Goal: Task Accomplishment & Management: Manage account settings

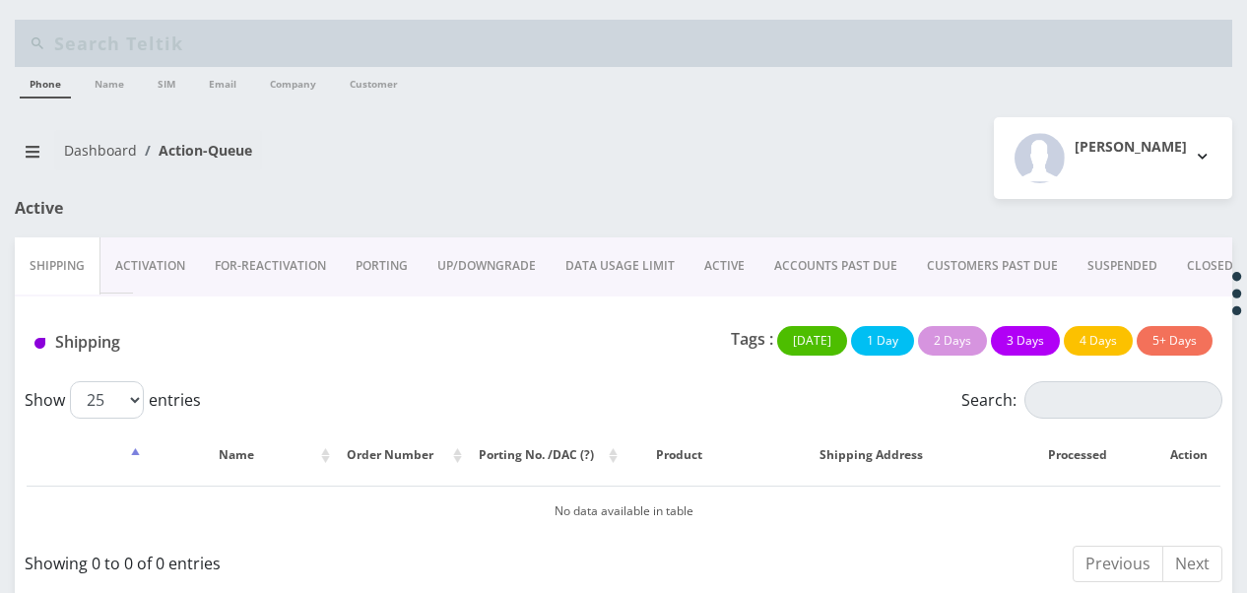
click at [170, 255] on link "Activation" at bounding box center [149, 265] width 99 height 57
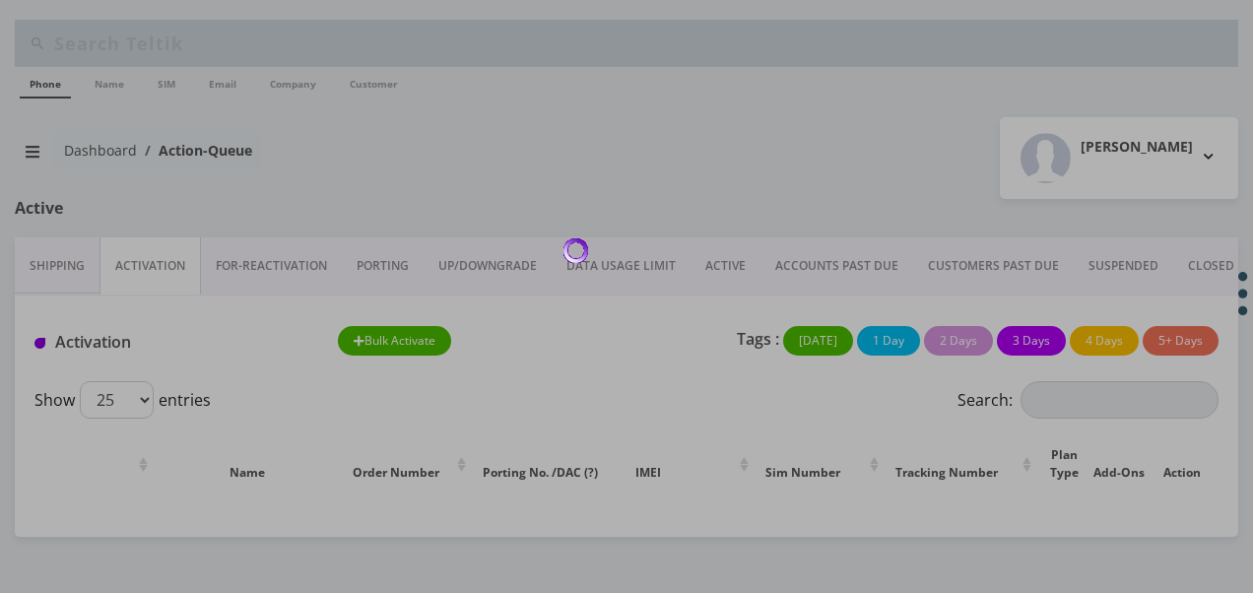
click at [384, 257] on div at bounding box center [626, 296] width 1253 height 593
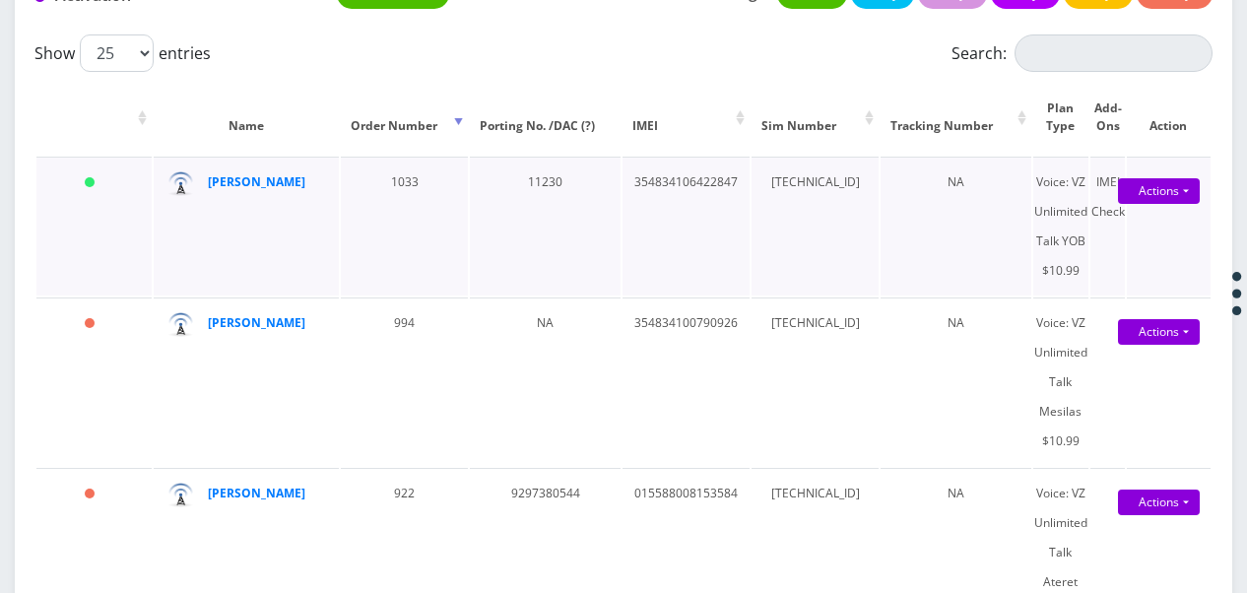
scroll to position [165, 0]
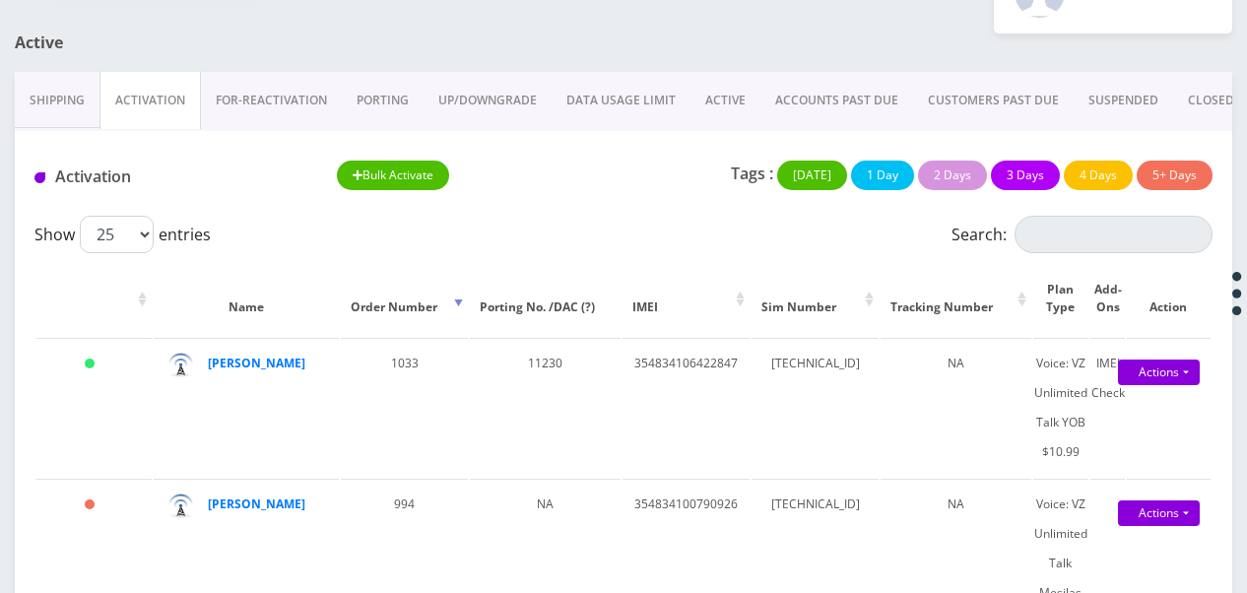
click at [398, 100] on link "PORTING" at bounding box center [383, 100] width 82 height 57
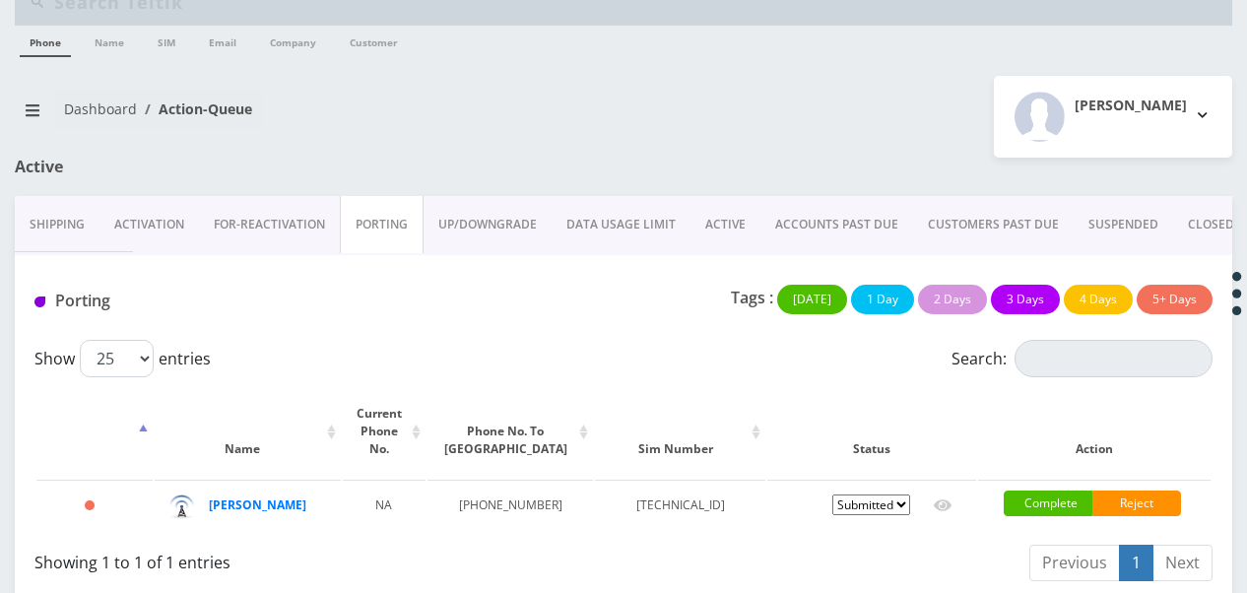
scroll to position [62, 0]
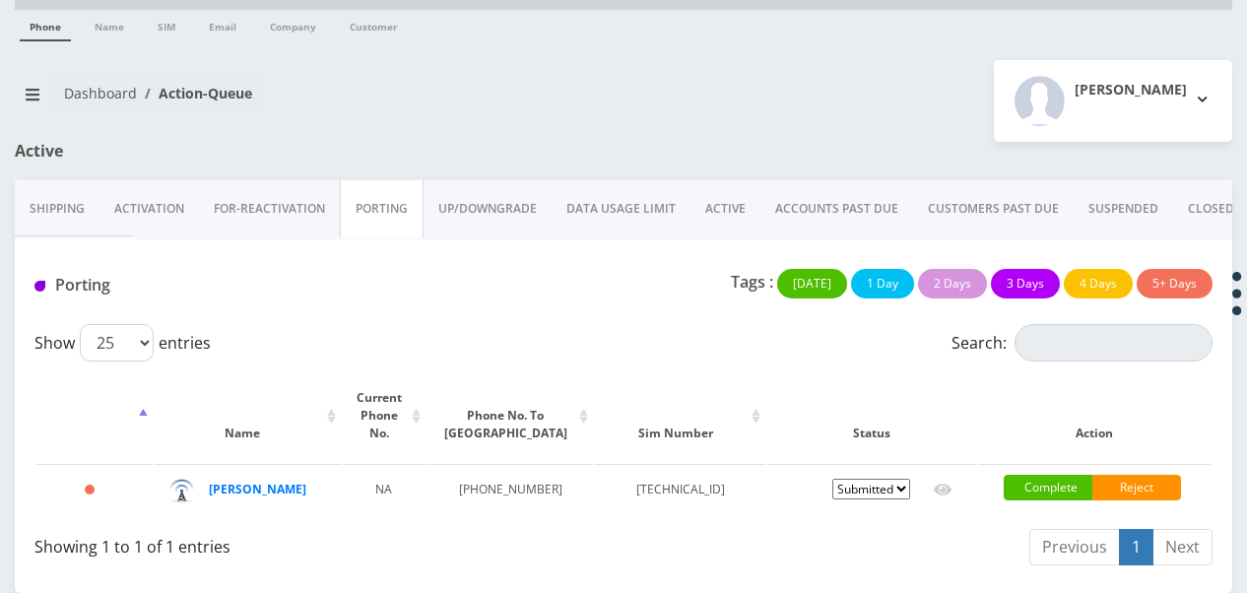
click at [744, 203] on link "ACTIVE" at bounding box center [725, 208] width 70 height 57
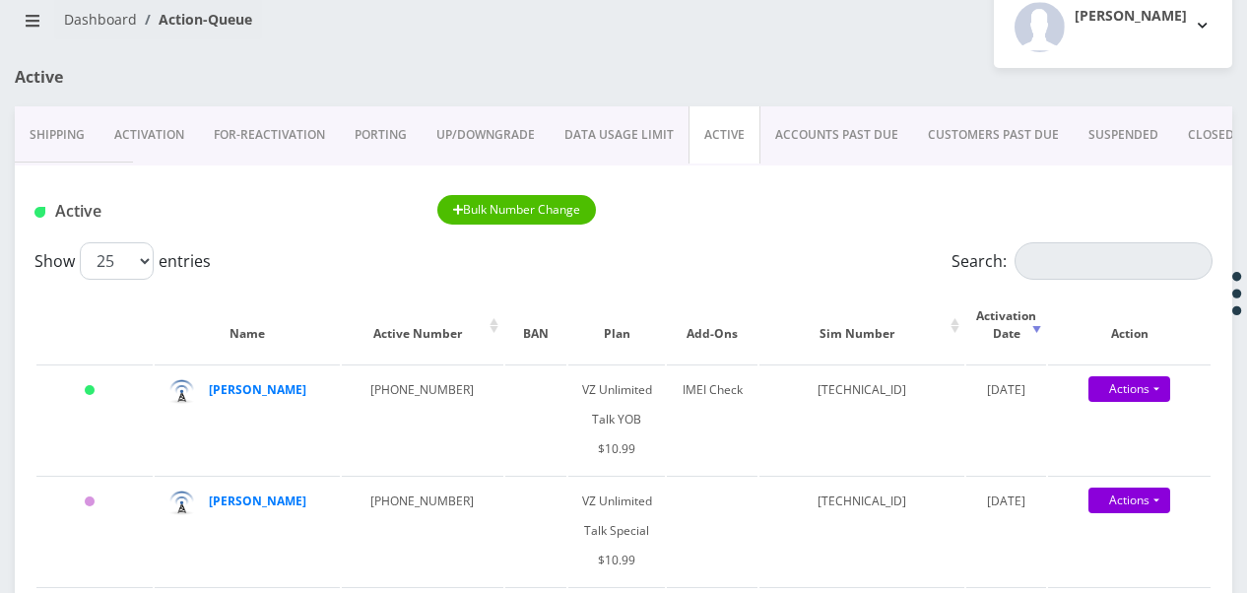
scroll to position [161, 0]
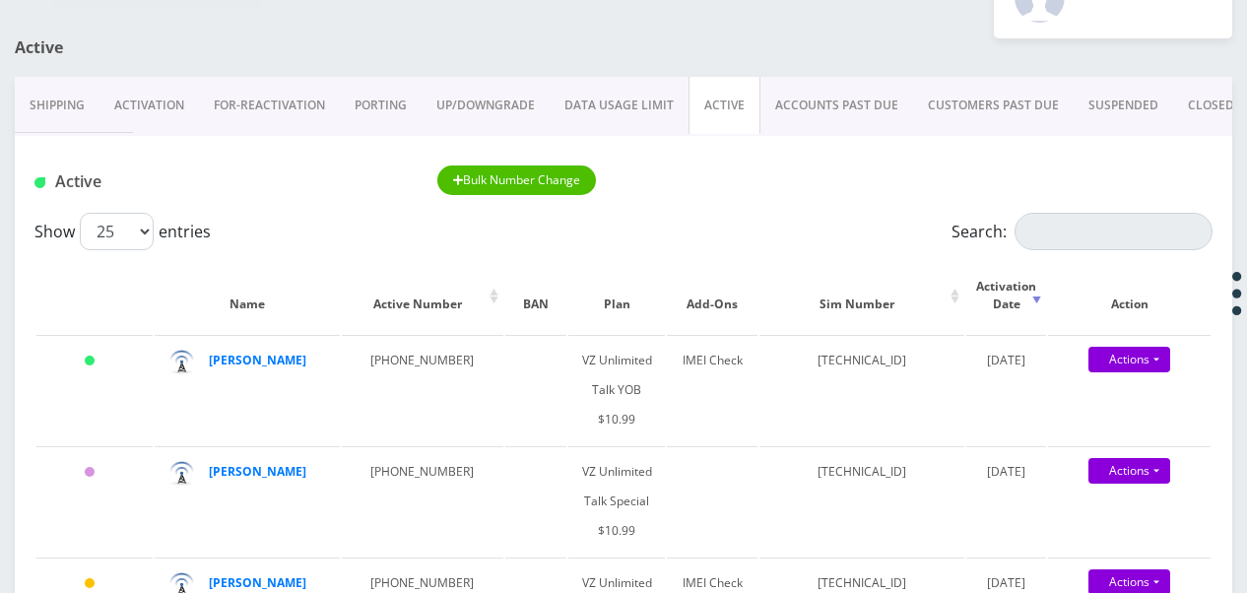
click at [717, 98] on link "ACTIVE" at bounding box center [724, 105] width 72 height 57
click at [373, 93] on link "PORTING" at bounding box center [381, 105] width 82 height 57
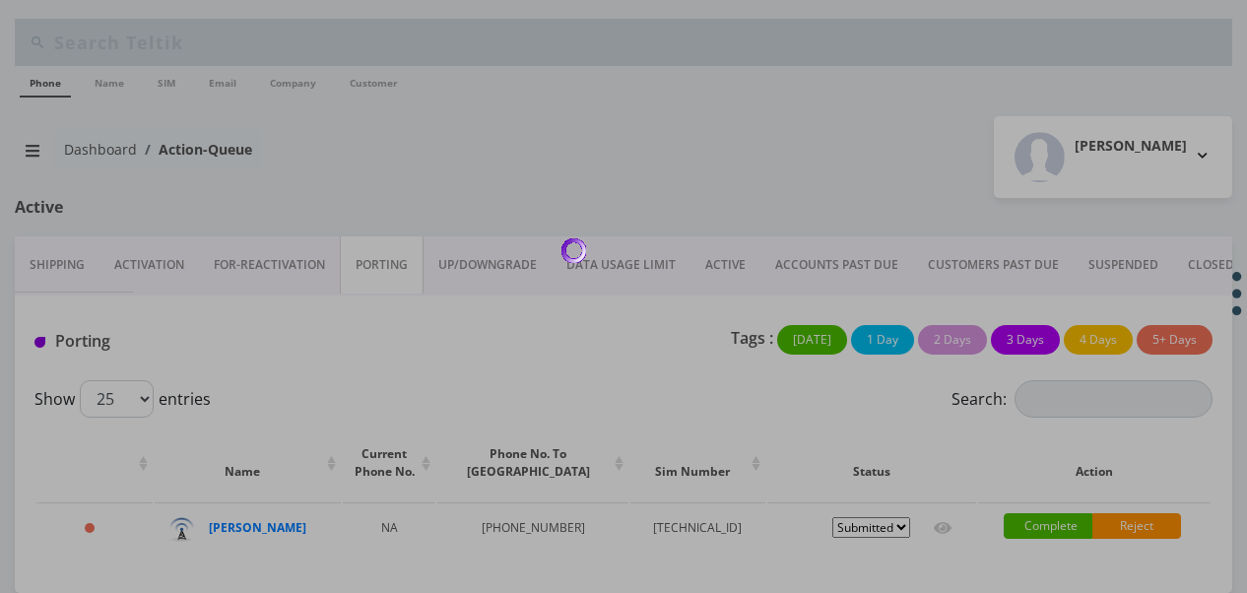
scroll to position [62, 0]
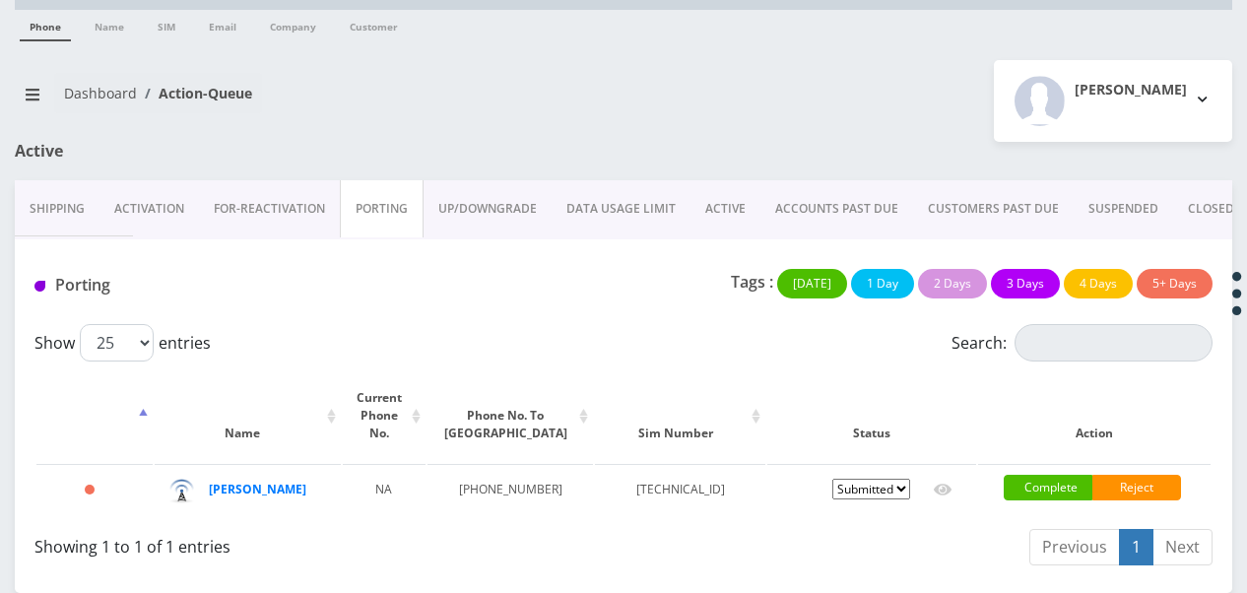
click at [138, 211] on link "Activation" at bounding box center [148, 208] width 99 height 57
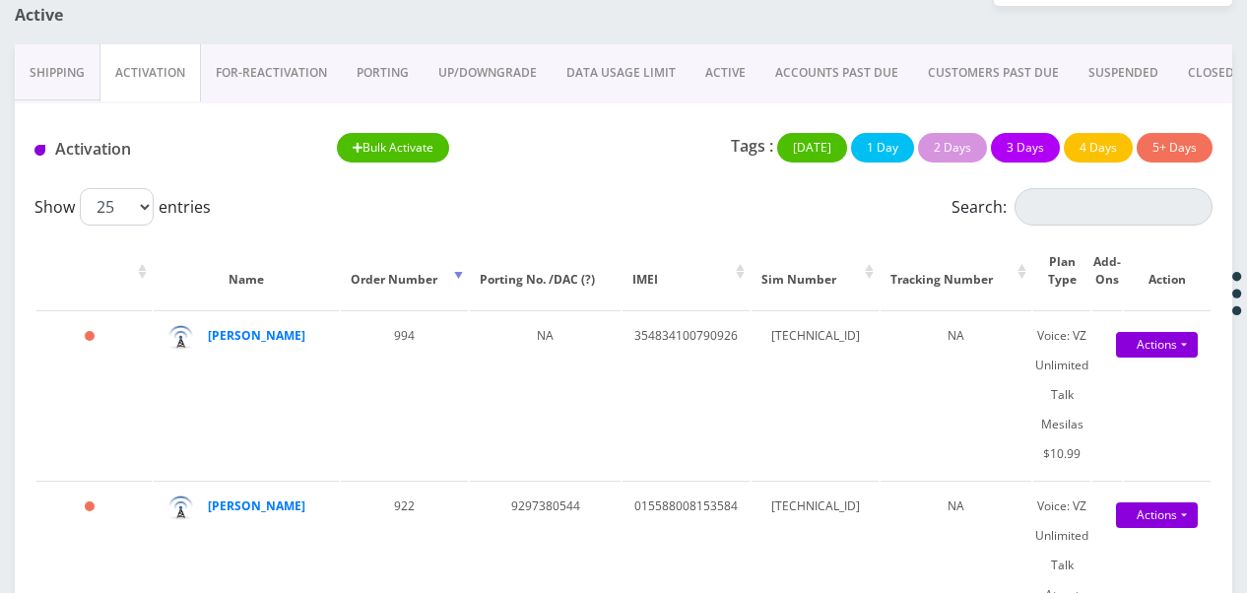
scroll to position [197, 0]
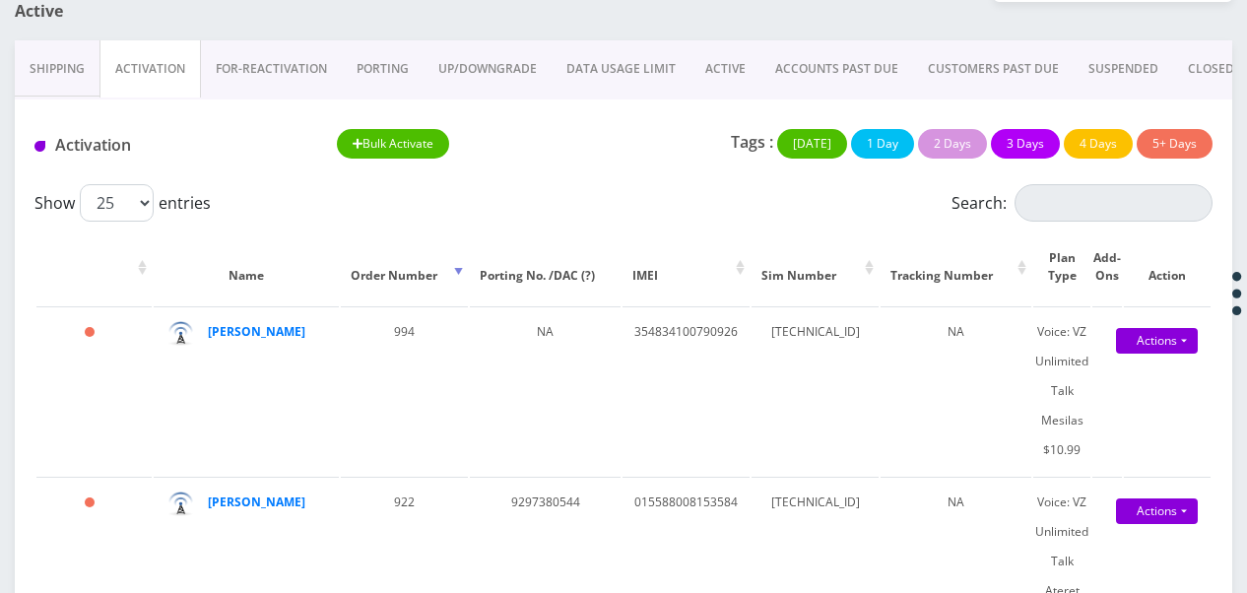
click at [715, 76] on link "ACTIVE" at bounding box center [725, 68] width 70 height 57
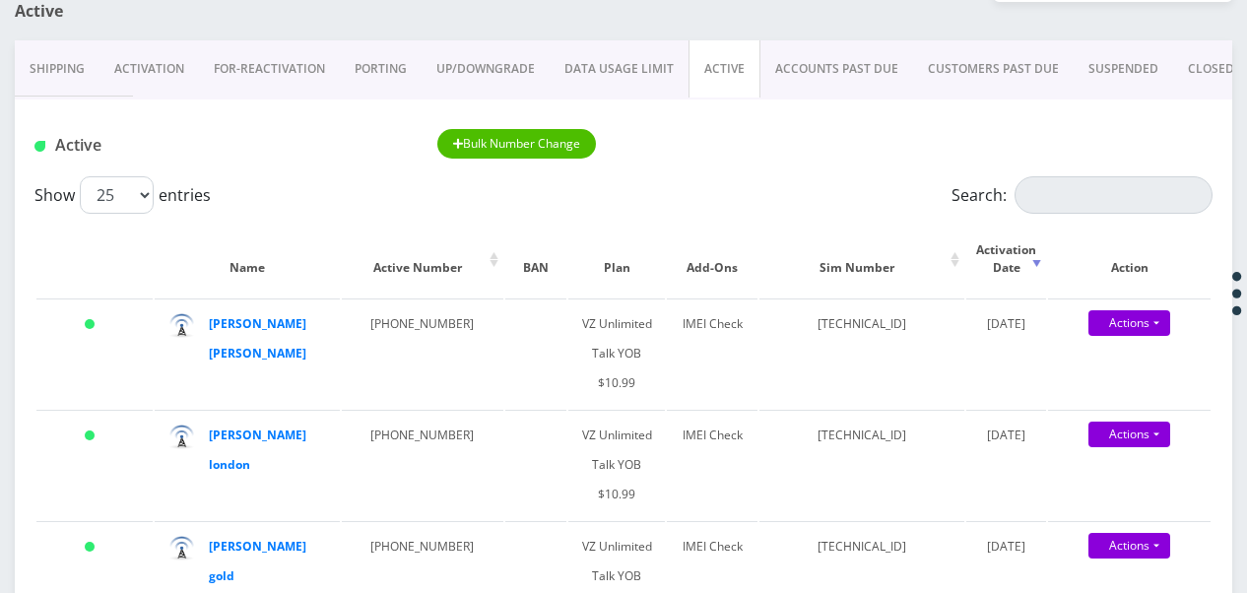
click at [739, 59] on link "ACTIVE" at bounding box center [724, 68] width 72 height 57
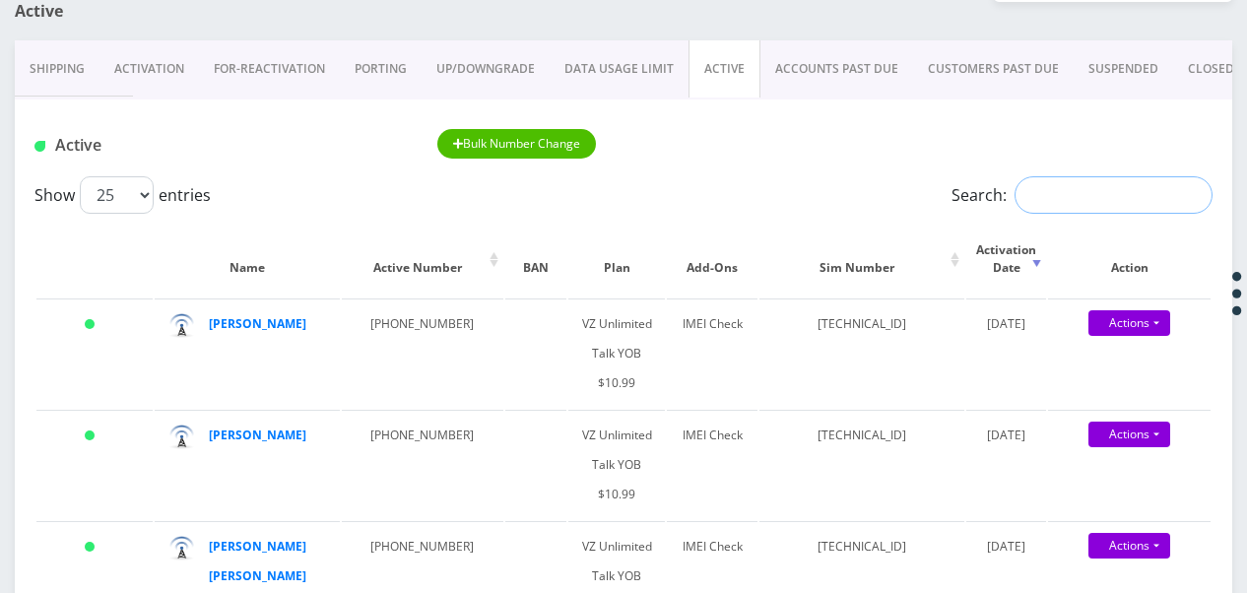
click at [1075, 188] on input "Search:" at bounding box center [1113, 194] width 198 height 37
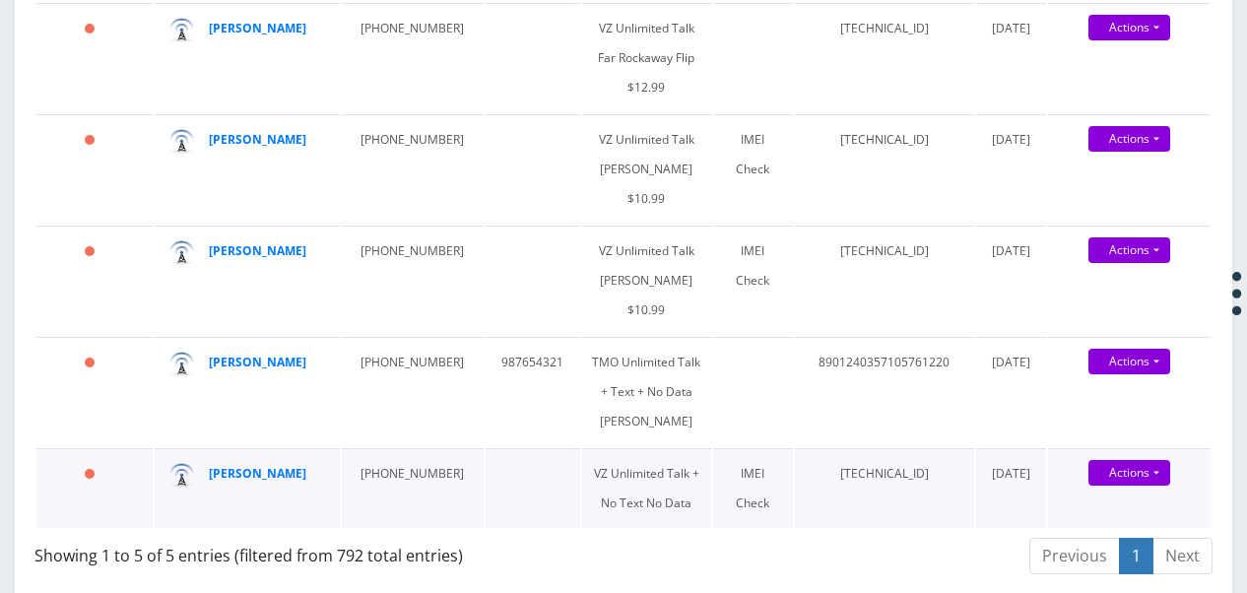
scroll to position [98, 0]
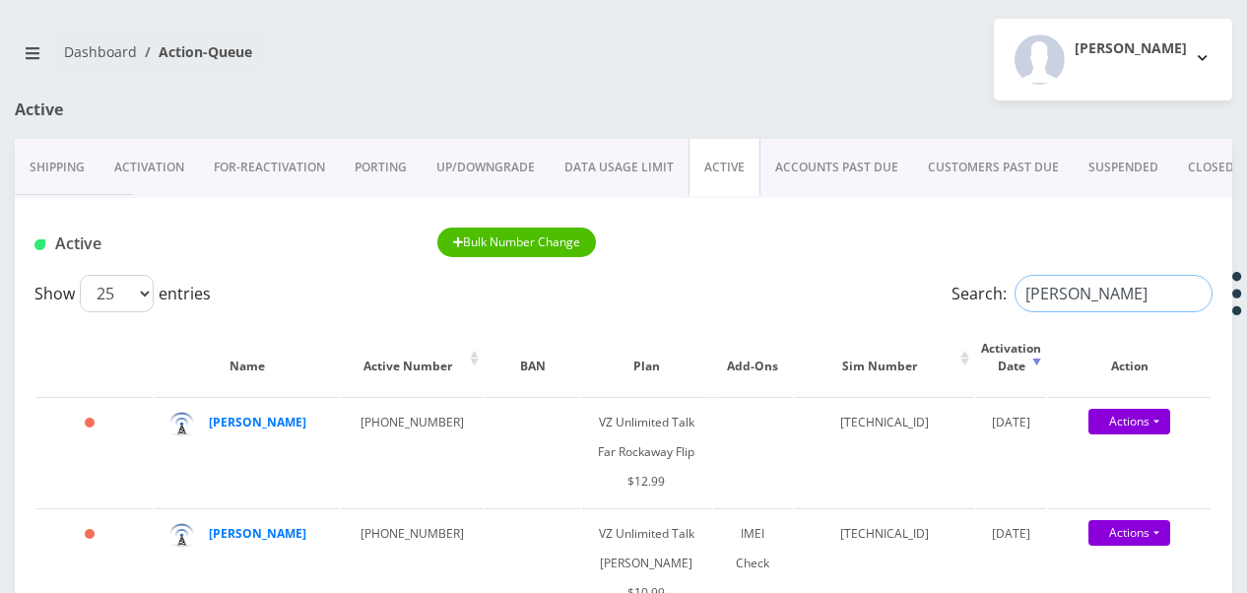
drag, startPoint x: 1103, startPoint y: 287, endPoint x: 840, endPoint y: 295, distance: 263.1
click at [884, 281] on div "Show 25 50 100 250 500 1000 entries Search: lieberman" at bounding box center [623, 293] width 1178 height 37
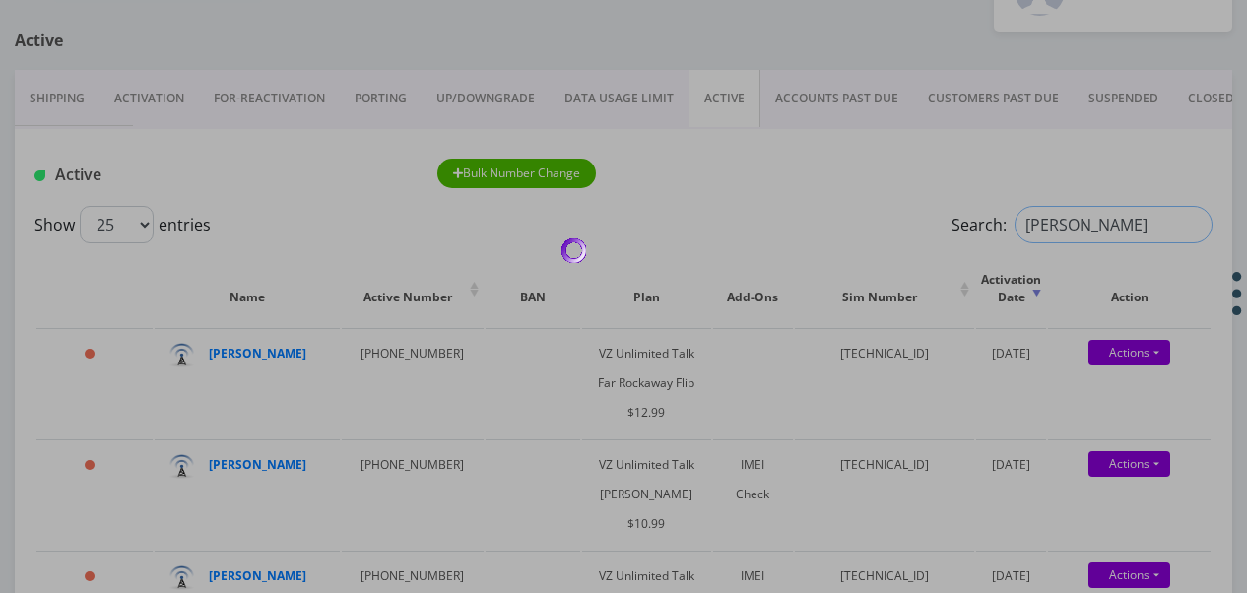
scroll to position [197, 0]
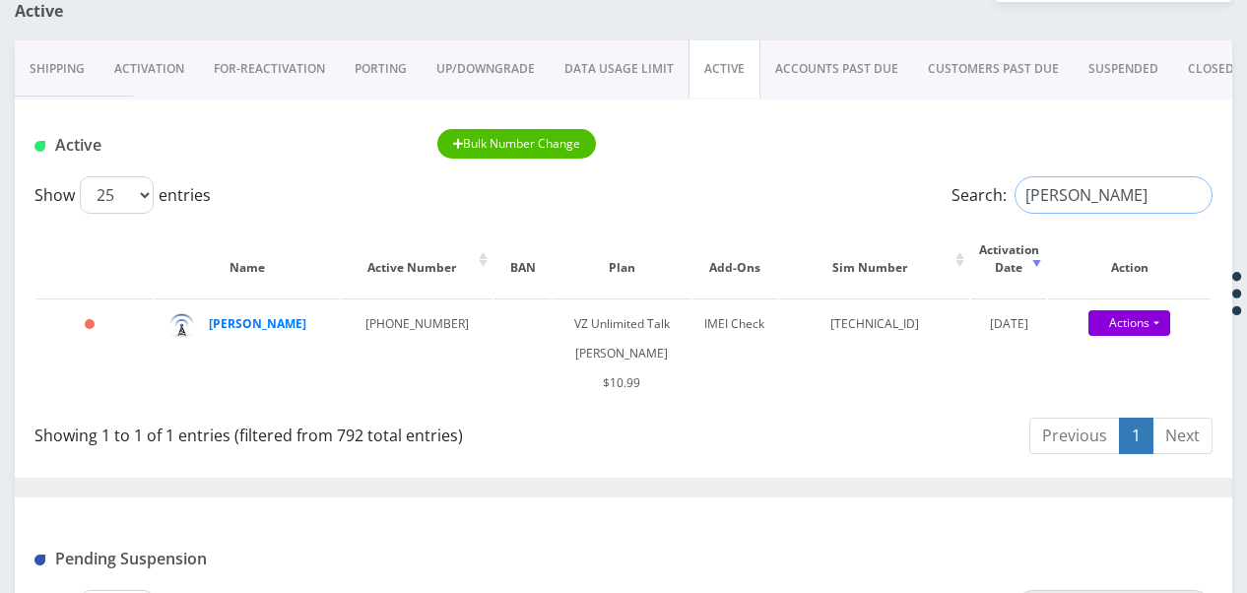
drag, startPoint x: 1122, startPoint y: 190, endPoint x: 813, endPoint y: 177, distance: 308.5
click at [815, 178] on div "Show 25 50 100 250 500 1000 entries Search: brauner" at bounding box center [623, 194] width 1178 height 37
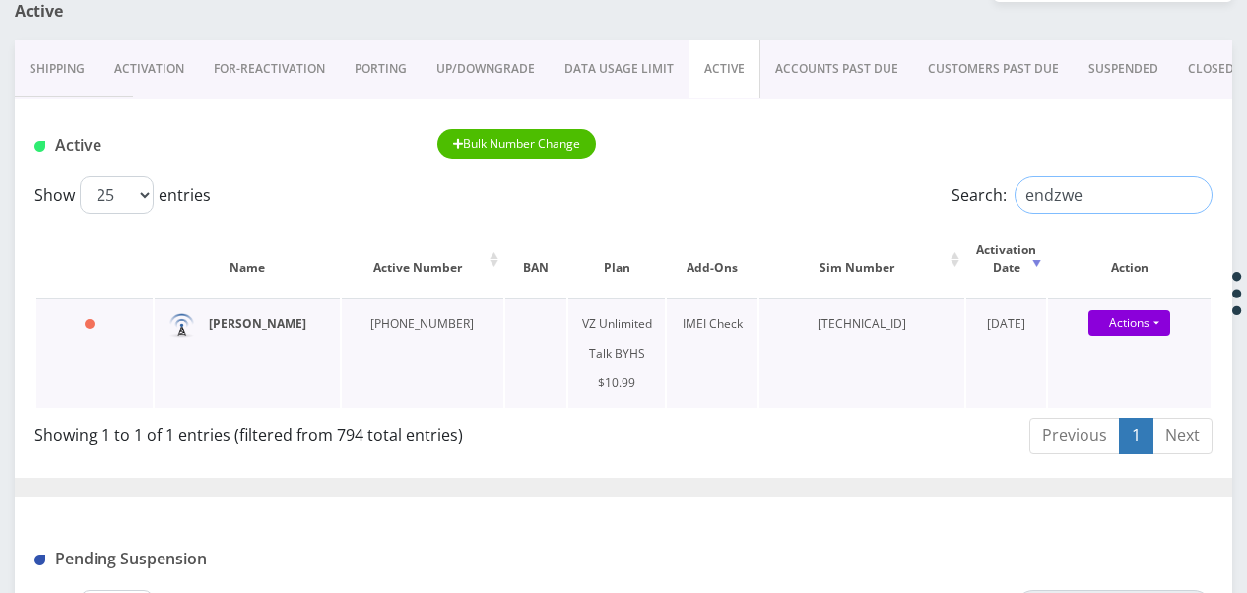
type input "endzwe"
click at [193, 70] on link "Activation" at bounding box center [148, 68] width 99 height 57
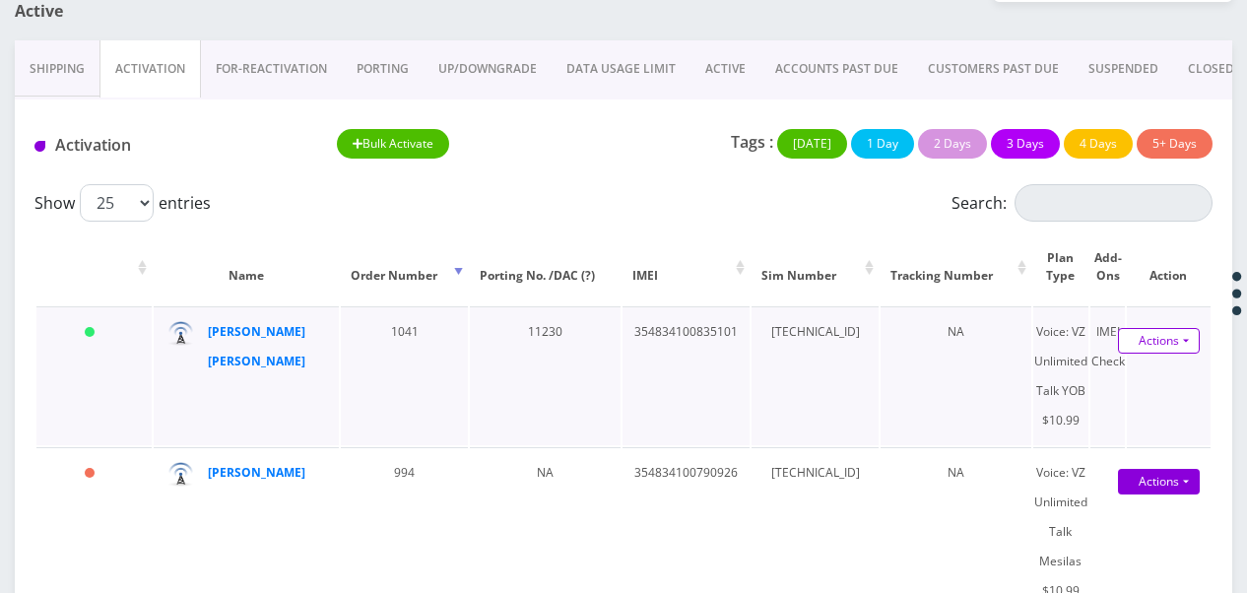
click at [1188, 339] on link "Actions" at bounding box center [1159, 341] width 82 height 26
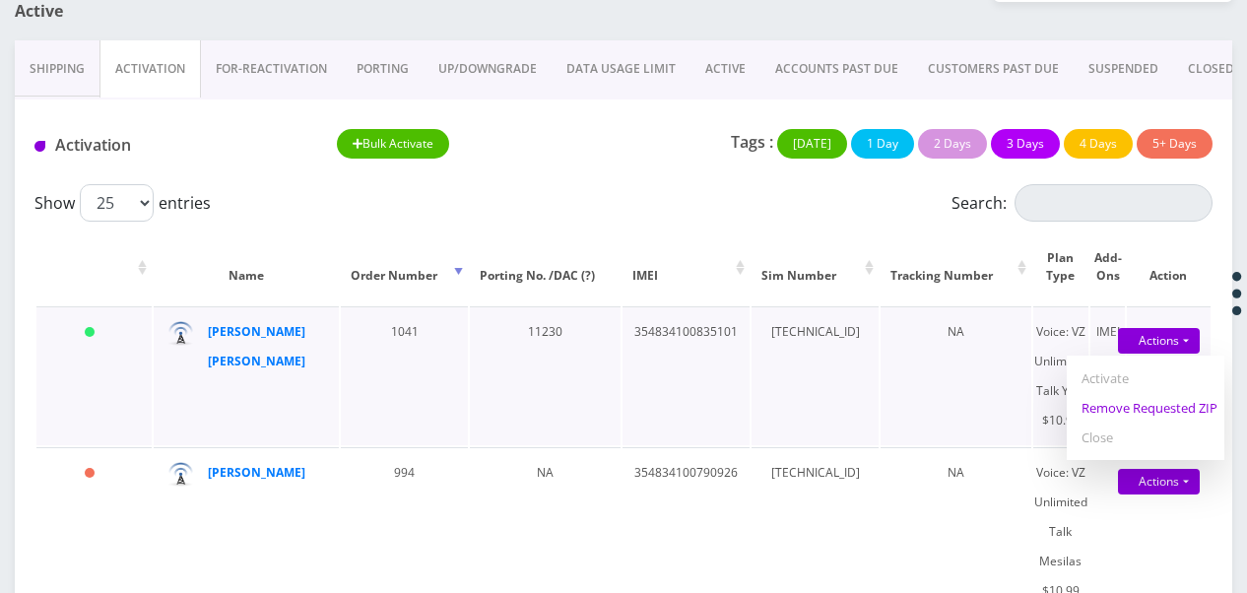
click at [1119, 414] on link "Remove Requested ZIP" at bounding box center [1146, 408] width 158 height 30
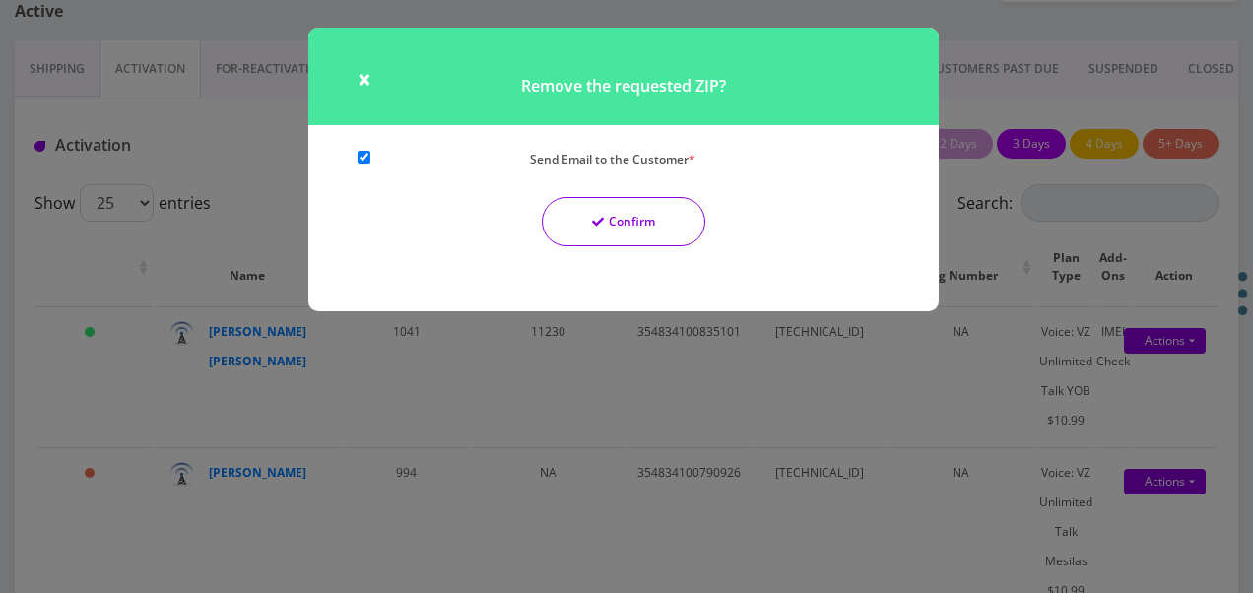
click at [625, 223] on button "Confirm" at bounding box center [623, 221] width 163 height 49
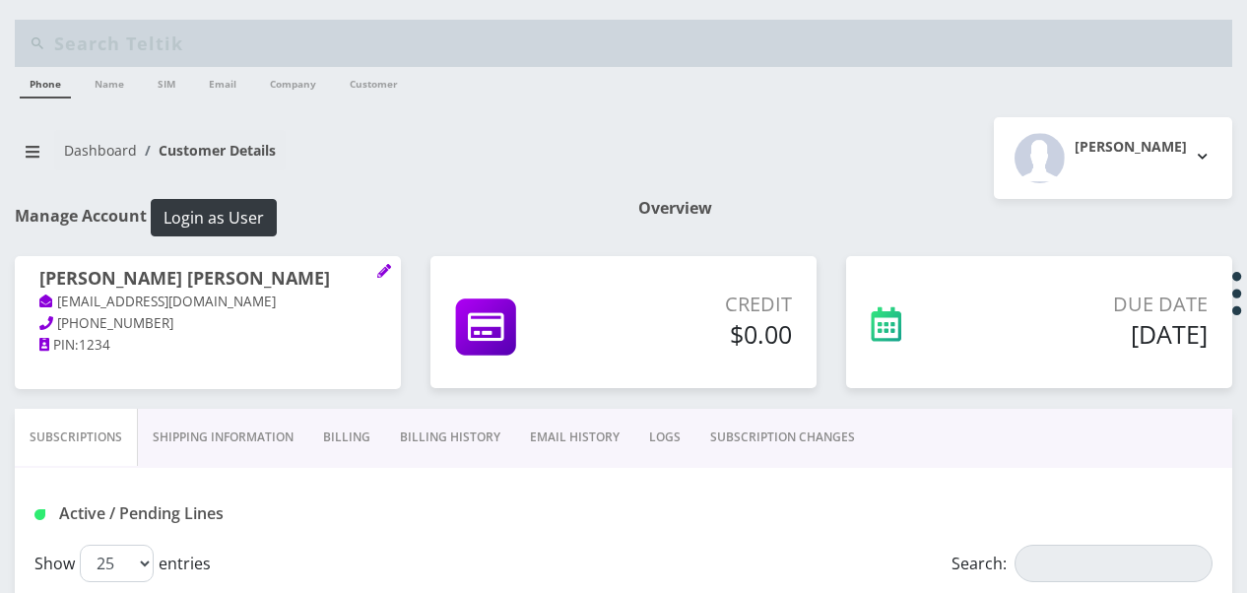
select select "464"
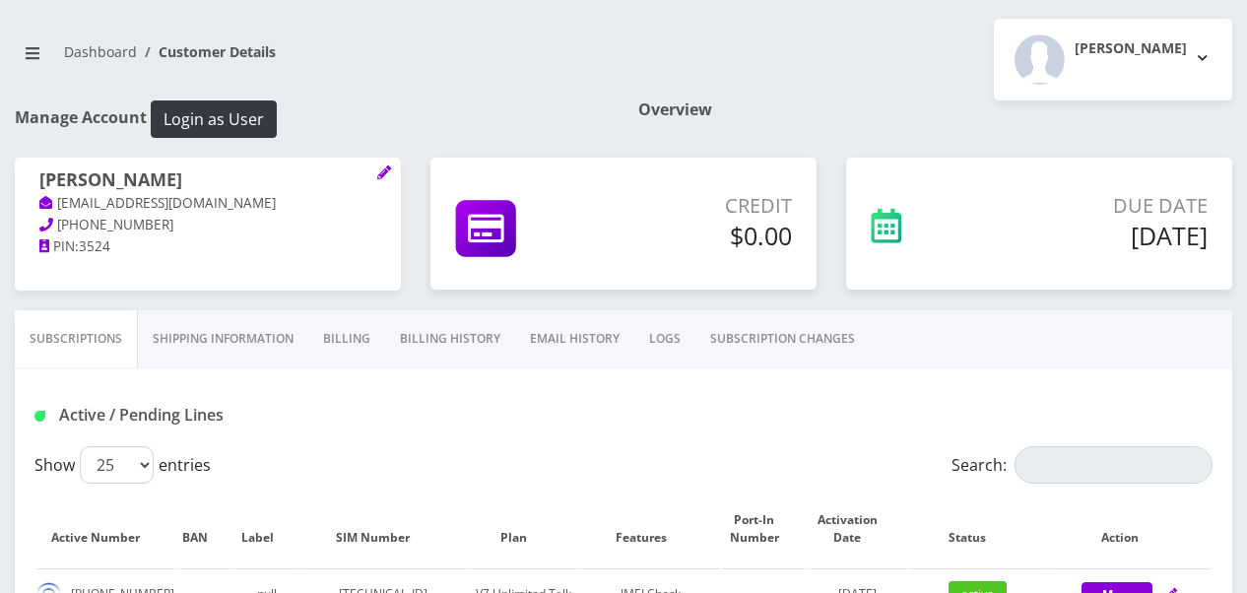
click at [264, 323] on link "Shipping Information" at bounding box center [223, 338] width 170 height 57
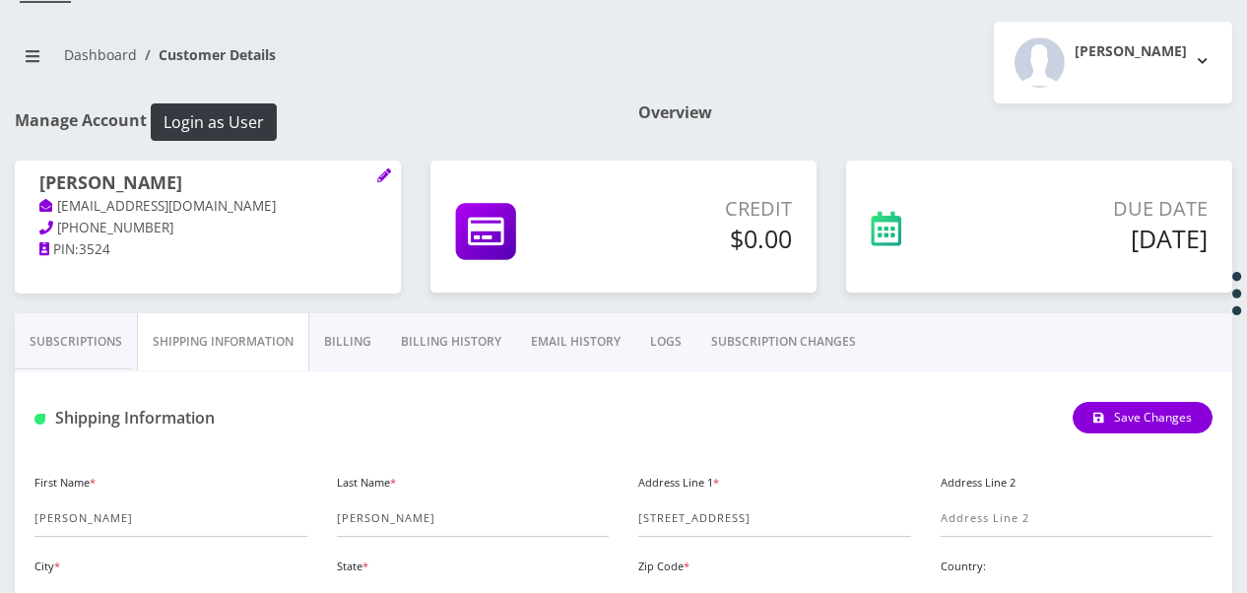
scroll to position [295, 0]
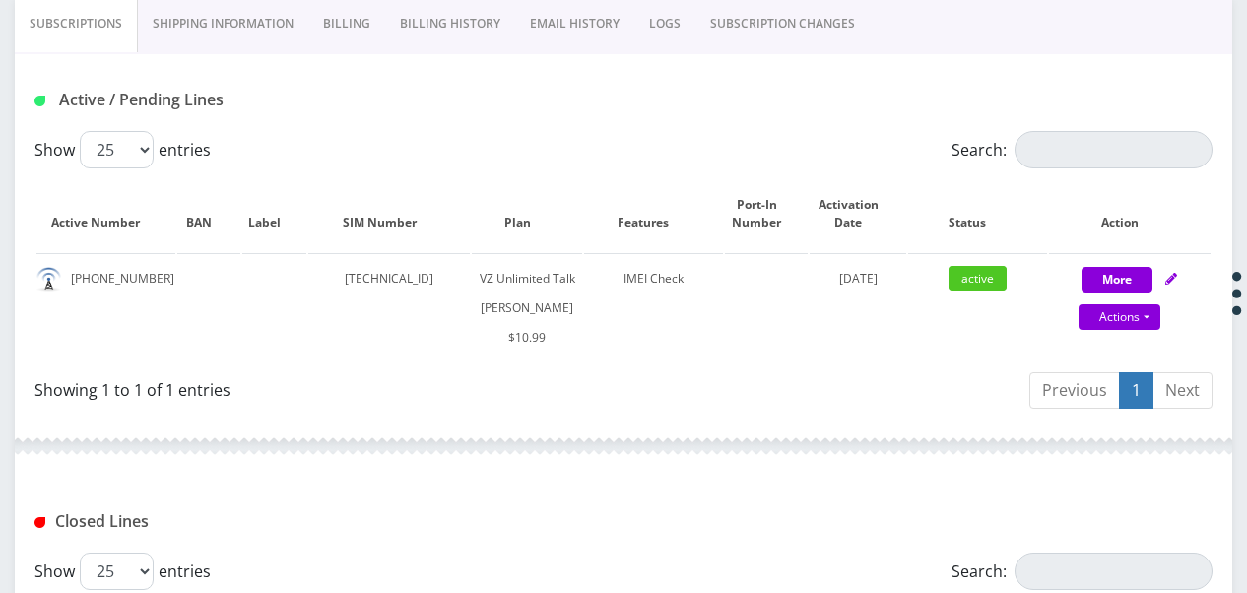
scroll to position [185, 0]
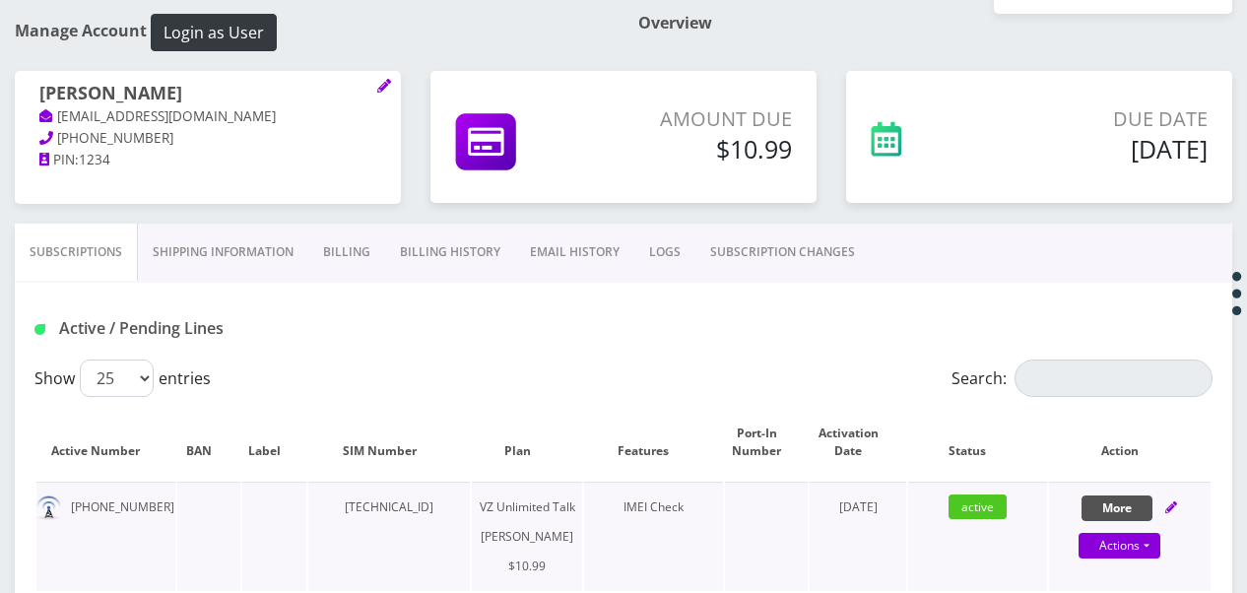
click at [1103, 495] on button "More" at bounding box center [1116, 508] width 71 height 26
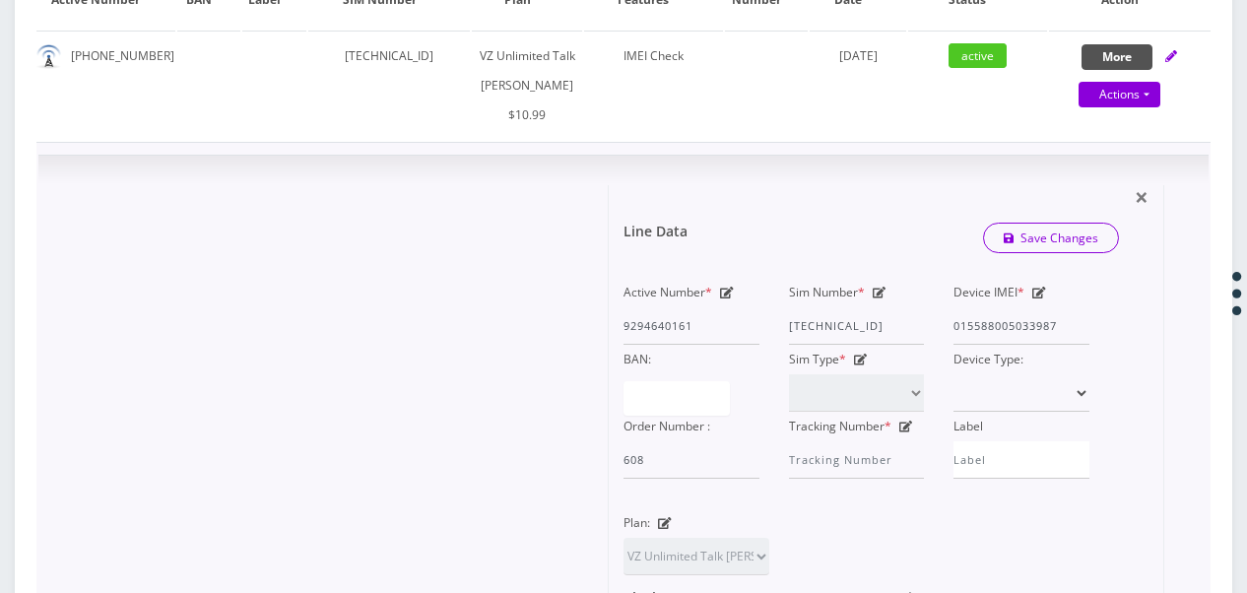
scroll to position [776, 0]
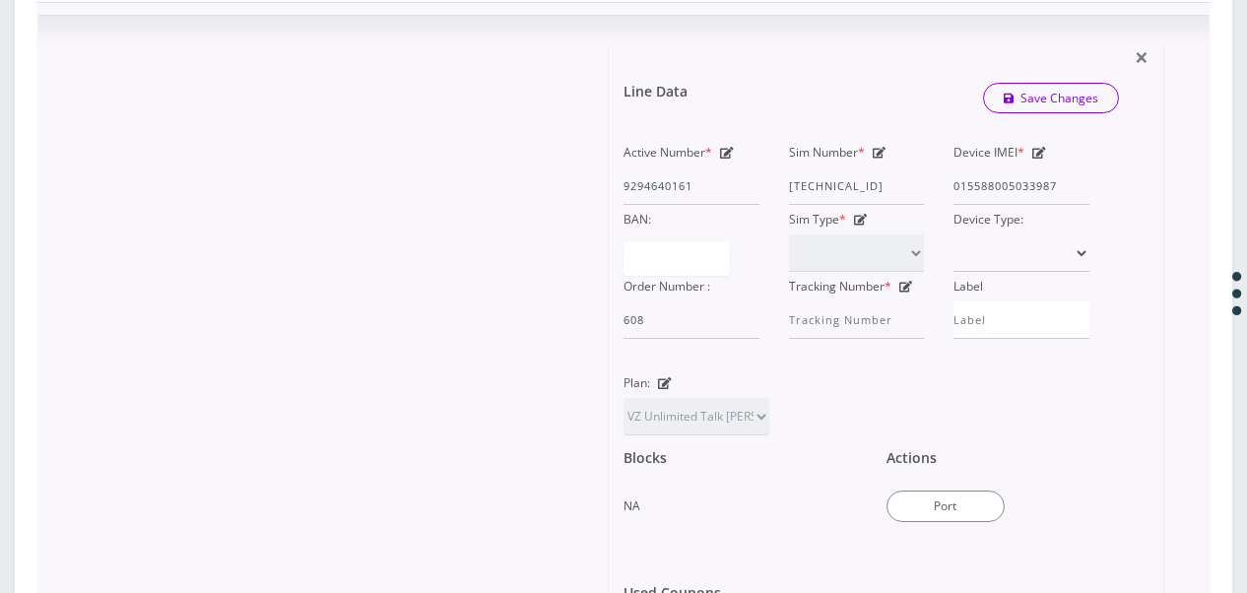
click at [665, 389] on icon at bounding box center [665, 383] width 14 height 12
click at [725, 435] on select "TMO Unlimited Talk + Text + No Data Tzvi TMO Unlimited Talk & Text + 25MB TMO U…" at bounding box center [696, 416] width 146 height 37
select select "467"
click at [623, 424] on select "TMO Unlimited Talk + Text + No Data Tzvi TMO Unlimited Talk & Text + 25MB TMO U…" at bounding box center [696, 416] width 146 height 37
click at [1031, 108] on div "Line Data Save Changes" at bounding box center [871, 98] width 525 height 59
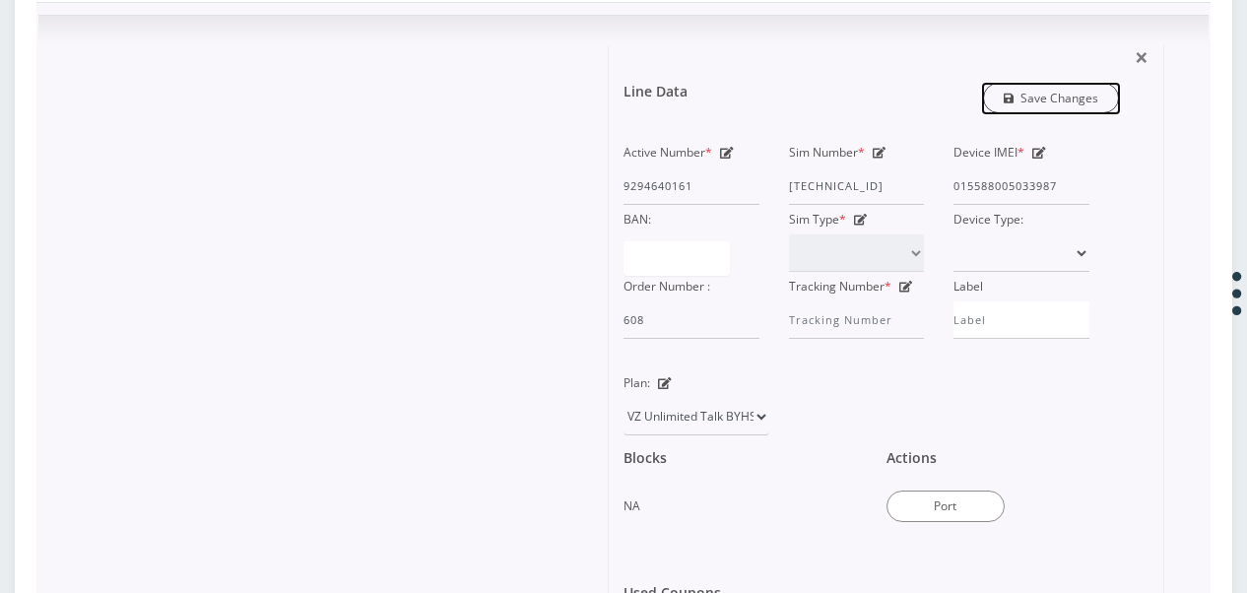
click at [1034, 113] on link "Save Changes" at bounding box center [1051, 98] width 137 height 31
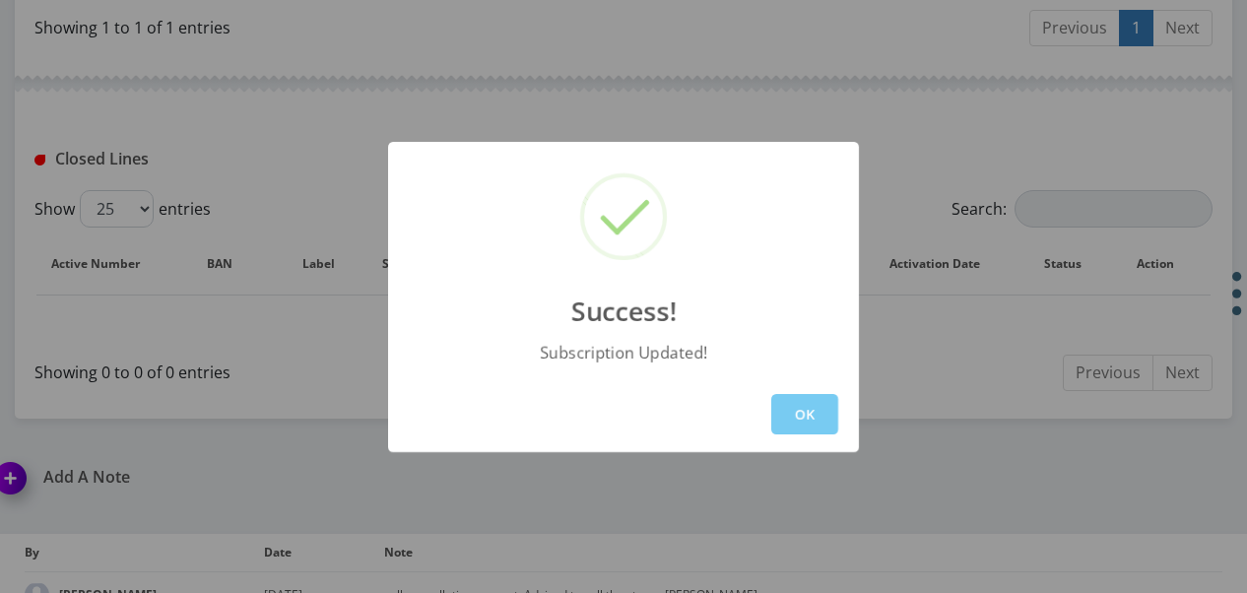
click at [786, 400] on button "OK" at bounding box center [804, 414] width 67 height 40
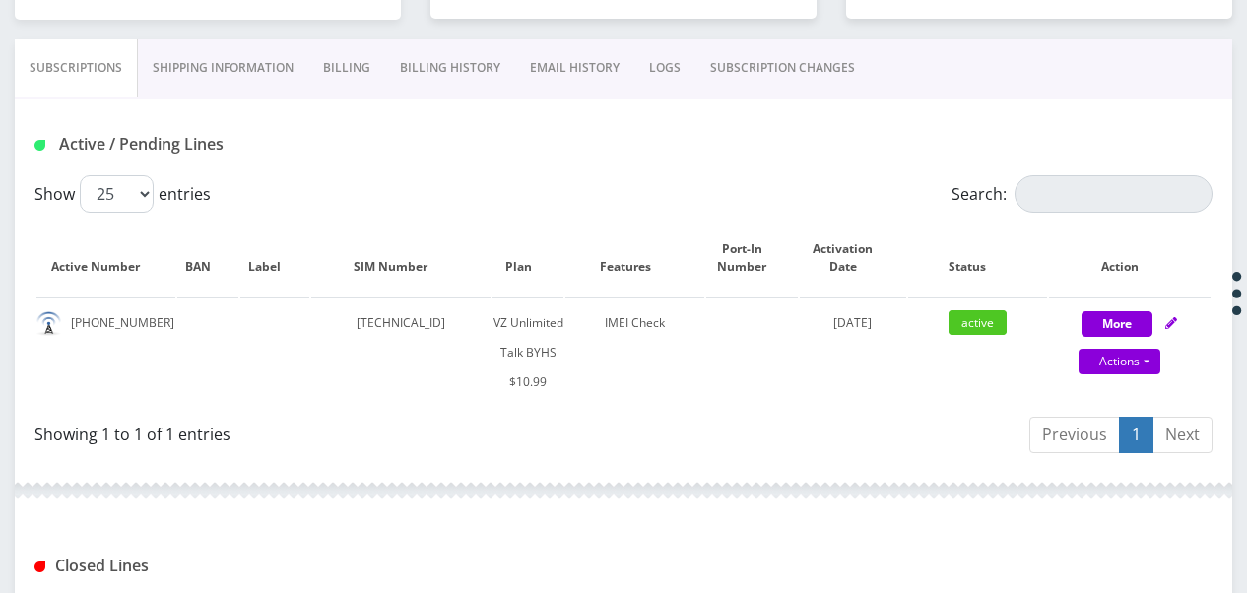
scroll to position [185, 0]
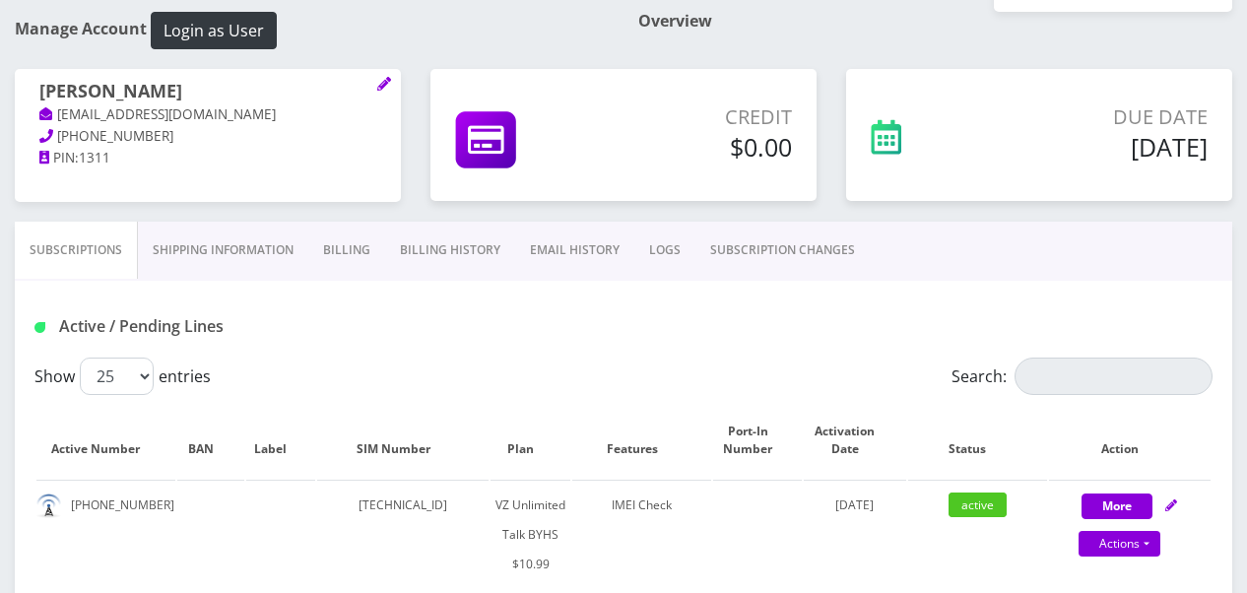
scroll to position [295, 0]
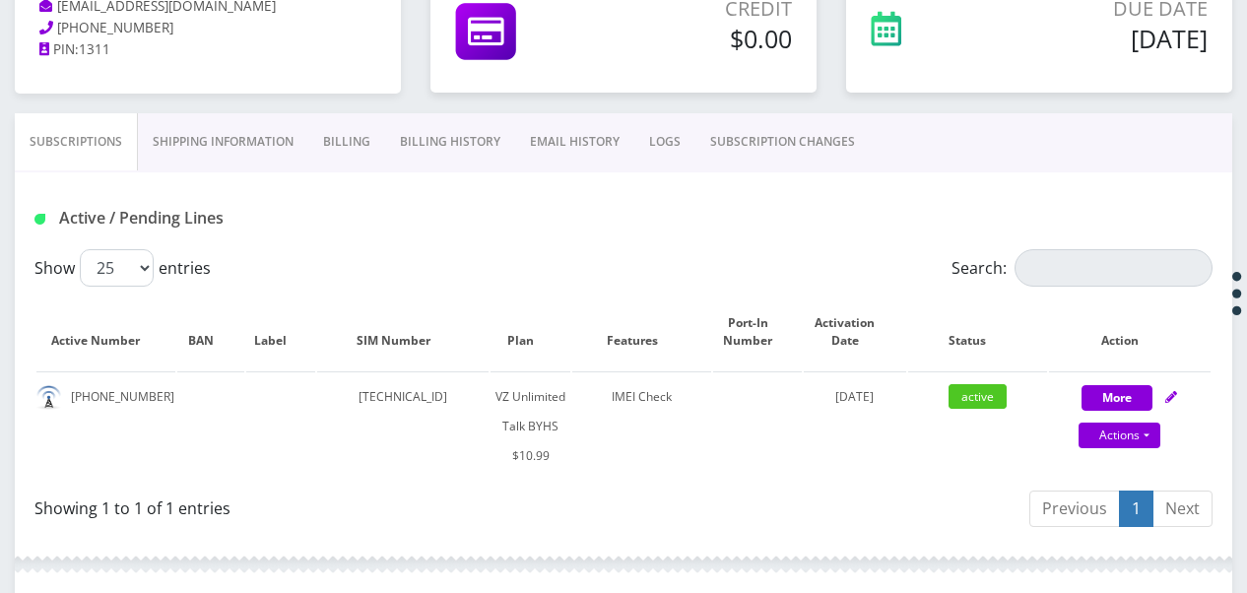
click at [370, 126] on link "Billing" at bounding box center [346, 141] width 77 height 57
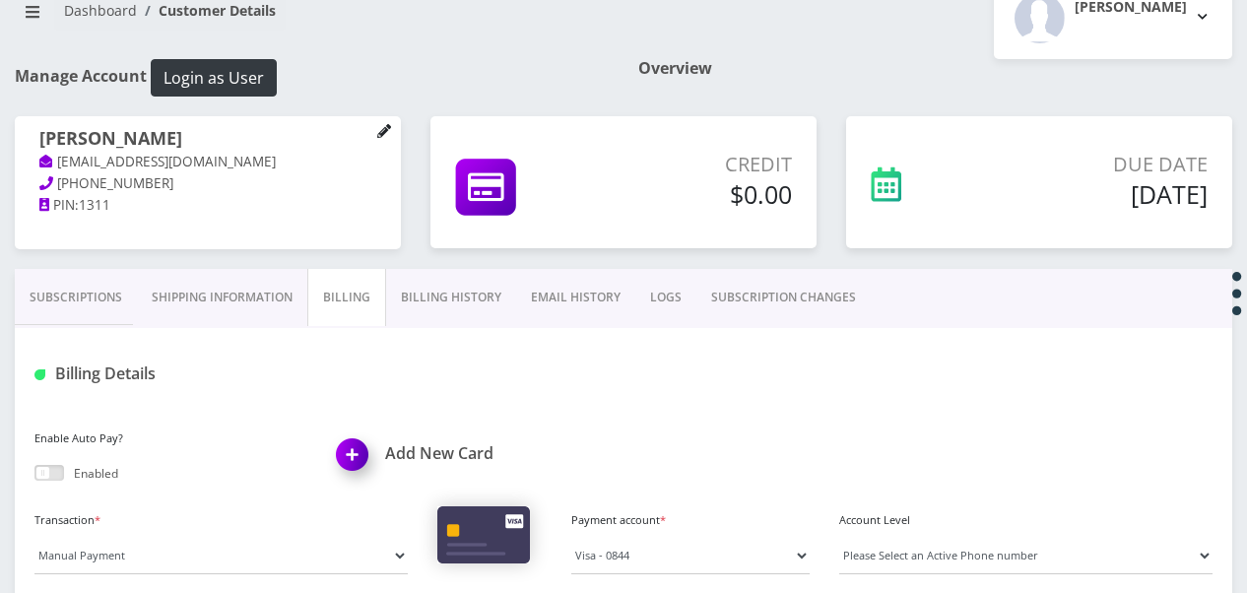
scroll to position [16, 0]
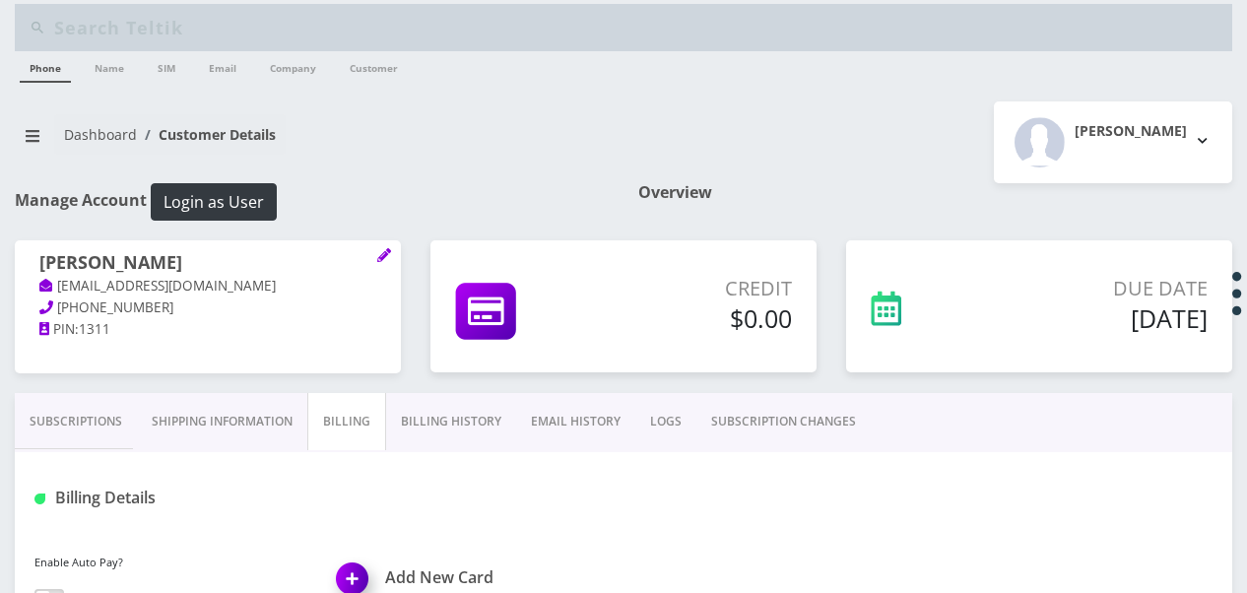
click at [55, 423] on link "Subscriptions" at bounding box center [76, 421] width 122 height 57
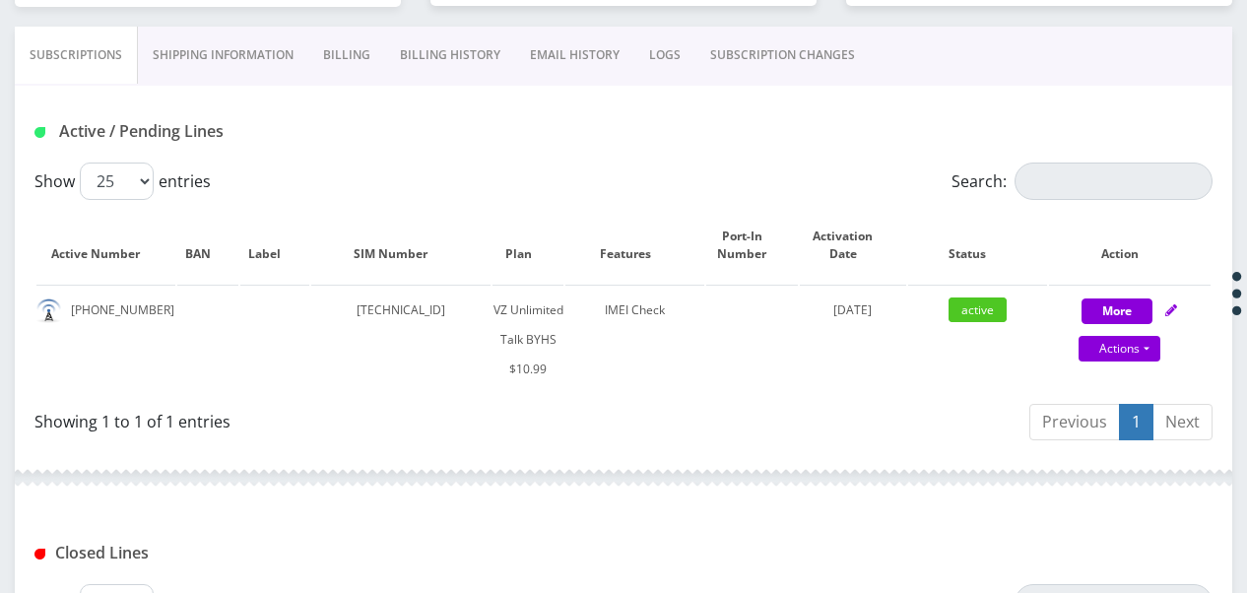
scroll to position [213, 0]
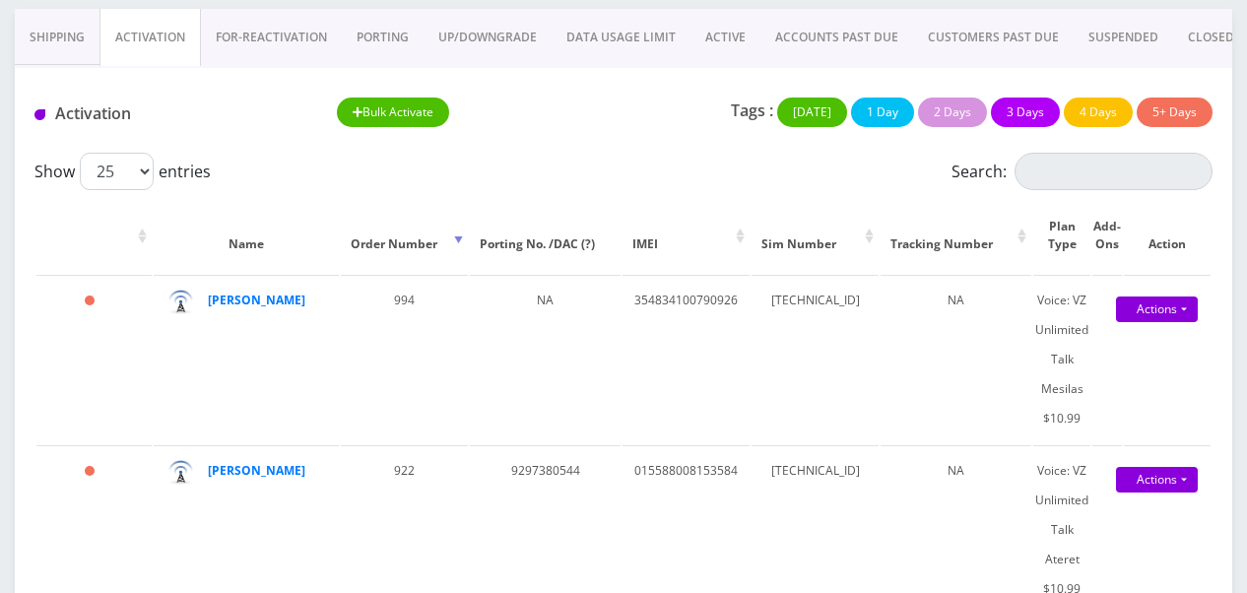
scroll to position [124, 0]
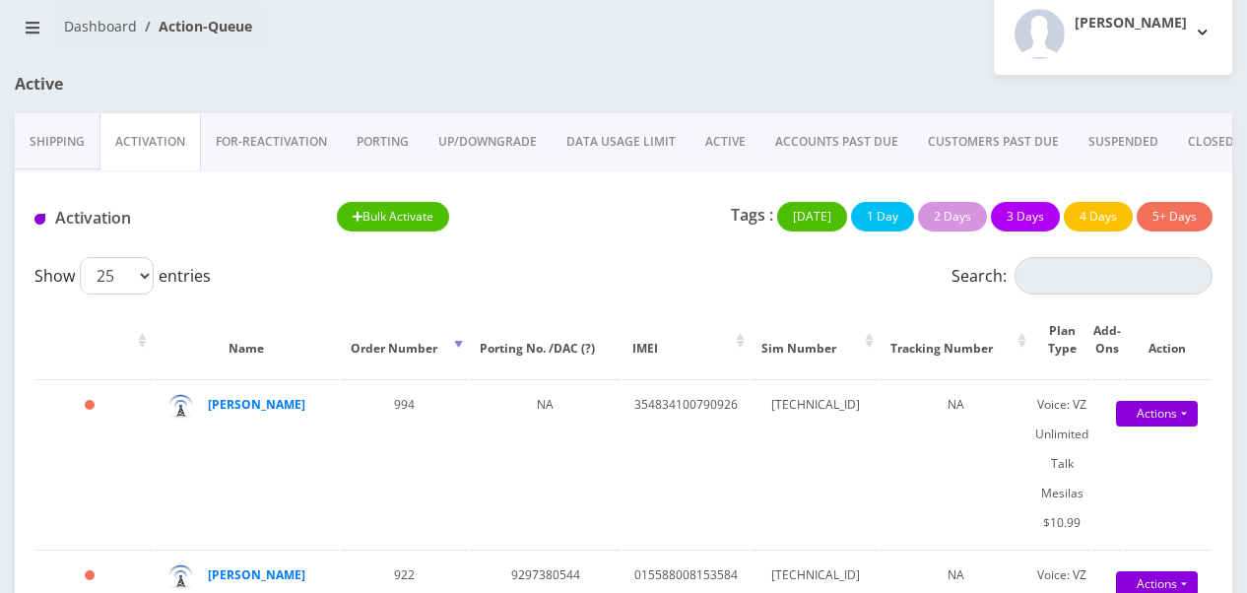
click at [733, 146] on link "ACTIVE" at bounding box center [725, 141] width 70 height 57
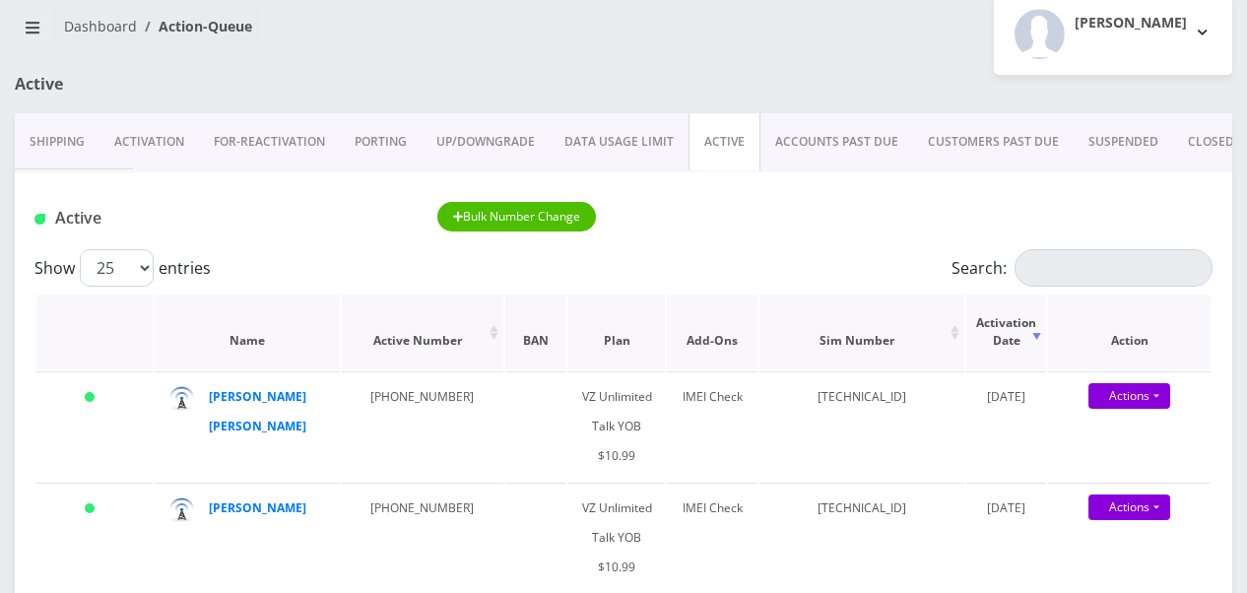
scroll to position [223, 0]
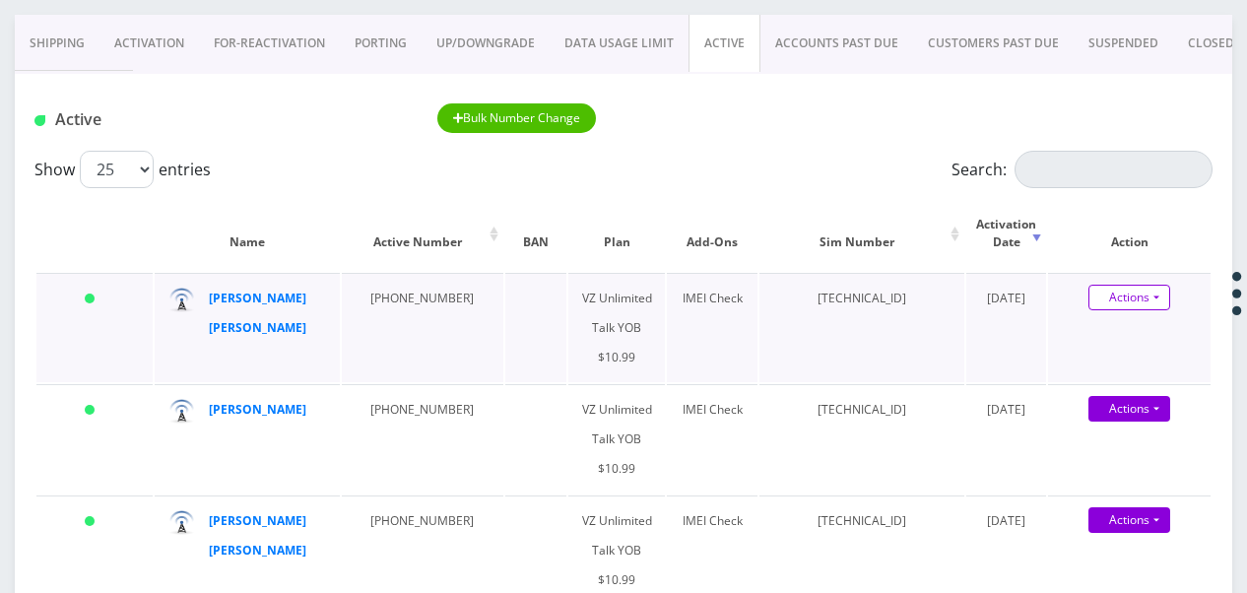
click at [1144, 290] on link "Actions" at bounding box center [1129, 298] width 82 height 26
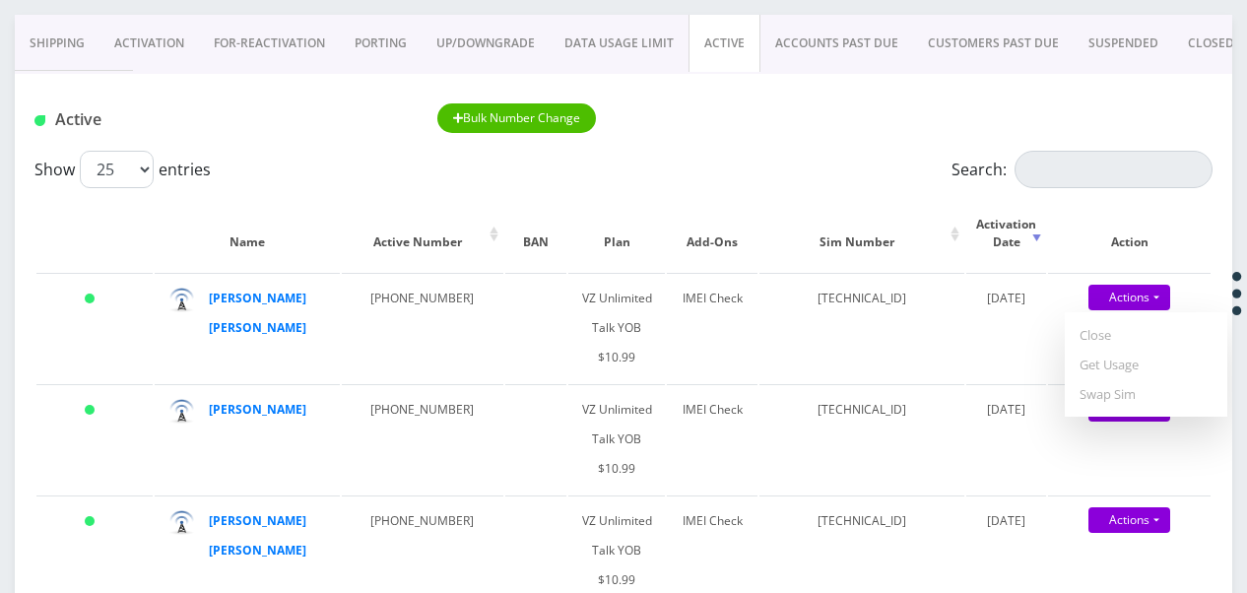
click at [124, 49] on link "Activation" at bounding box center [148, 43] width 99 height 57
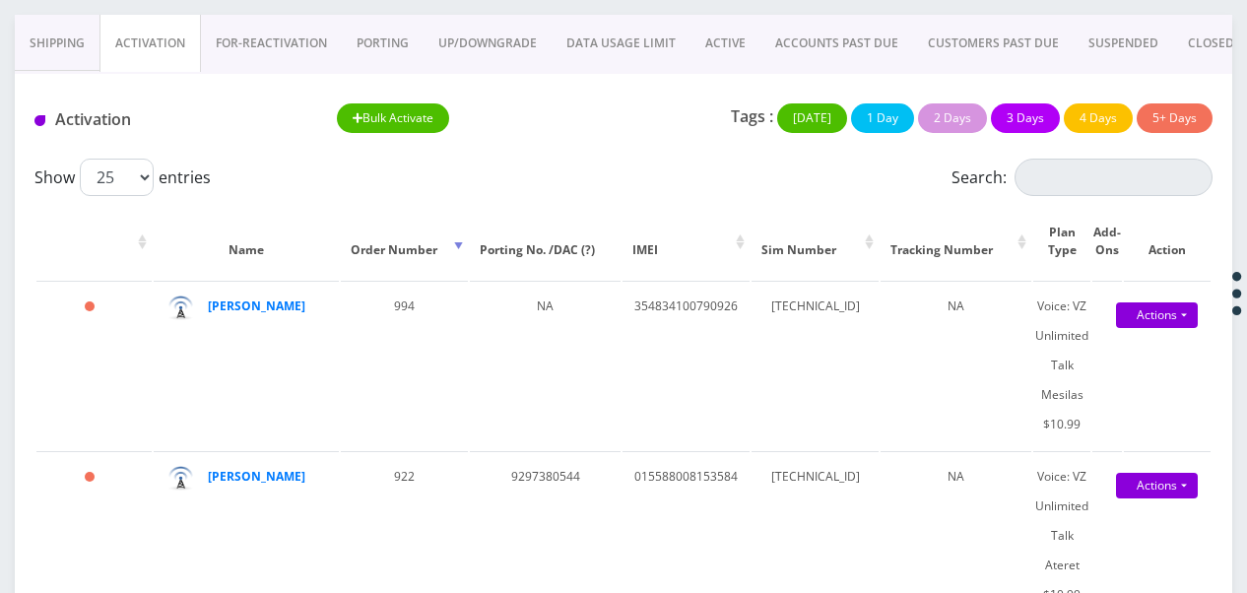
click at [701, 40] on link "ACTIVE" at bounding box center [725, 43] width 70 height 57
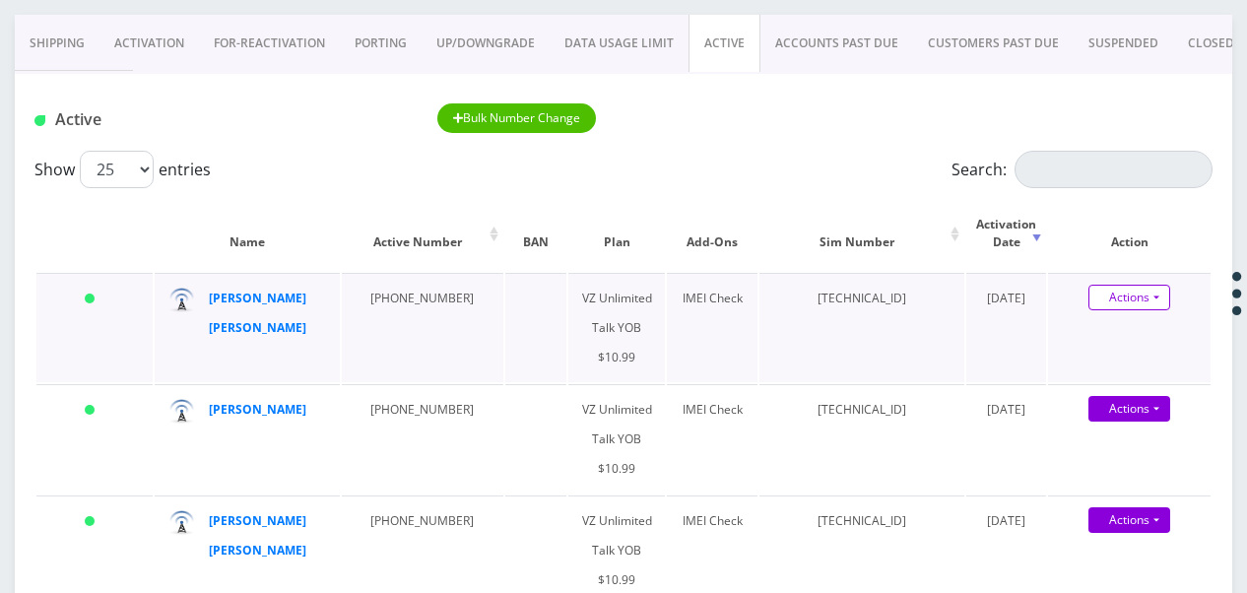
click at [1163, 292] on link "Actions" at bounding box center [1129, 298] width 82 height 26
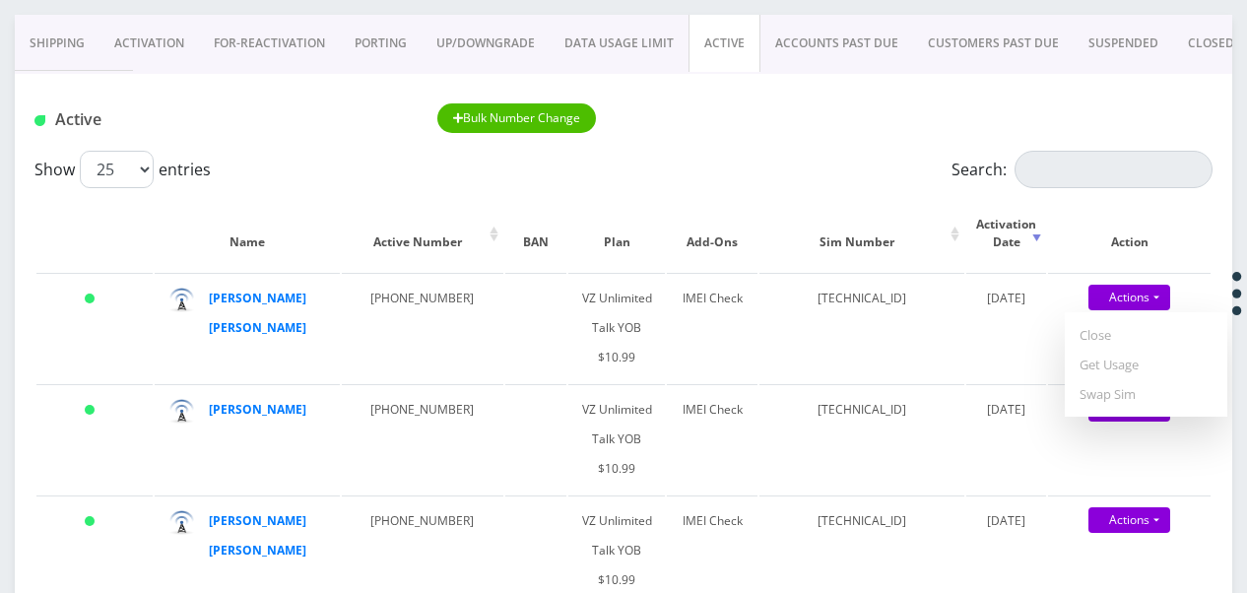
click at [387, 28] on link "PORTING" at bounding box center [381, 43] width 82 height 57
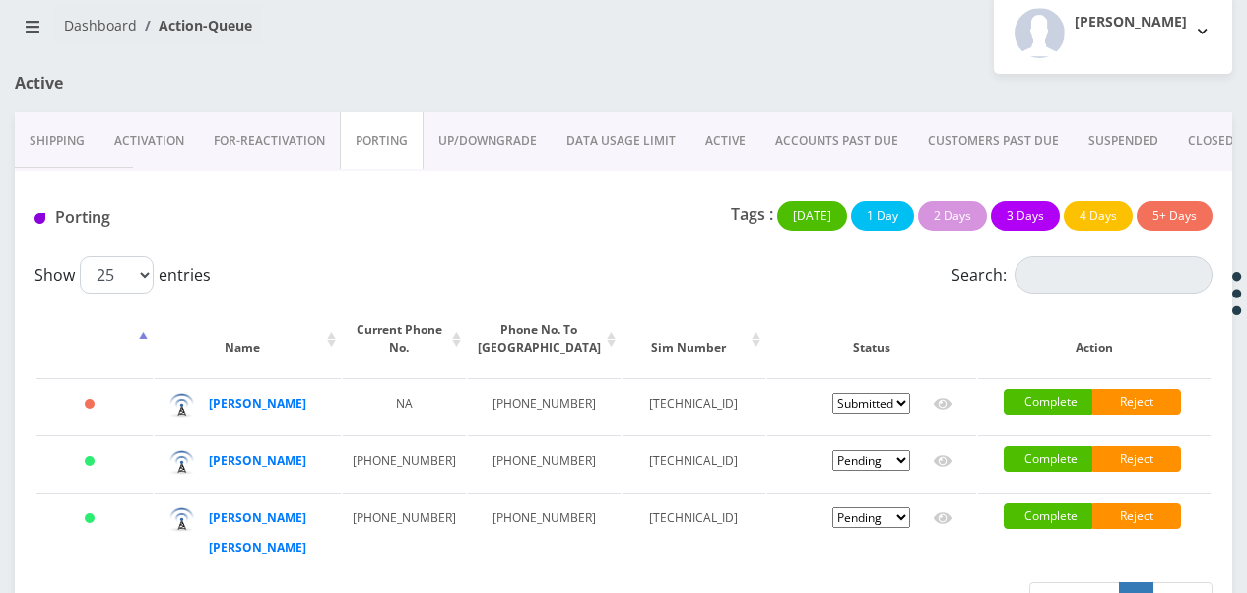
scroll to position [225, 0]
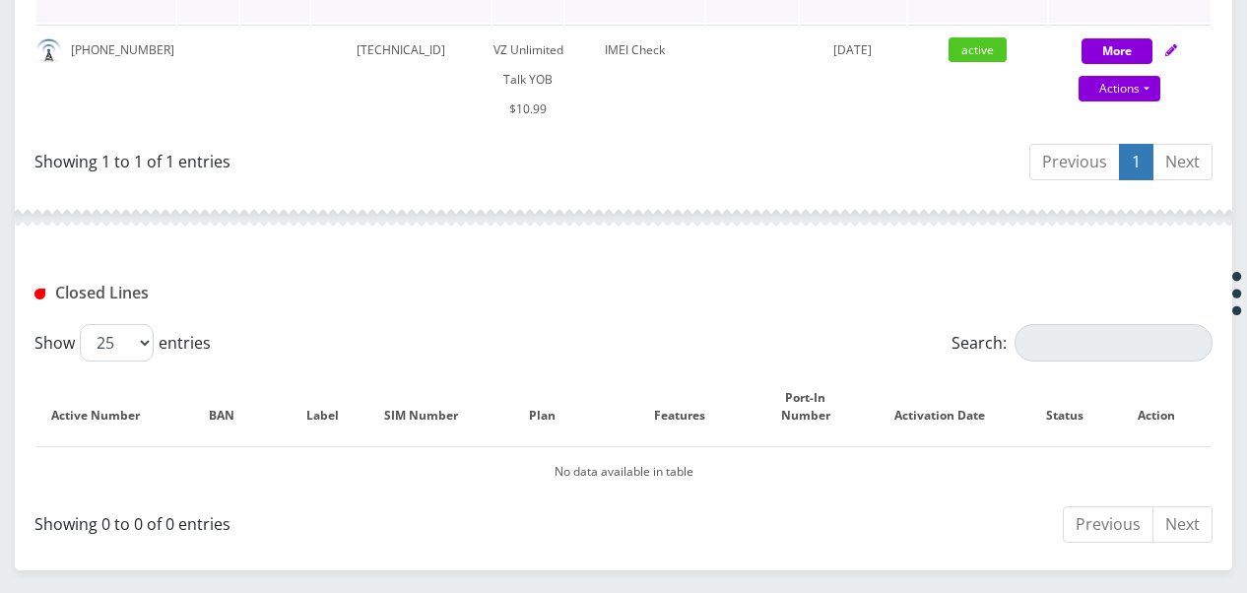
scroll to position [613, 0]
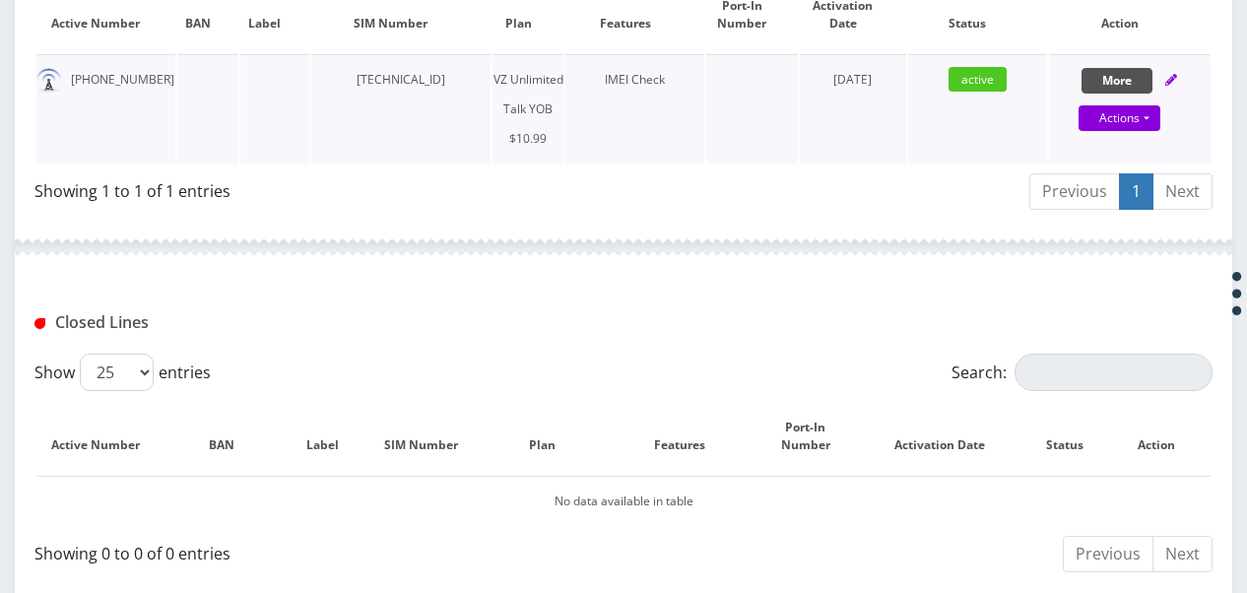
click at [1127, 70] on button "More" at bounding box center [1116, 81] width 71 height 26
select select "464"
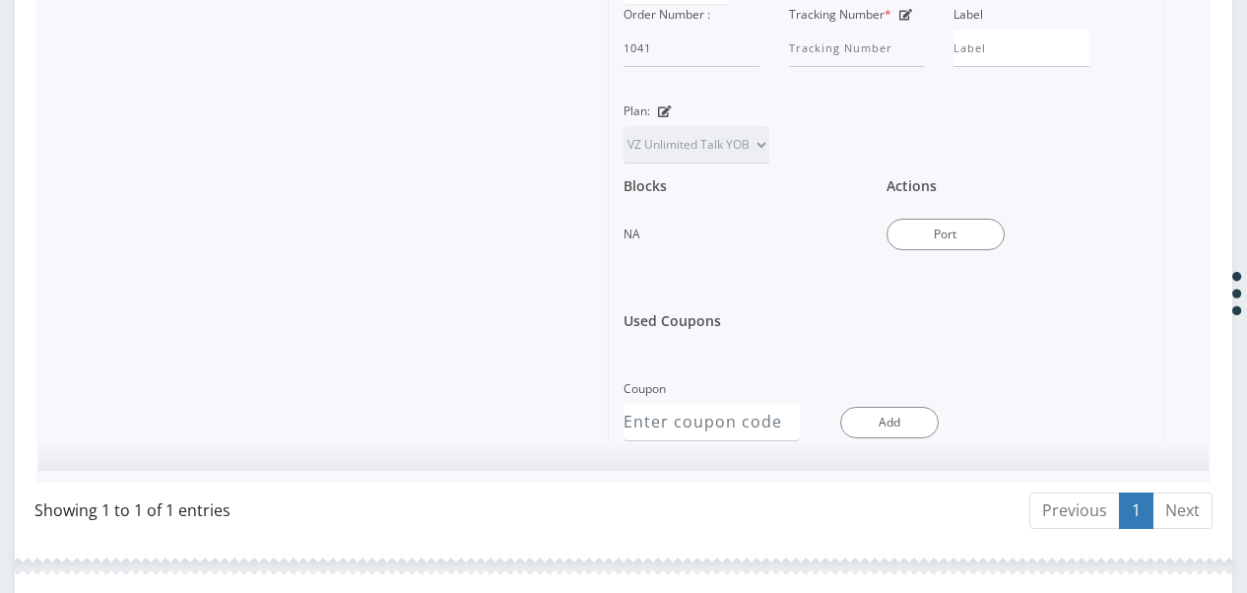
scroll to position [1007, 0]
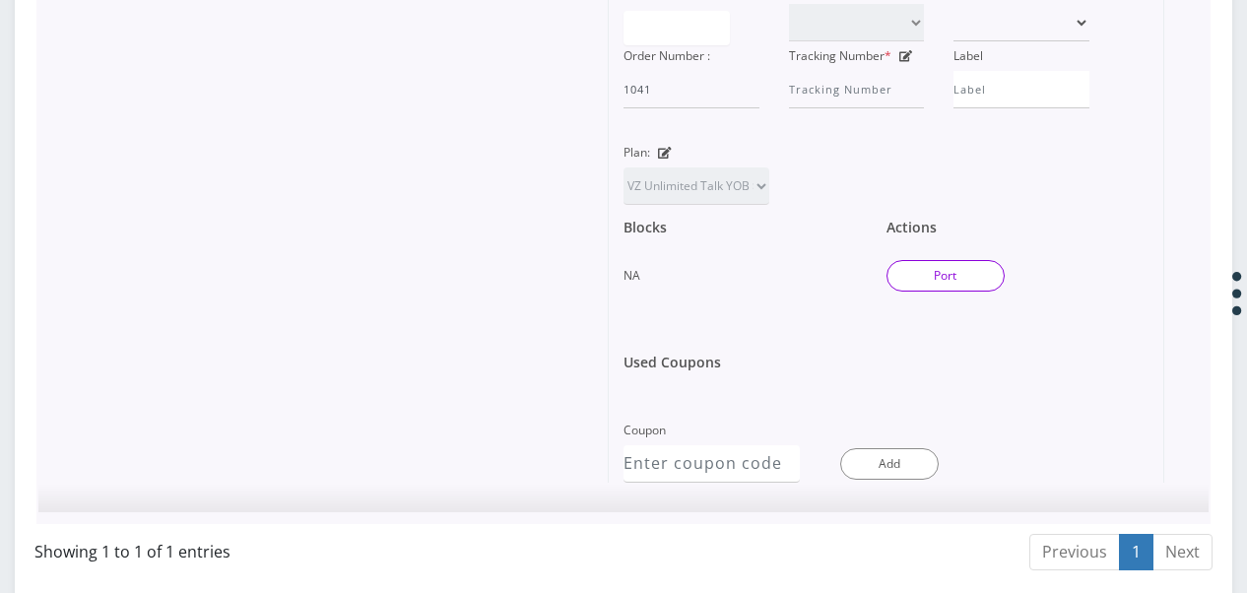
click at [987, 284] on button "Port" at bounding box center [945, 276] width 118 height 32
type input "[TECHNICAL_ID]"
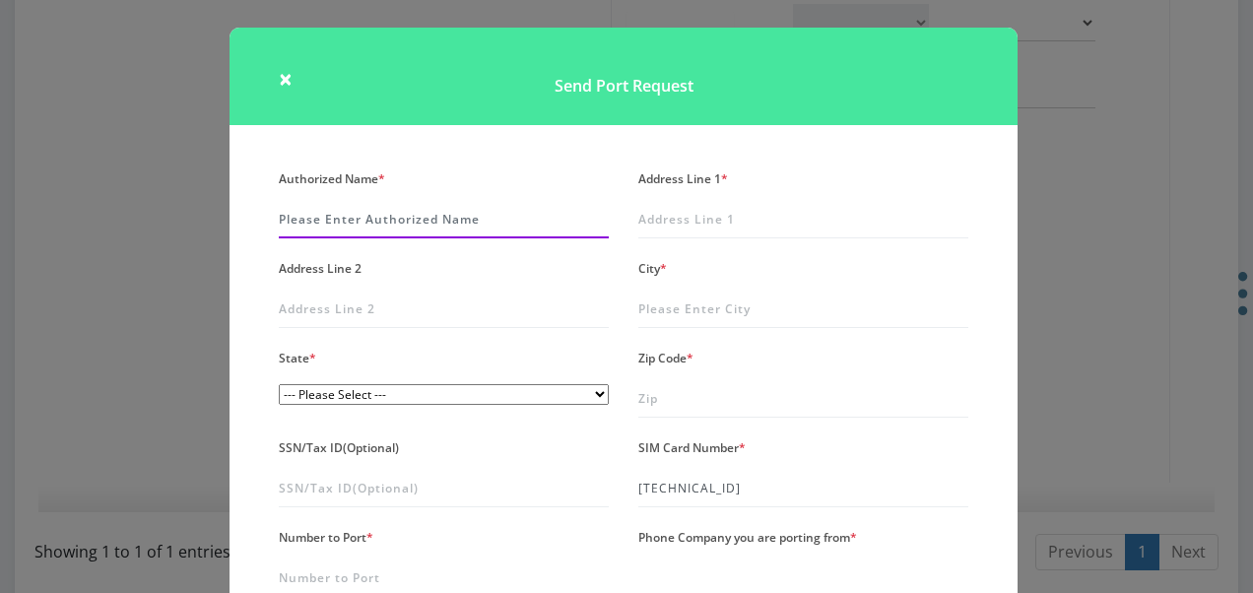
click at [381, 218] on input "Authorized Name *" at bounding box center [444, 219] width 330 height 37
type input "rochel izaak"
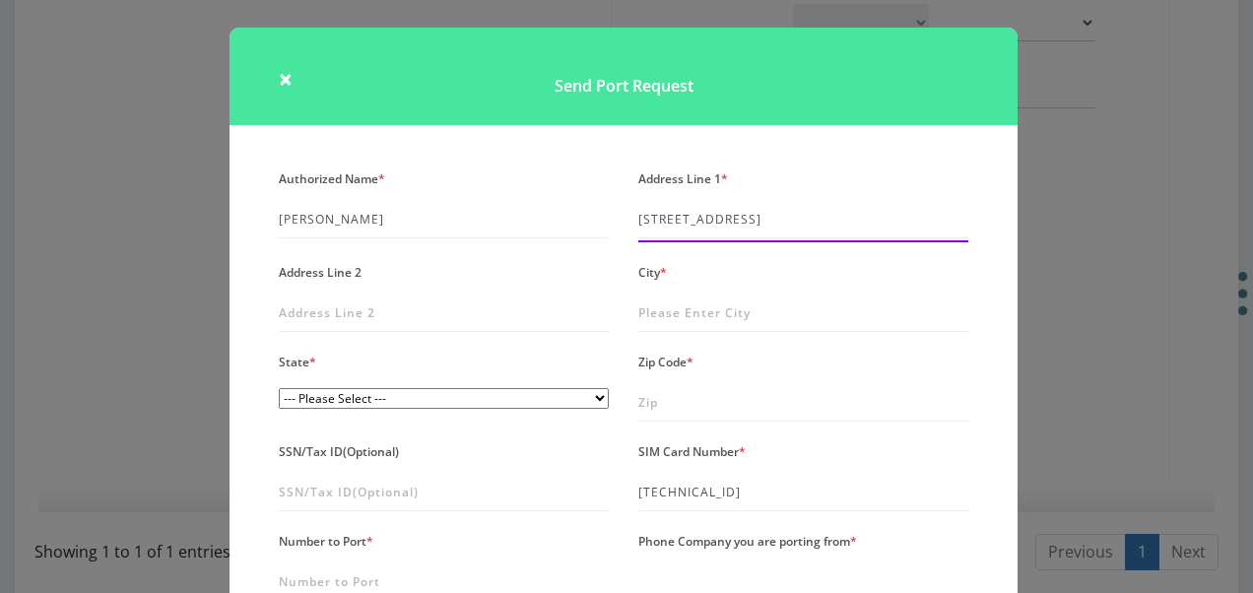
type input "4812 13th avenue"
click at [644, 292] on div "City *" at bounding box center [802, 295] width 359 height 74
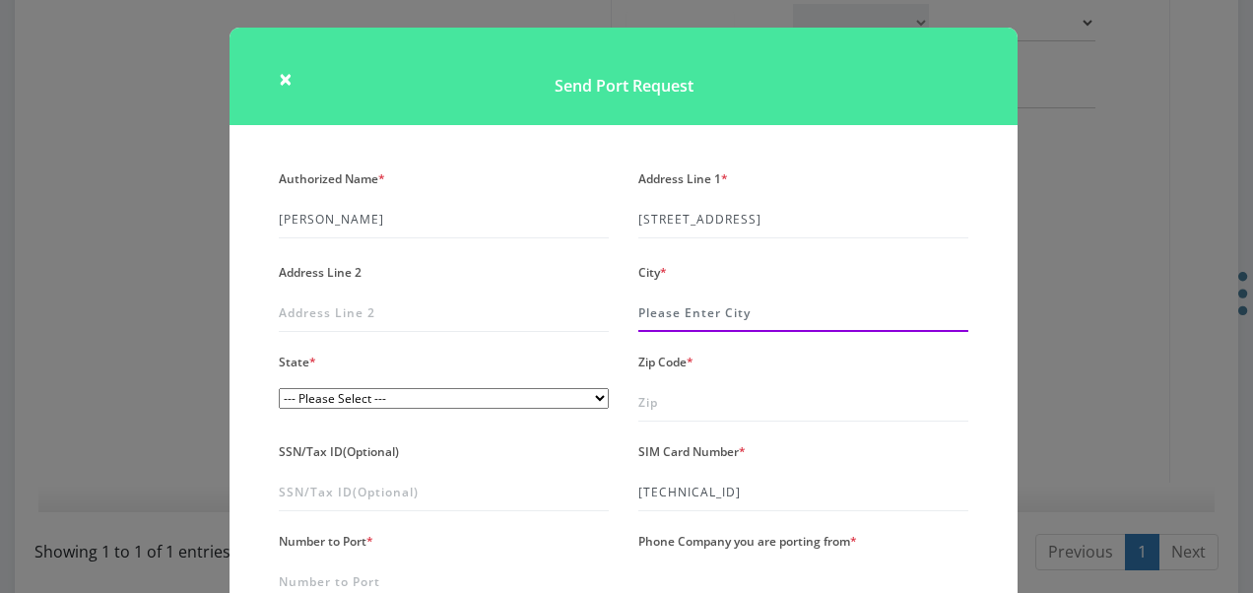
click at [657, 321] on input "City *" at bounding box center [803, 312] width 330 height 37
type input "[GEOGRAPHIC_DATA]"
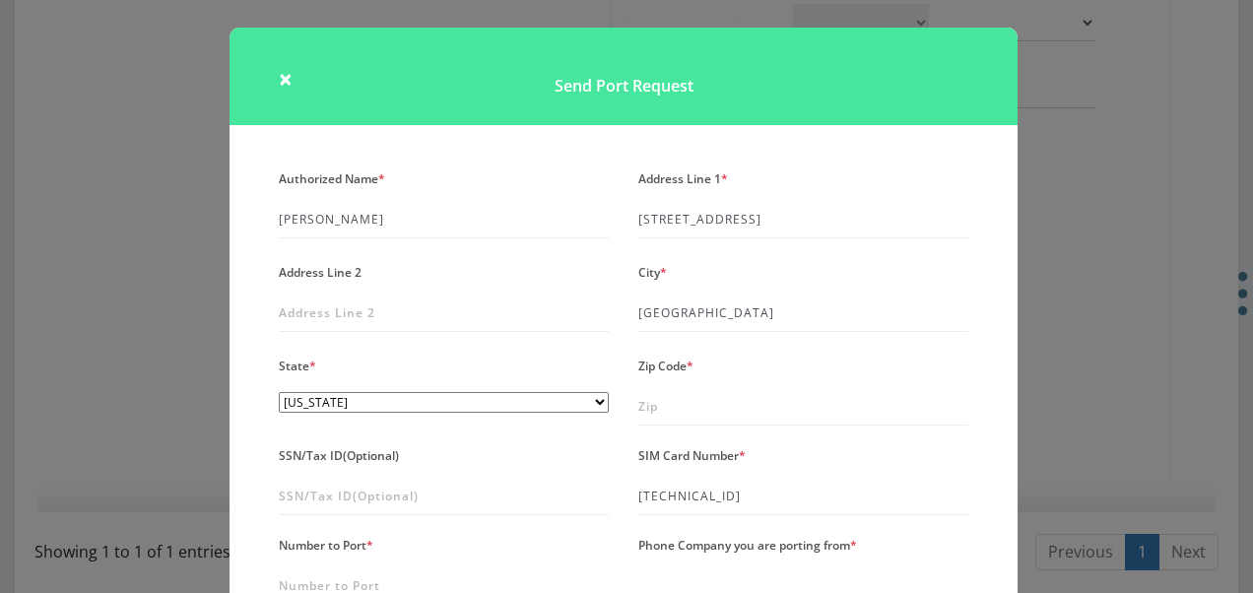
select select "NY"
click at [286, 73] on span "×" at bounding box center [286, 78] width 14 height 32
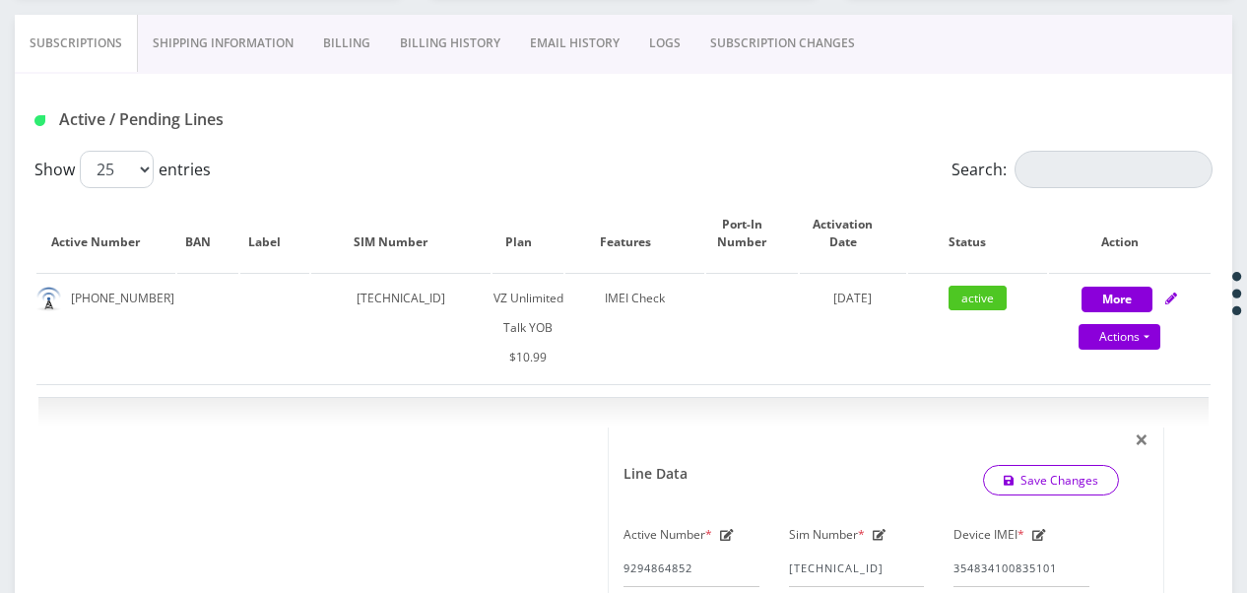
scroll to position [197, 0]
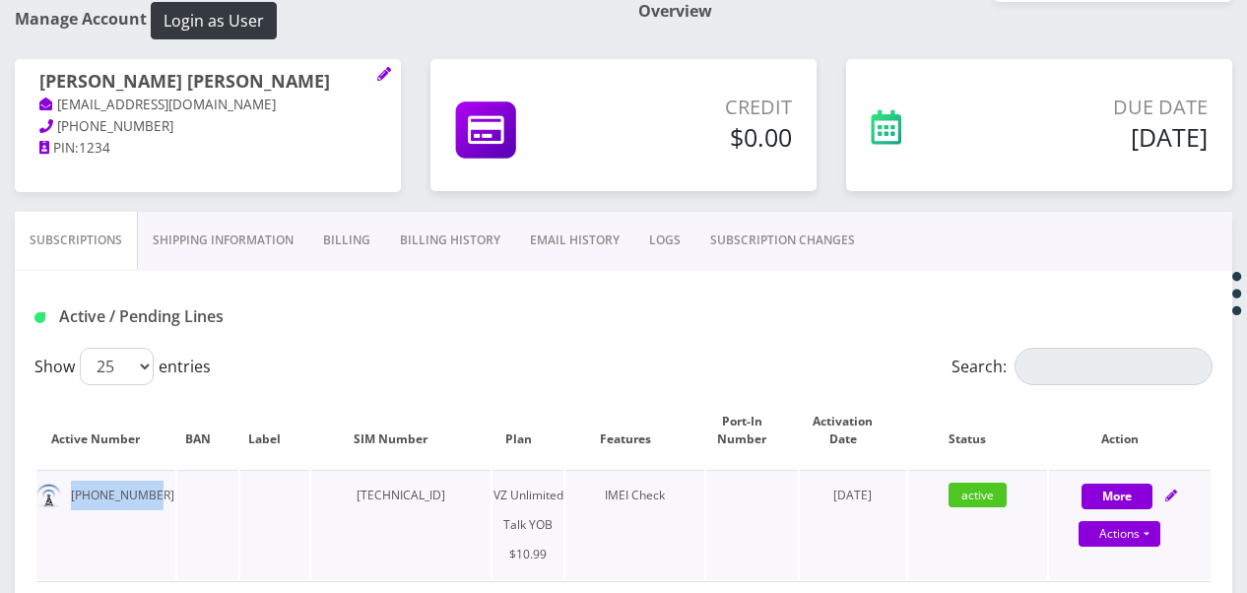
drag, startPoint x: 71, startPoint y: 501, endPoint x: 159, endPoint y: 495, distance: 87.9
click at [159, 495] on td "929-486-4852" at bounding box center [105, 524] width 139 height 109
drag, startPoint x: 159, startPoint y: 495, endPoint x: 113, endPoint y: 501, distance: 45.7
copy td "929-486-4852"
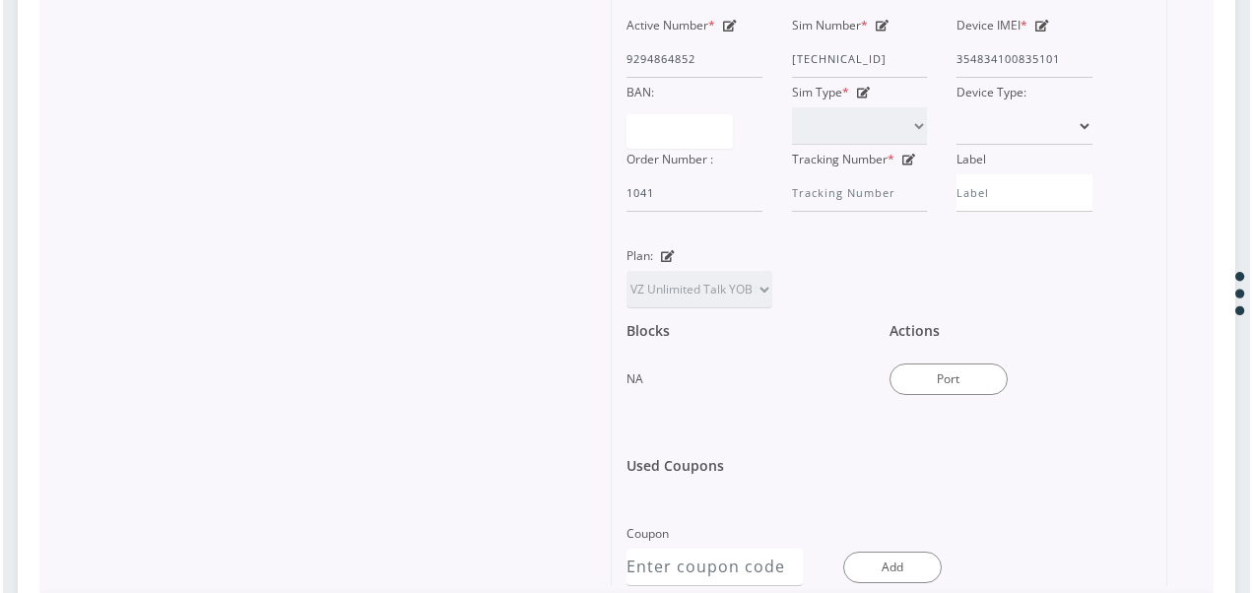
scroll to position [985, 0]
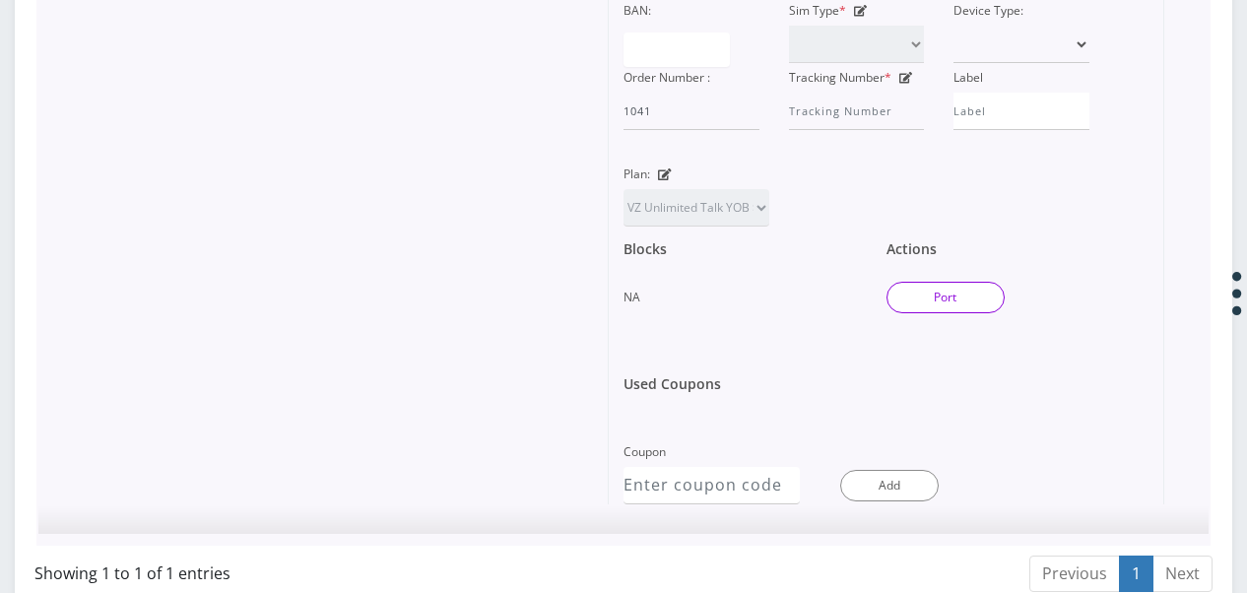
click at [947, 282] on button "Port" at bounding box center [945, 298] width 118 height 32
select select
type input "89148000011835956523"
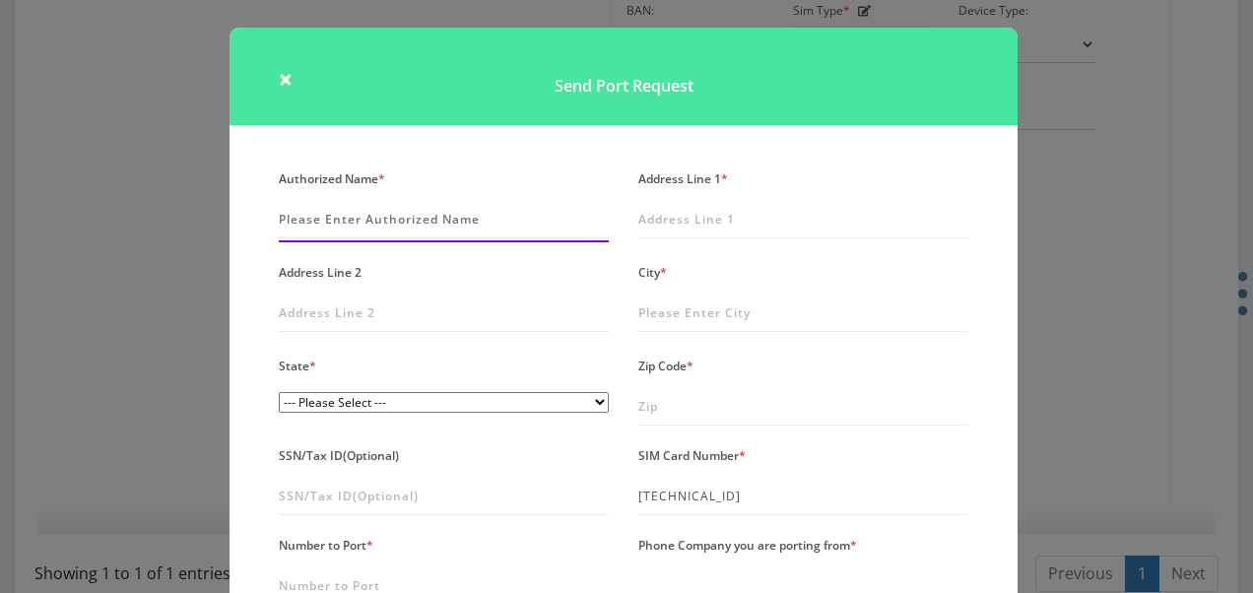
click at [573, 213] on input "Authorized Name *" at bounding box center [444, 219] width 330 height 37
type input "rochel izaak"
click at [747, 185] on div "Address Line 1 *" at bounding box center [802, 203] width 359 height 78
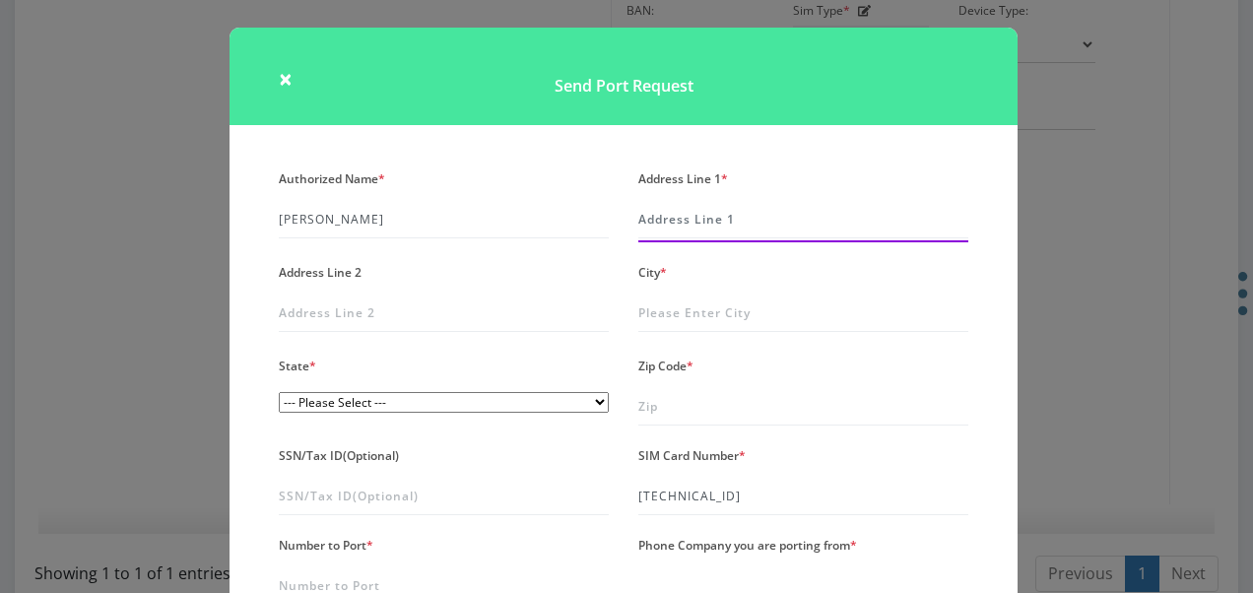
click at [731, 216] on input "Address Line 1 *" at bounding box center [803, 219] width 330 height 37
type input "4812 13th avenue"
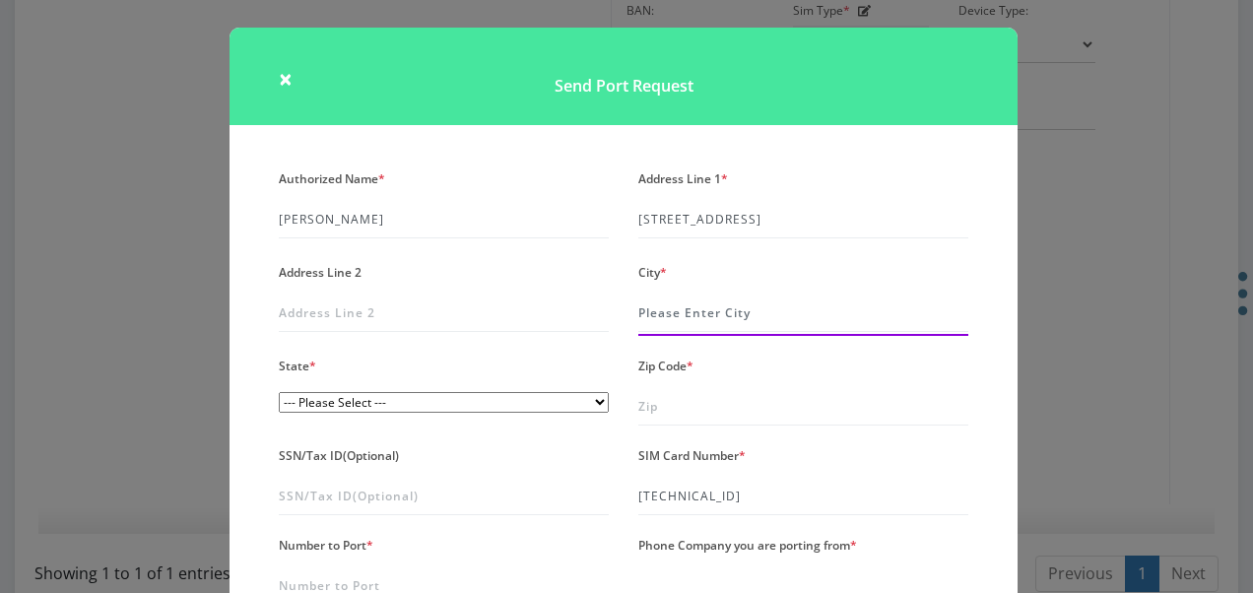
click at [721, 325] on input "City *" at bounding box center [803, 312] width 330 height 37
type input "brooklyn"
select select "NY"
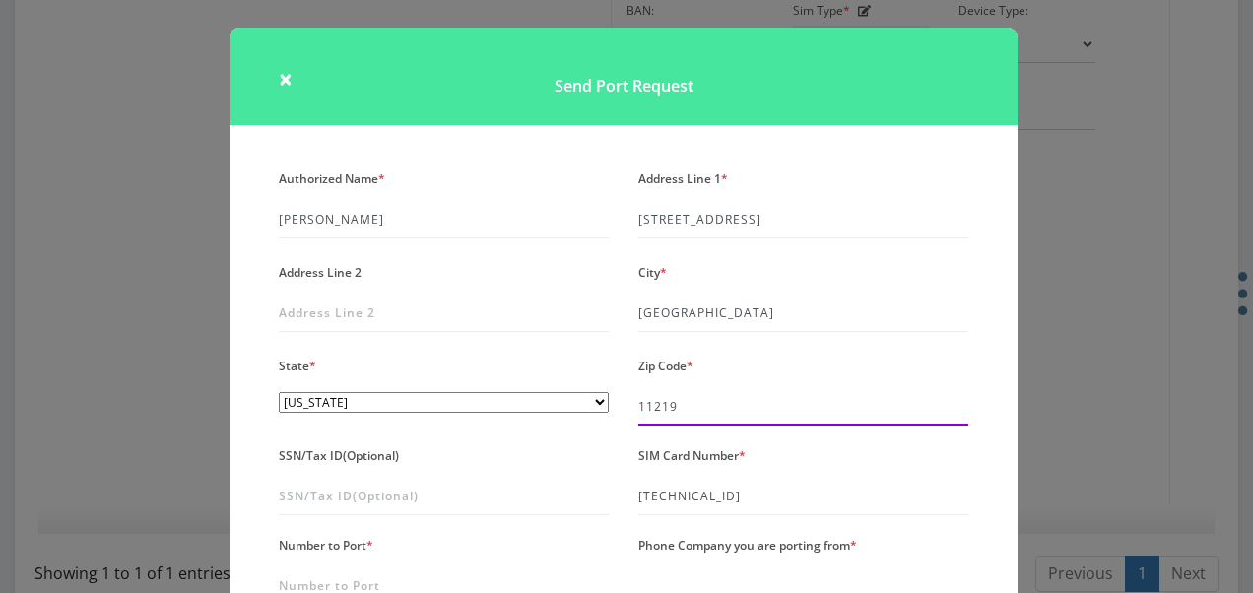
type input "11219"
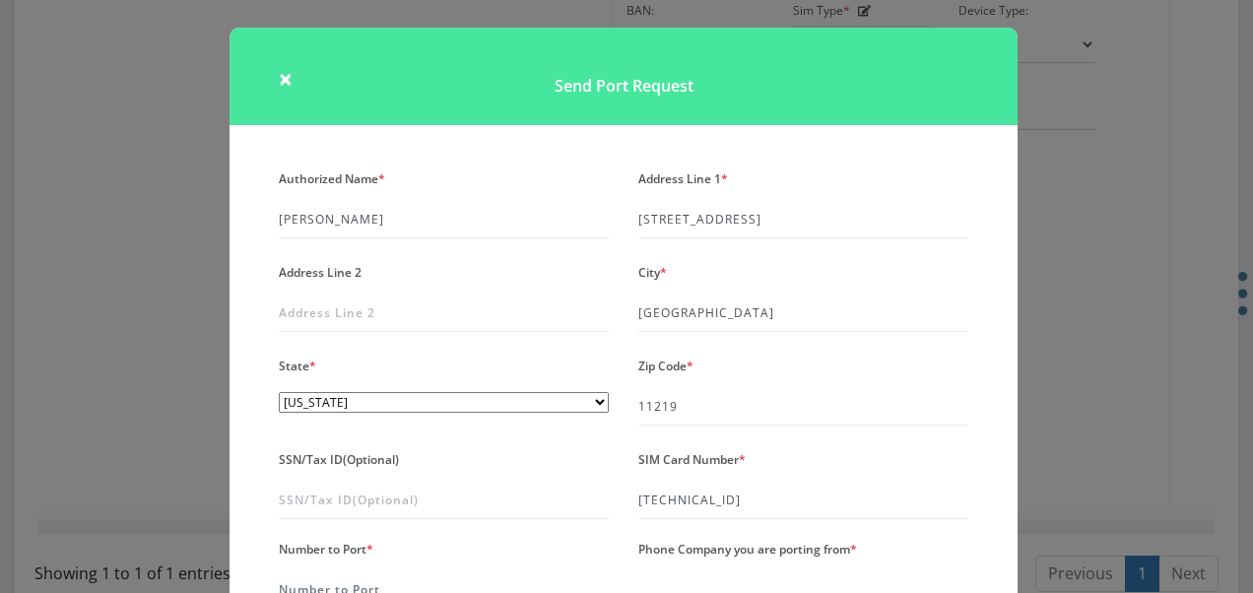
scroll to position [16, 0]
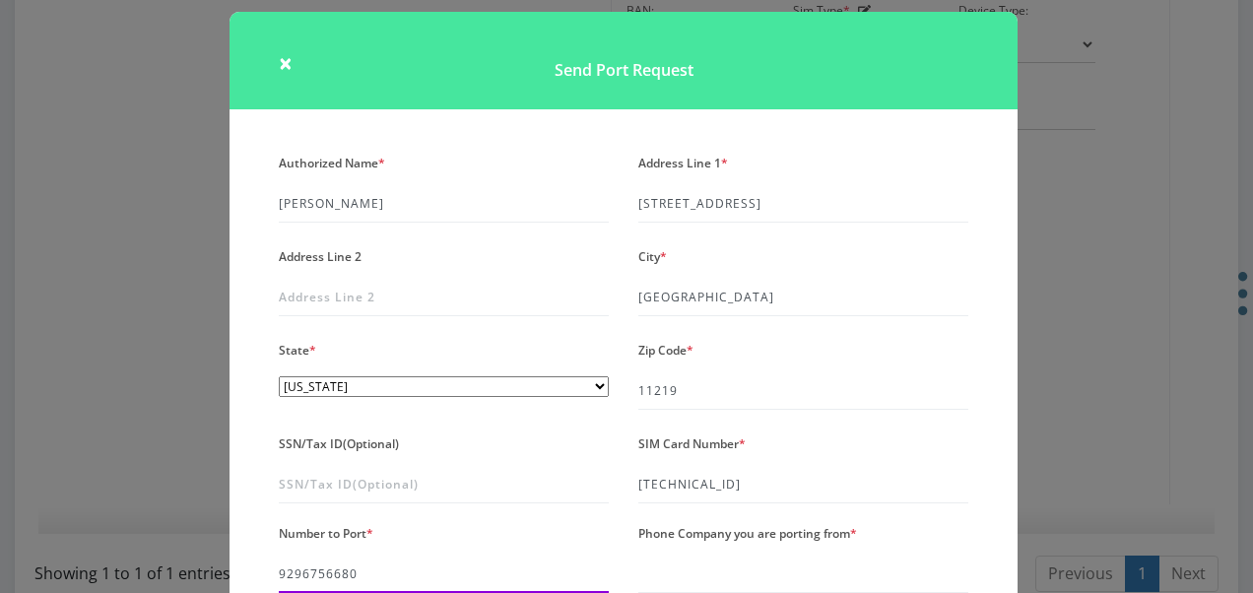
type input "9296756680"
type input "verizon"
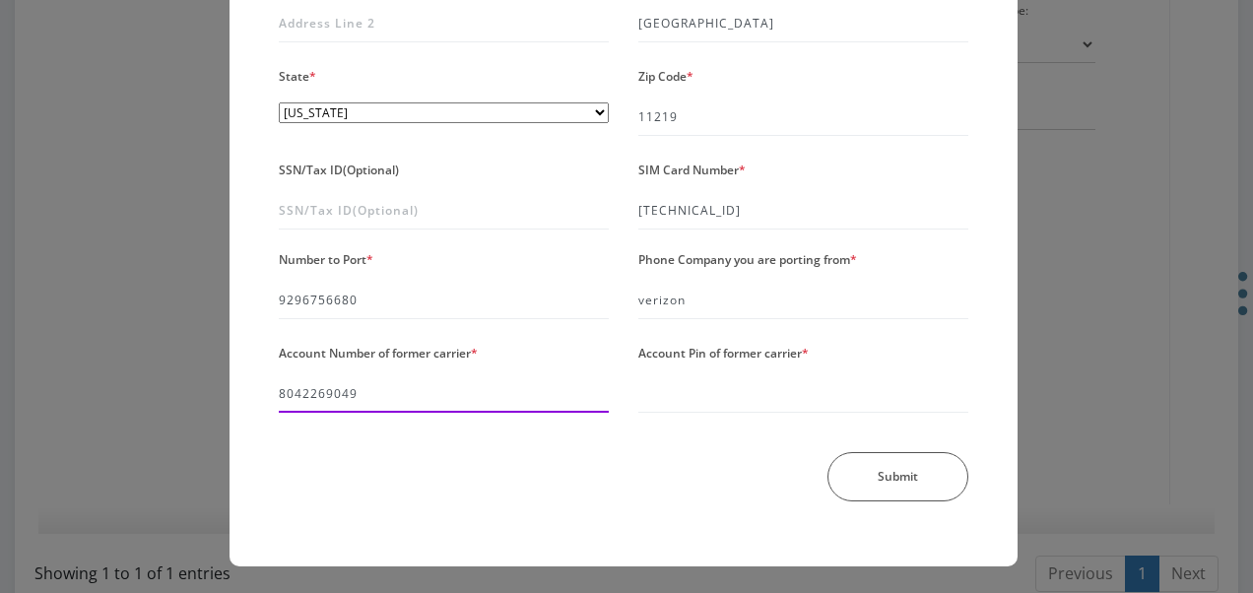
type input "8042269049"
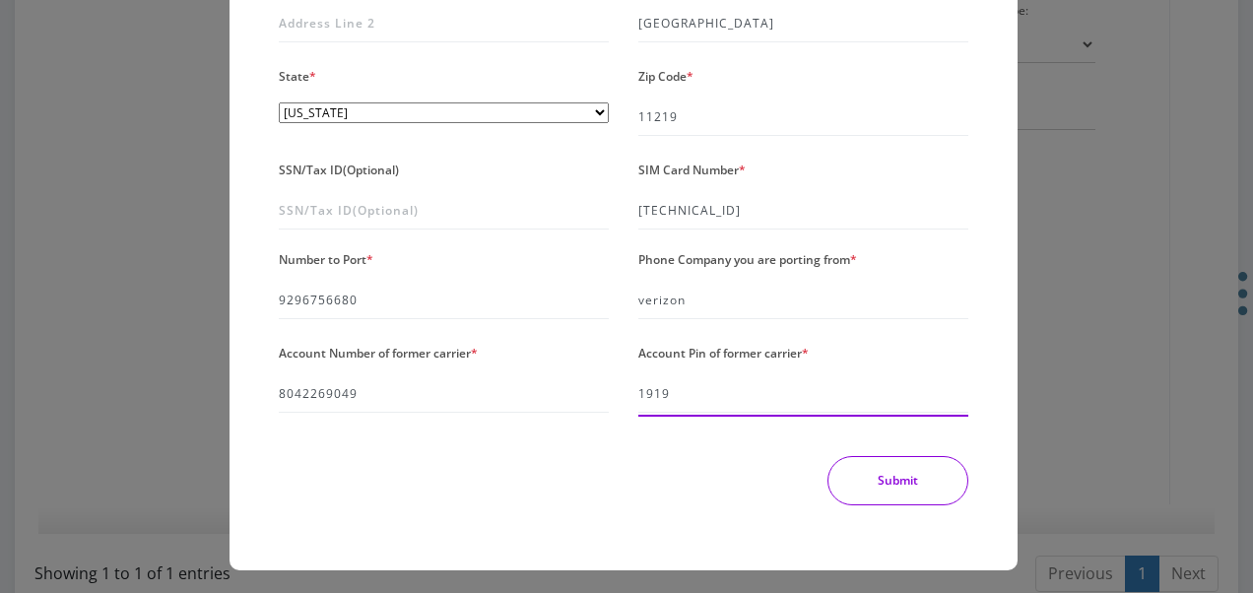
type input "1919"
click at [866, 474] on button "Submit" at bounding box center [897, 480] width 141 height 49
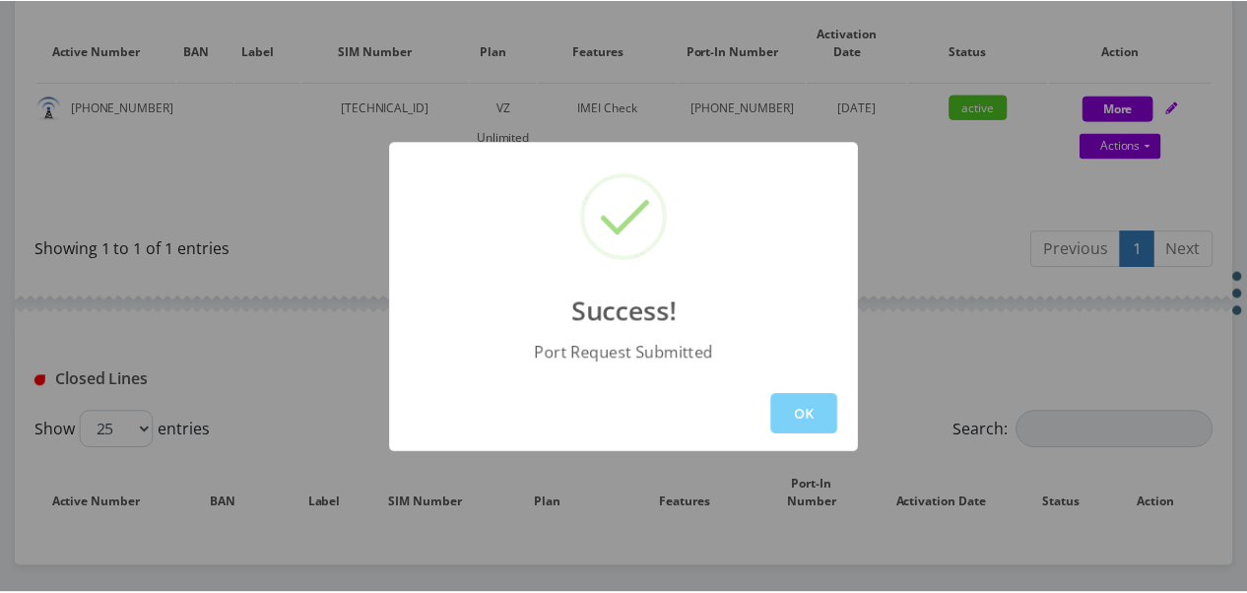
scroll to position [622, 0]
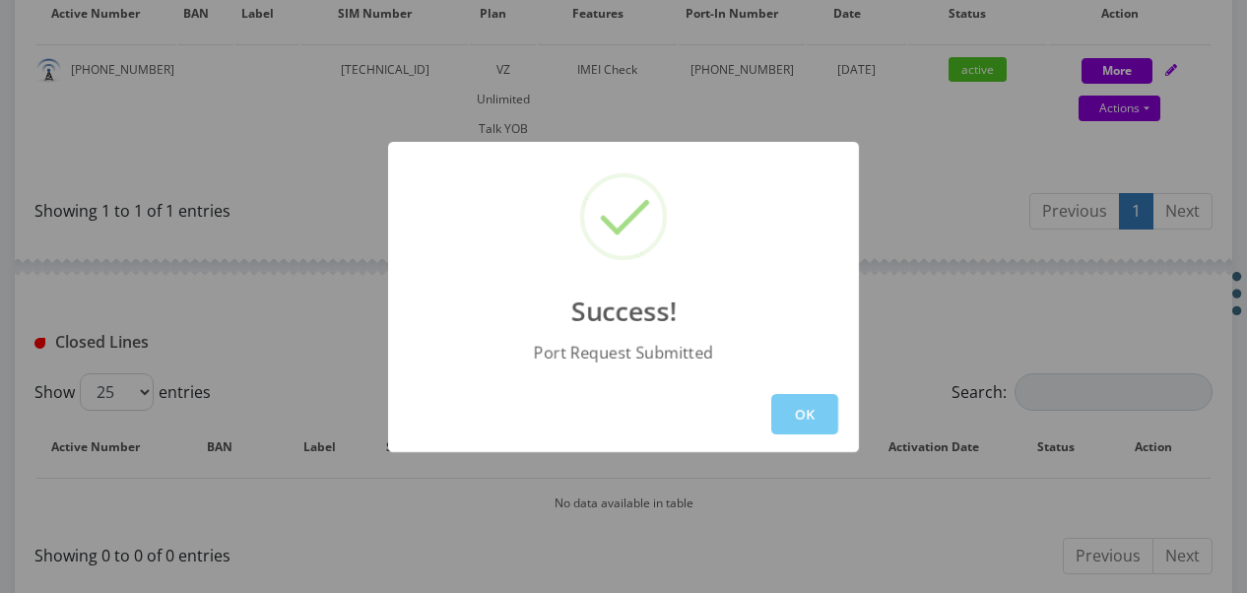
click at [823, 415] on button "OK" at bounding box center [804, 414] width 67 height 40
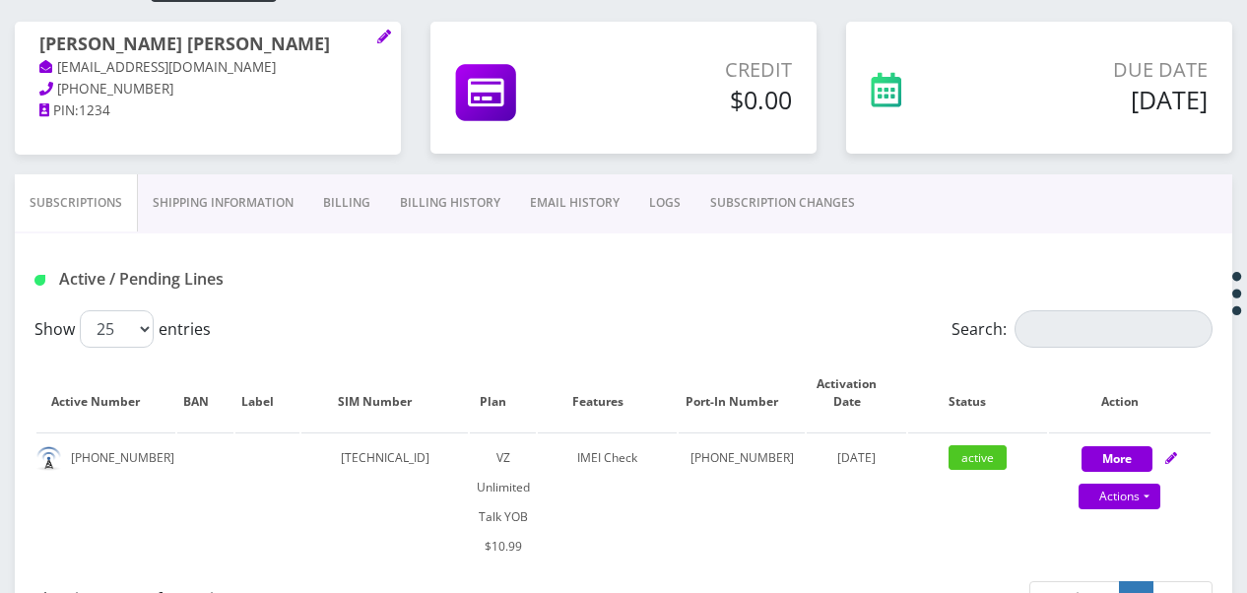
scroll to position [130, 0]
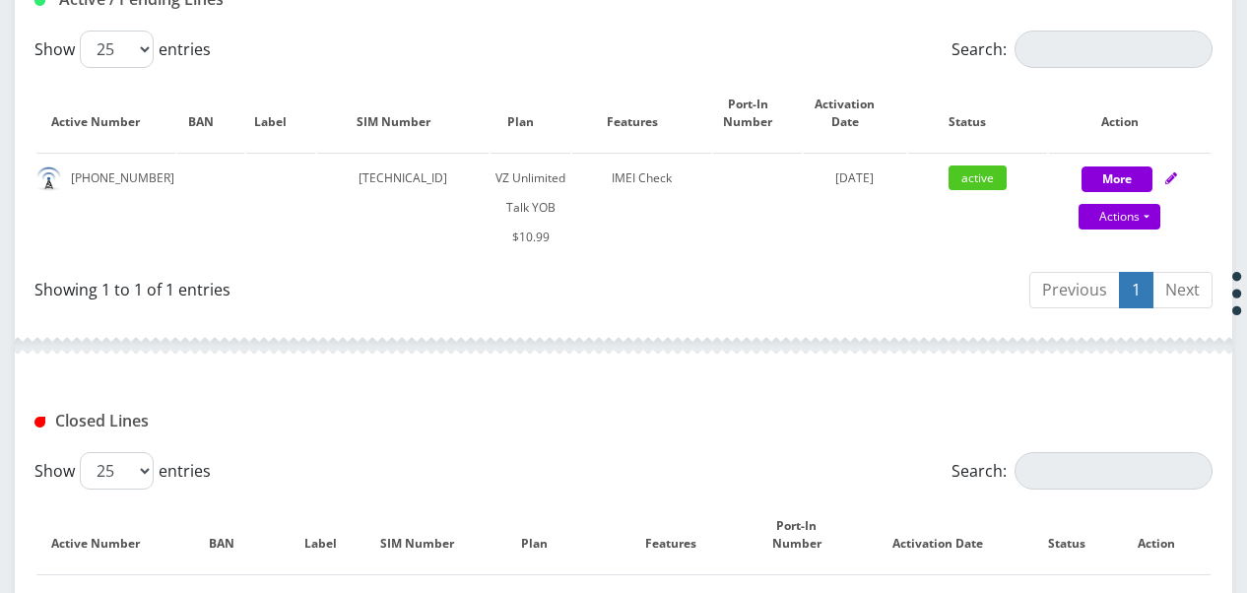
scroll to position [514, 0]
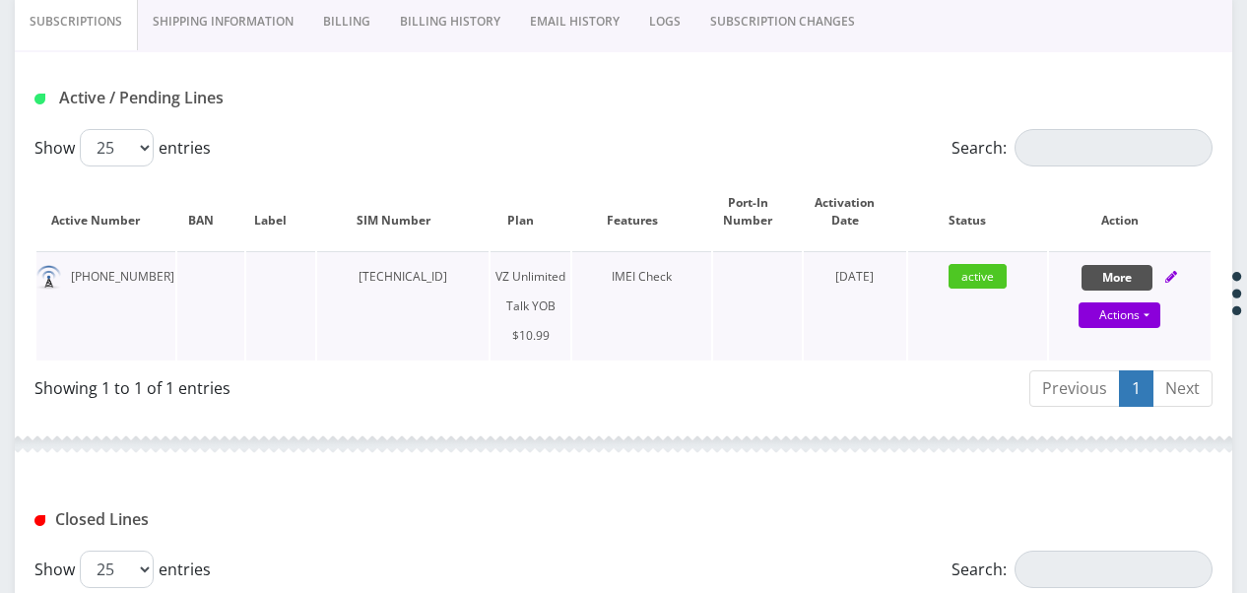
click at [1146, 272] on button "More" at bounding box center [1116, 278] width 71 height 26
select select "464"
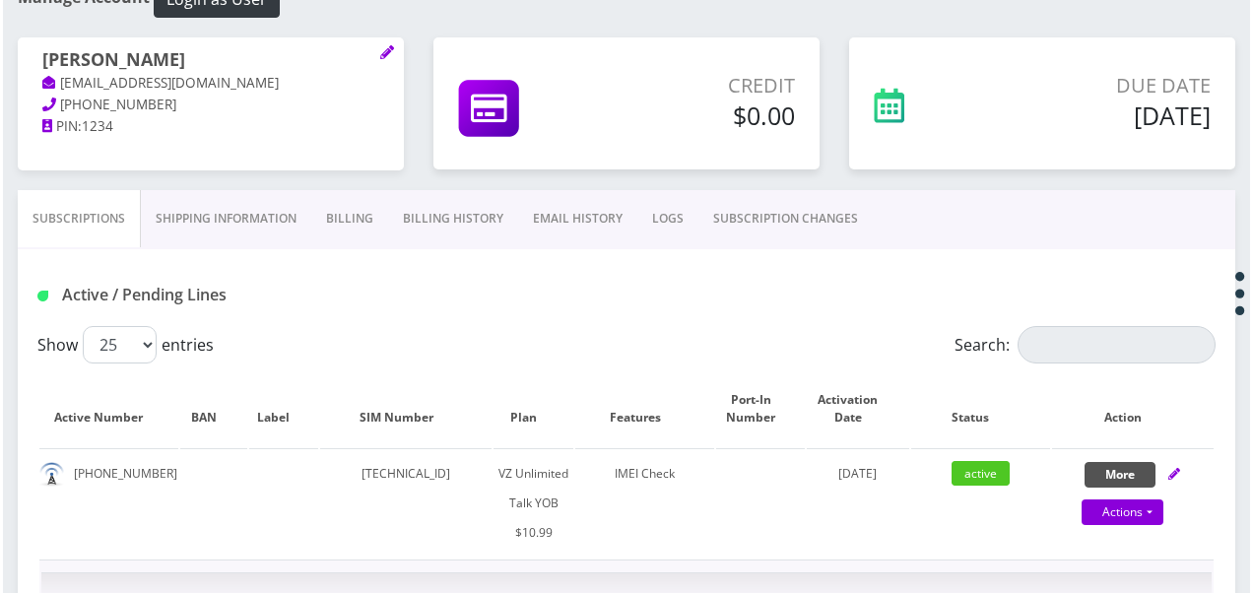
scroll to position [810, 0]
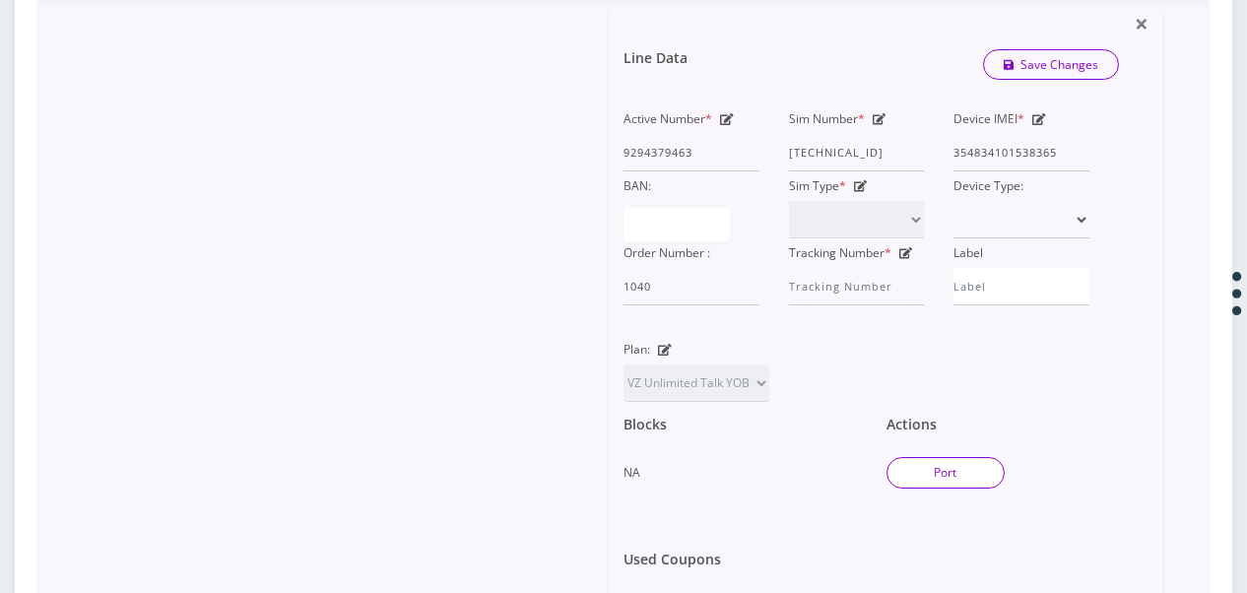
drag, startPoint x: 981, startPoint y: 453, endPoint x: 983, endPoint y: 467, distance: 13.9
click at [981, 453] on div "Port" at bounding box center [1002, 470] width 233 height 35
click at [989, 475] on button "Port" at bounding box center [945, 473] width 118 height 32
type input "[TECHNICAL_ID]"
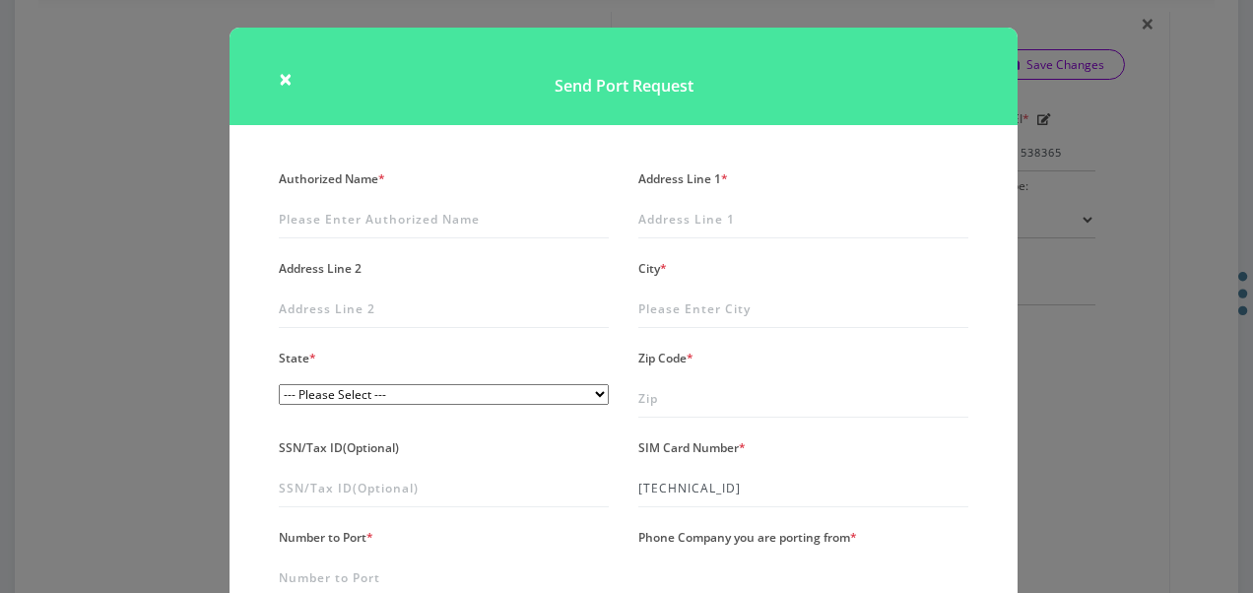
click at [360, 169] on label "Authorized Name *" at bounding box center [332, 178] width 106 height 29
click at [360, 201] on input "Authorized Name *" at bounding box center [444, 219] width 330 height 37
click at [383, 209] on input "Authorized Name *" at bounding box center [444, 219] width 330 height 37
type input "avrohom dovid bender"
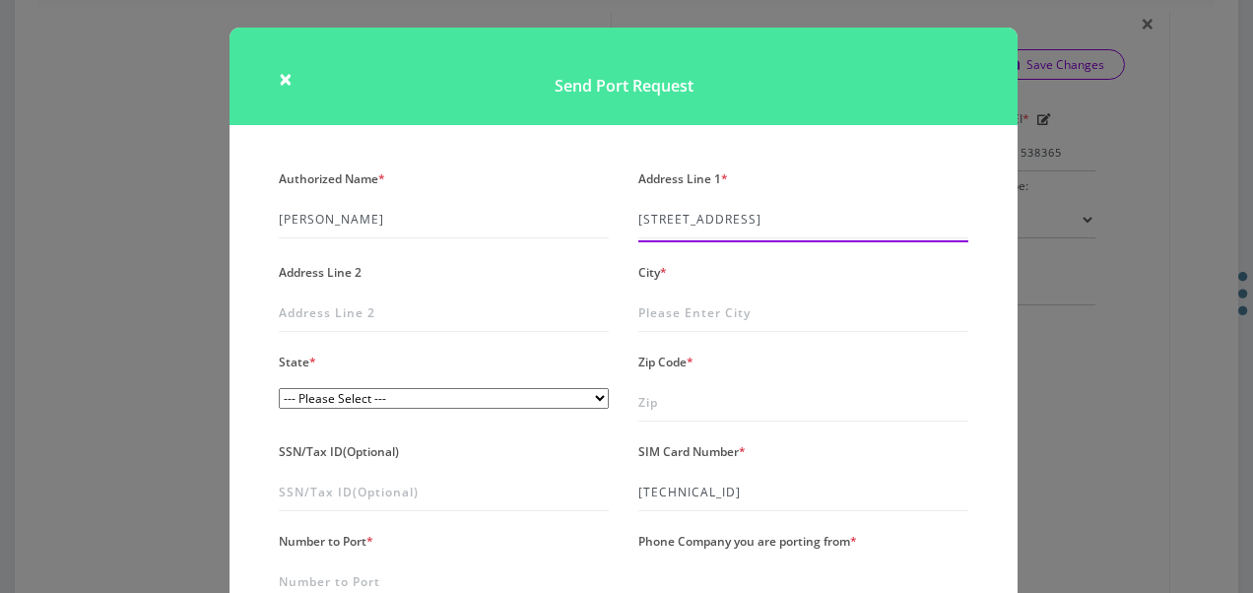
type input "2140 82nd st"
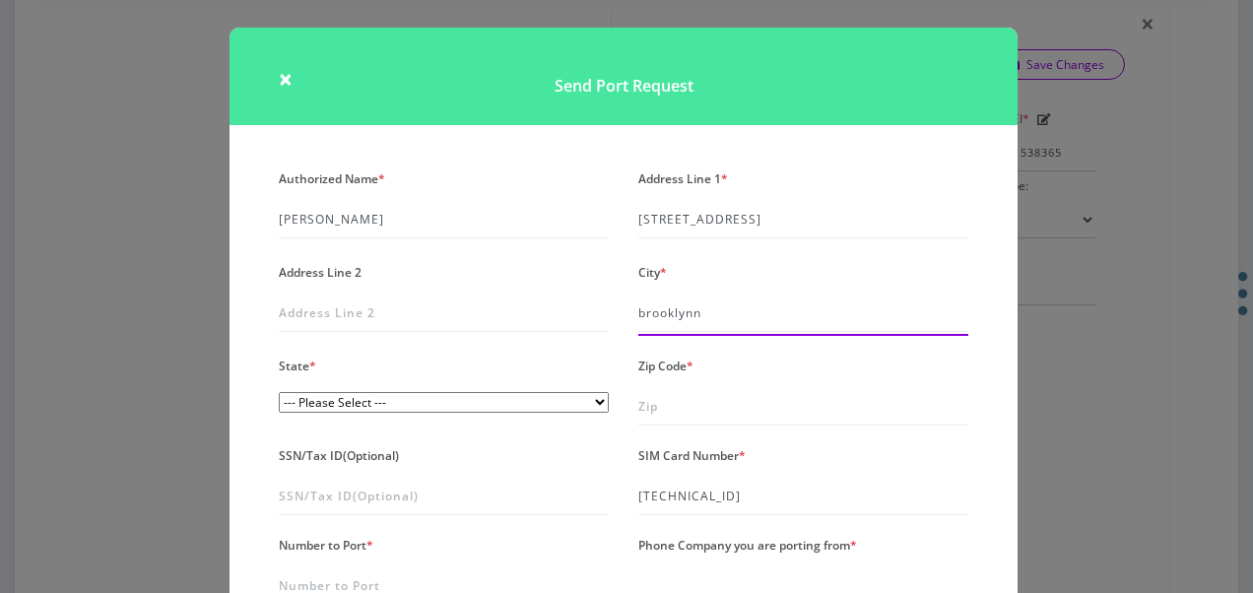
click at [715, 302] on input "brooklynn" at bounding box center [803, 312] width 330 height 37
type input "brooklyn"
select select "NY"
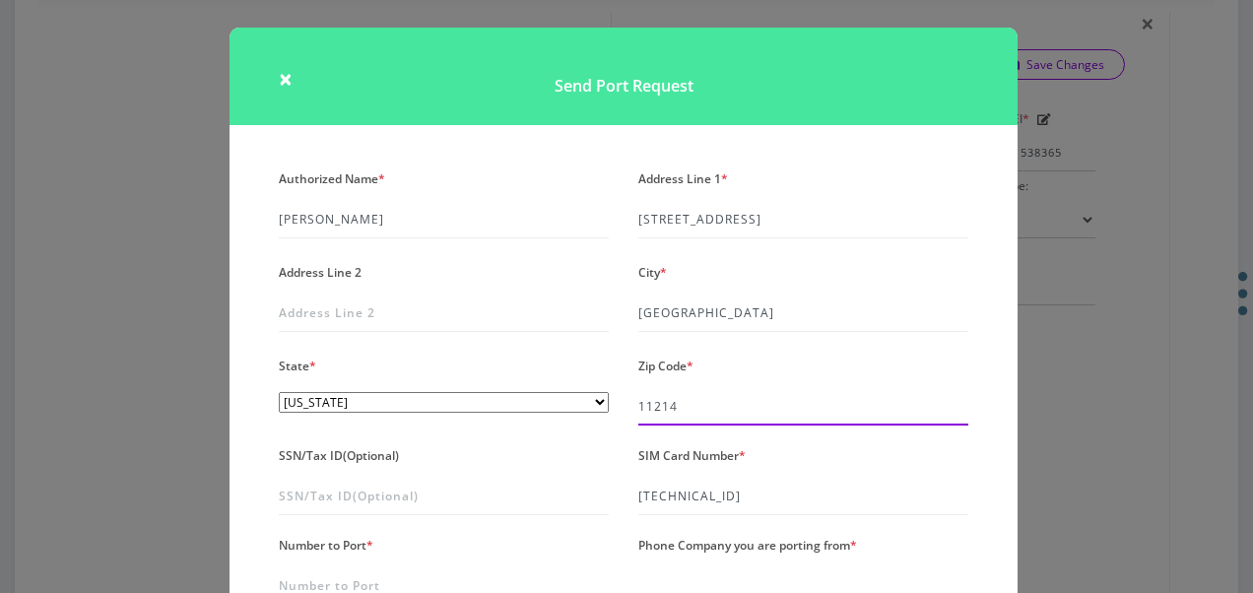
type input "11214"
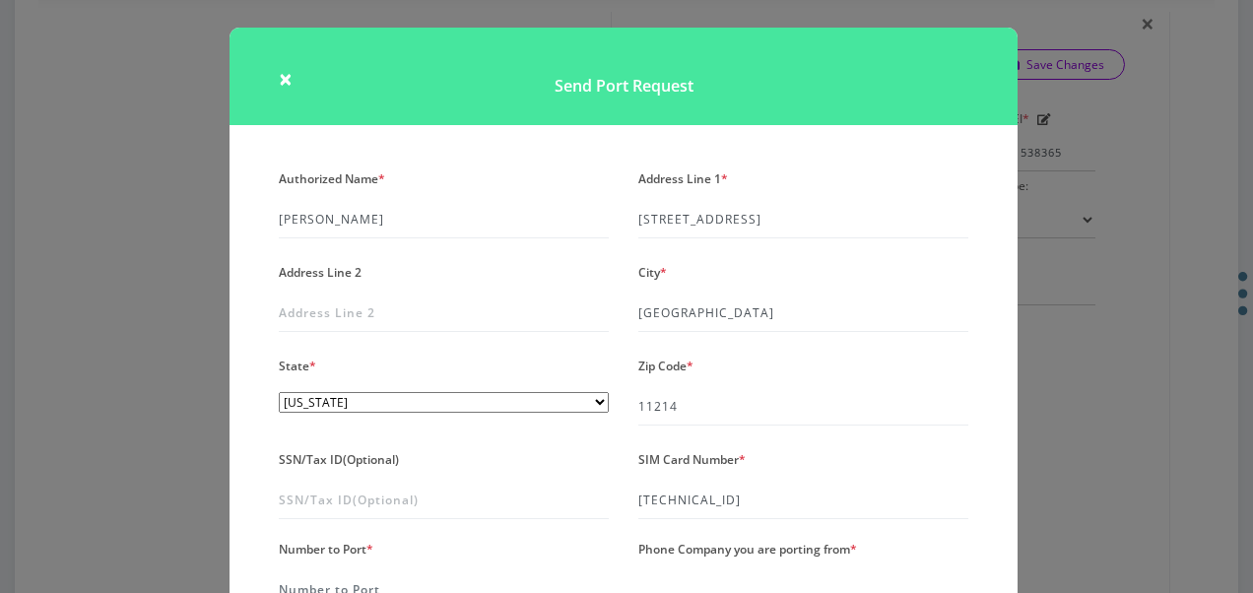
scroll to position [16, 0]
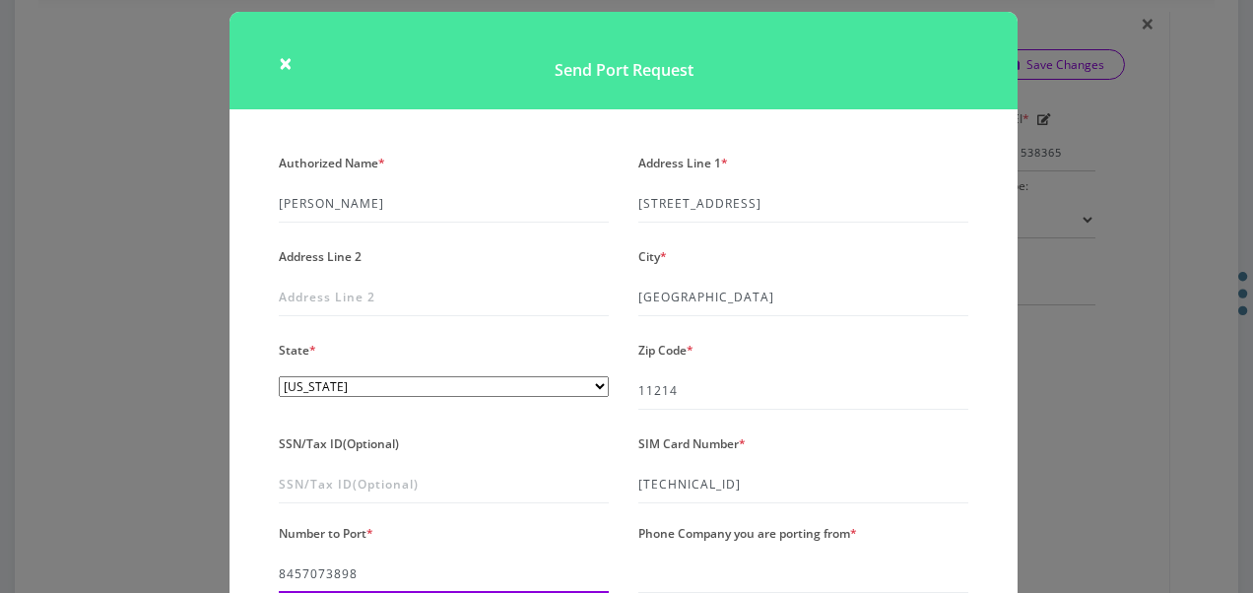
type input "8457073898"
type input "verizon"
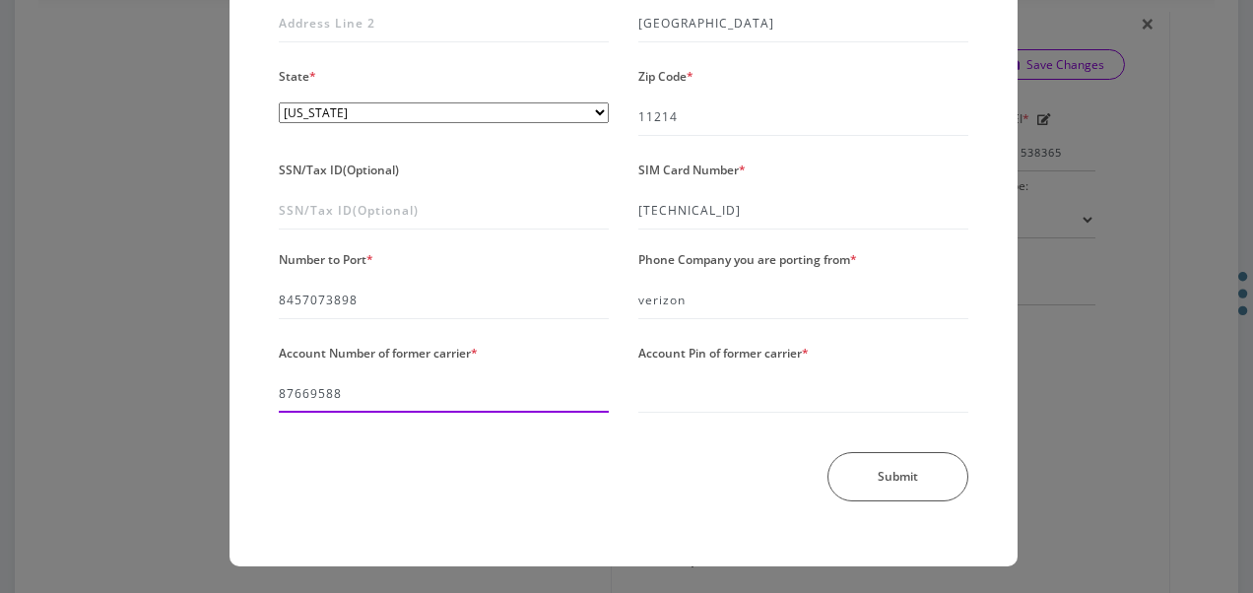
type input "87669588"
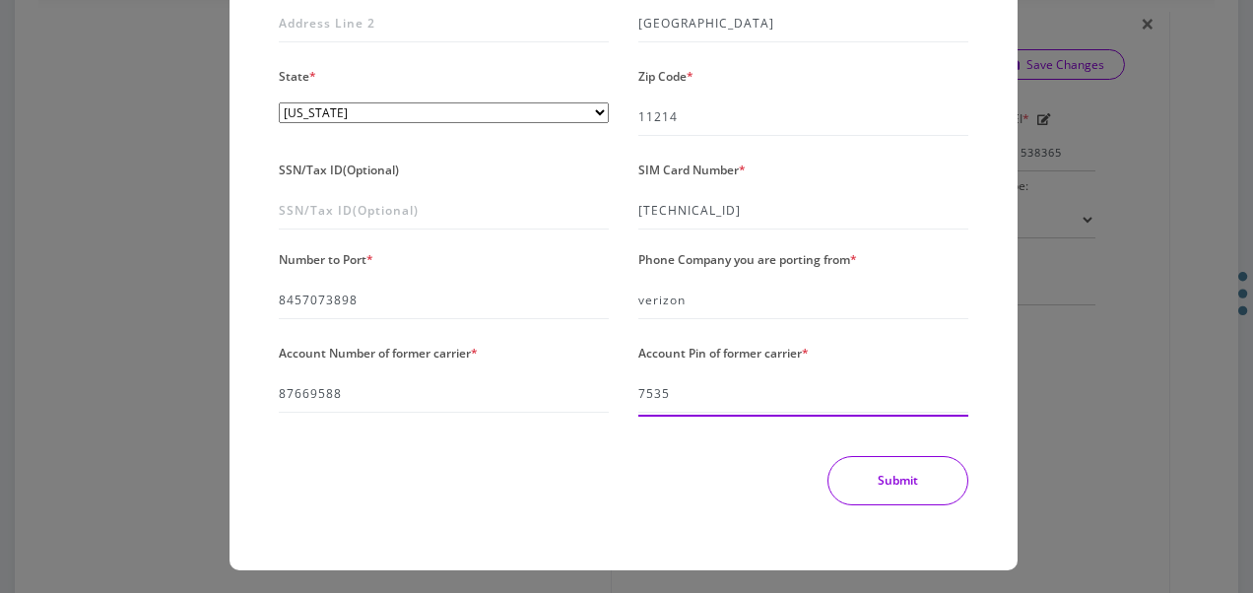
type input "7535"
click at [918, 485] on button "Submit" at bounding box center [897, 480] width 141 height 49
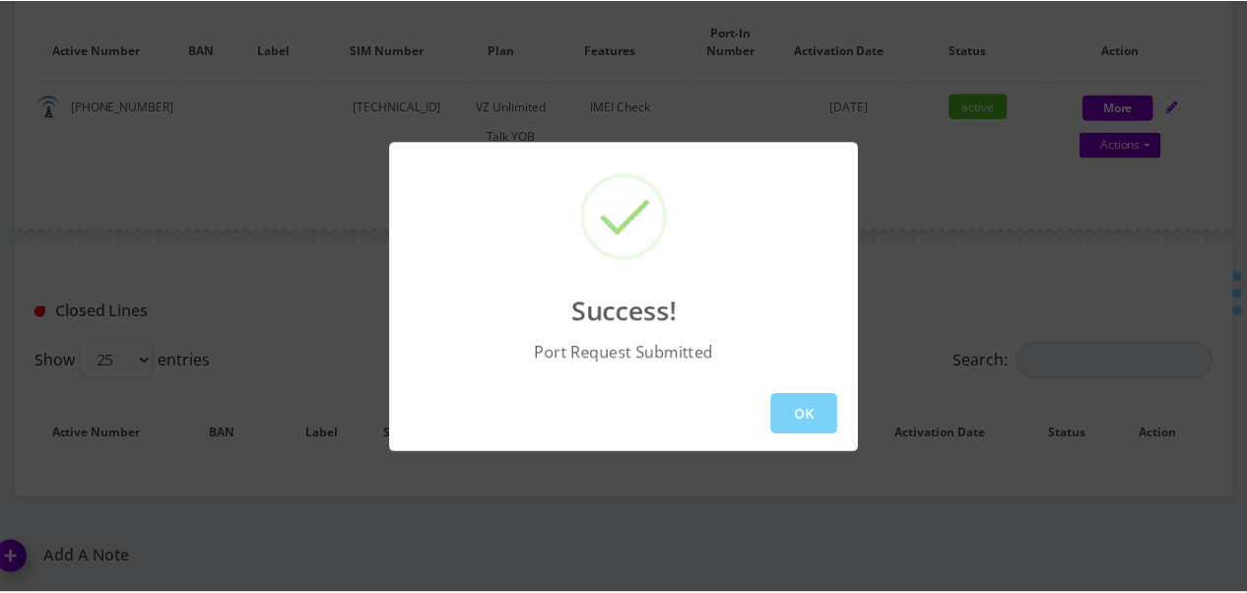
scroll to position [585, 0]
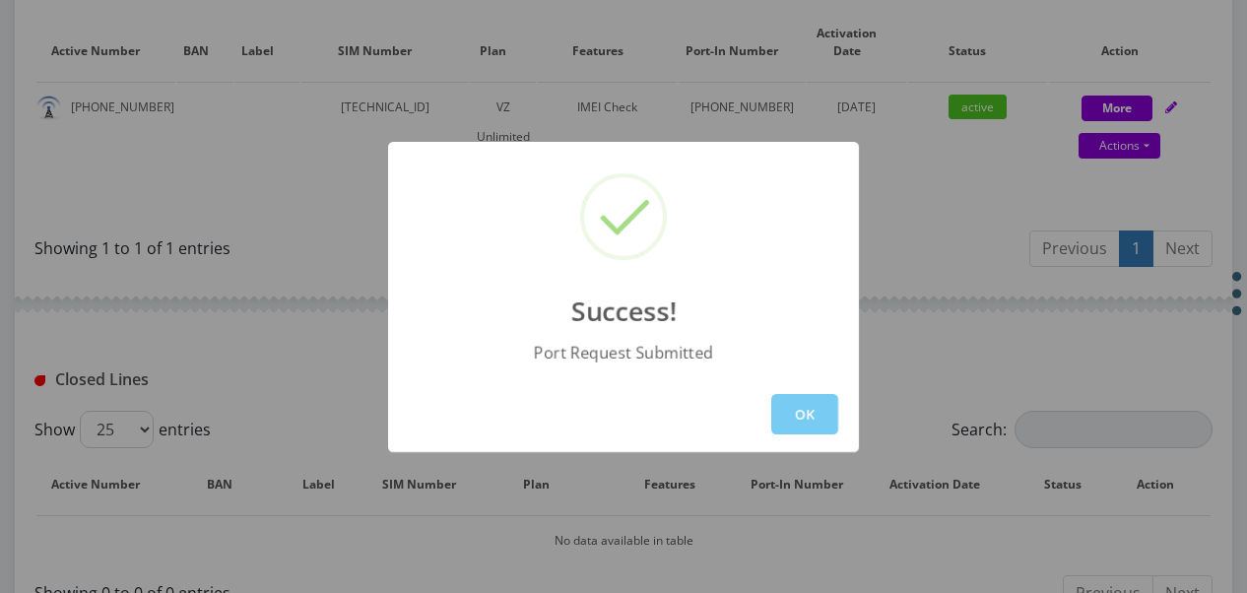
click at [827, 425] on button "OK" at bounding box center [804, 414] width 67 height 40
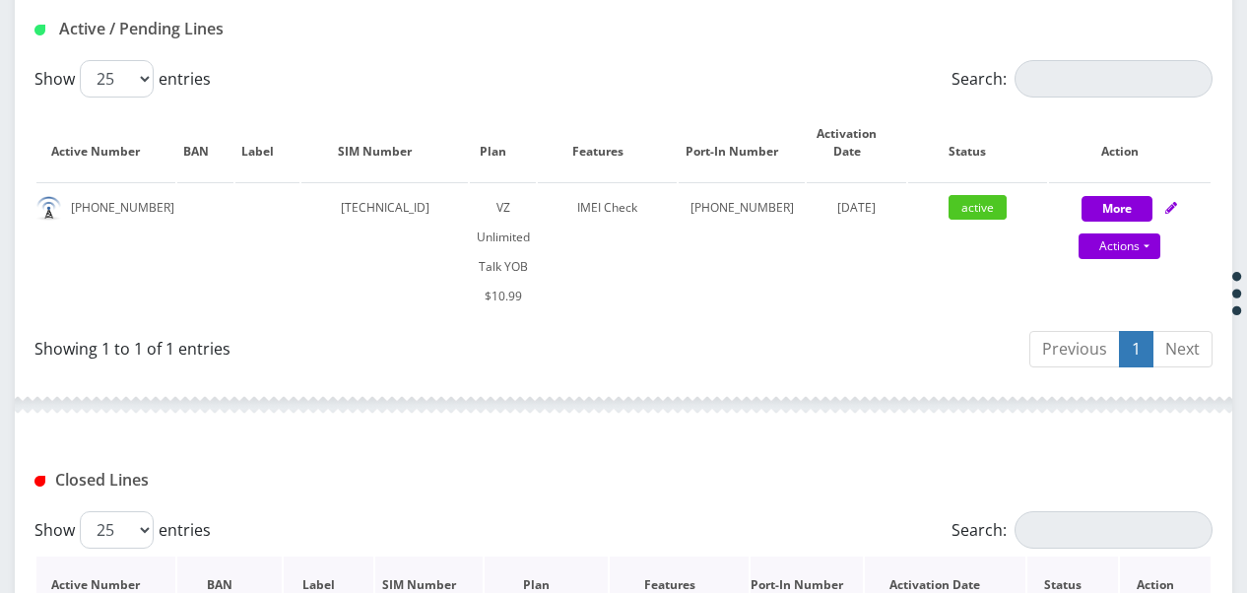
scroll to position [388, 0]
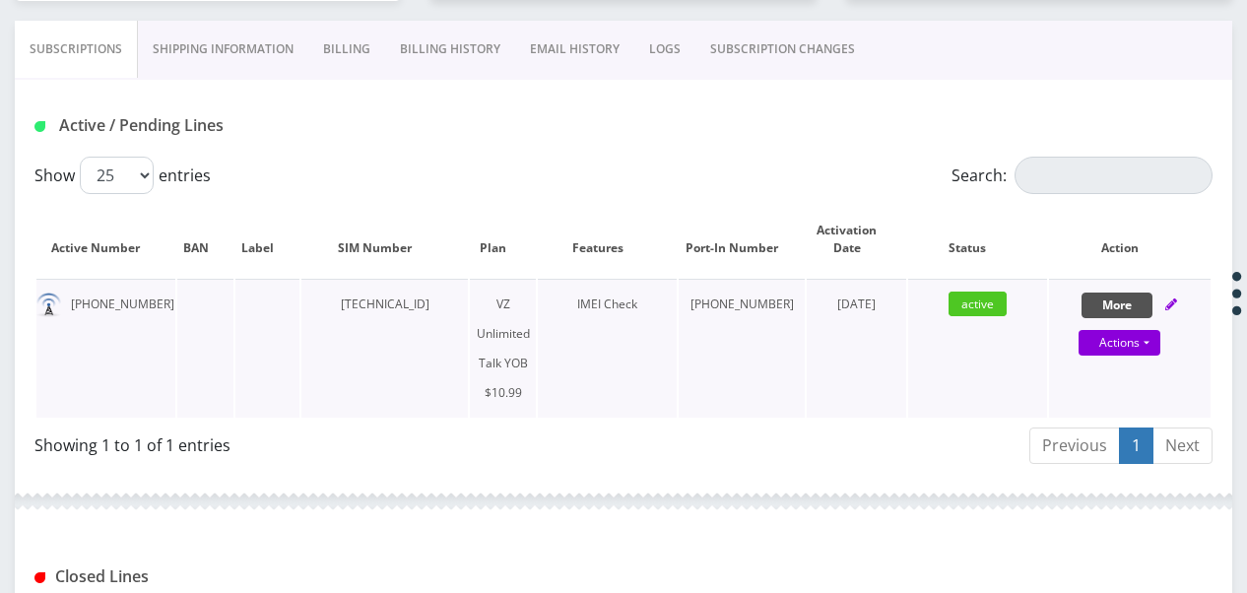
click at [1117, 303] on button "More" at bounding box center [1116, 305] width 71 height 26
select select "464"
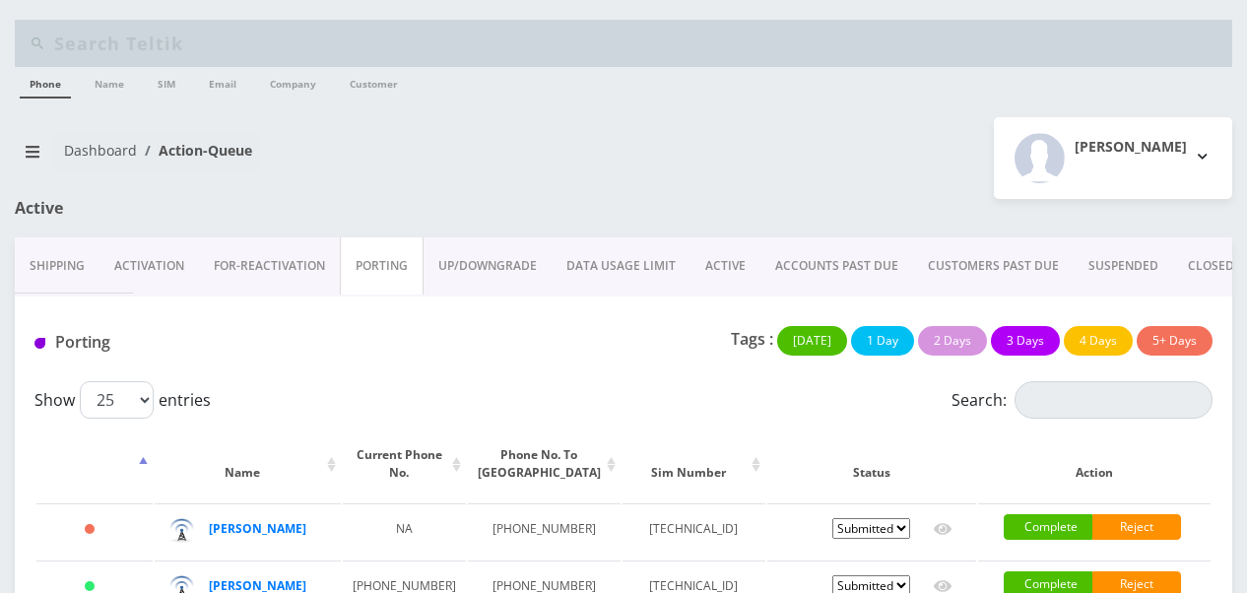
scroll to position [225, 0]
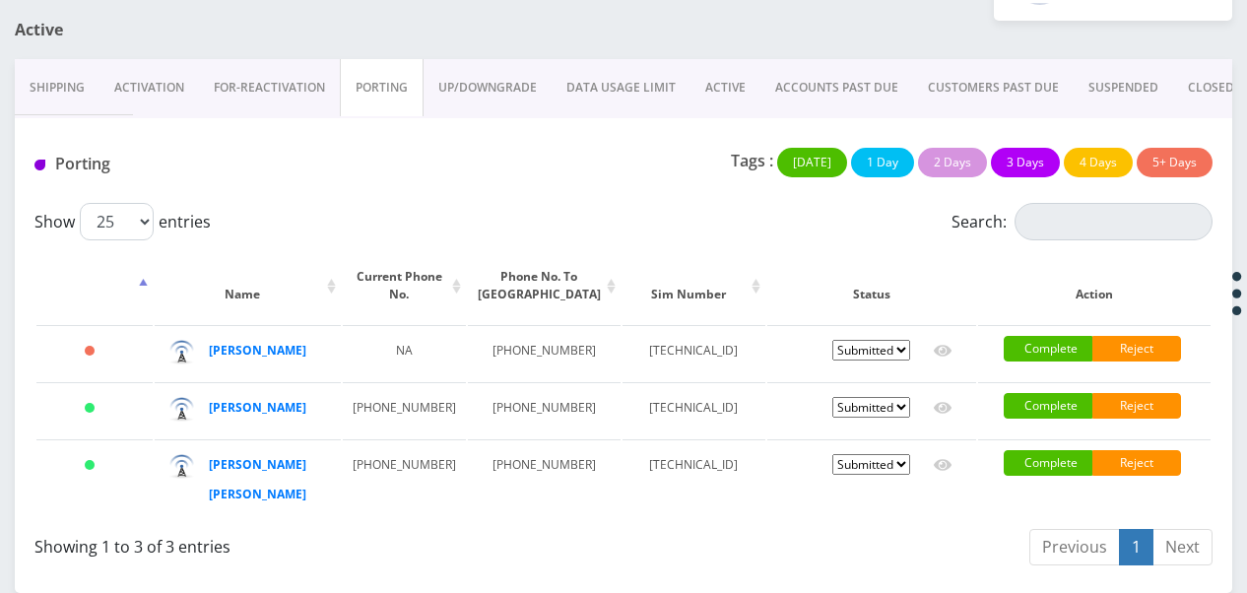
click at [703, 59] on link "ACTIVE" at bounding box center [725, 87] width 70 height 57
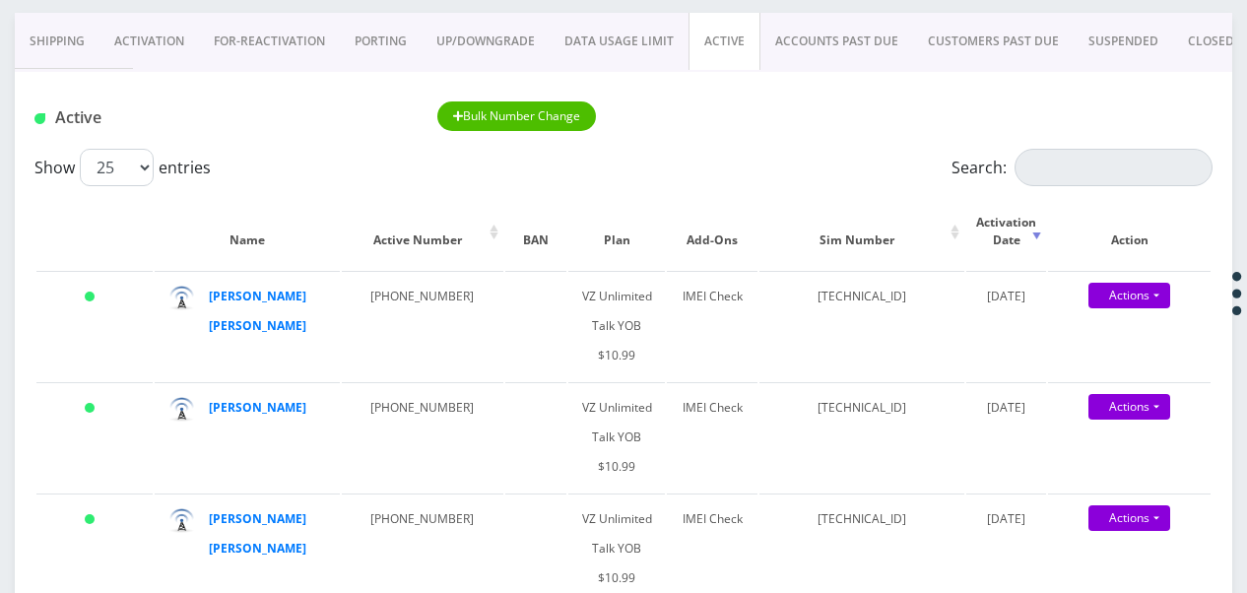
click at [376, 35] on link "PORTING" at bounding box center [381, 41] width 82 height 57
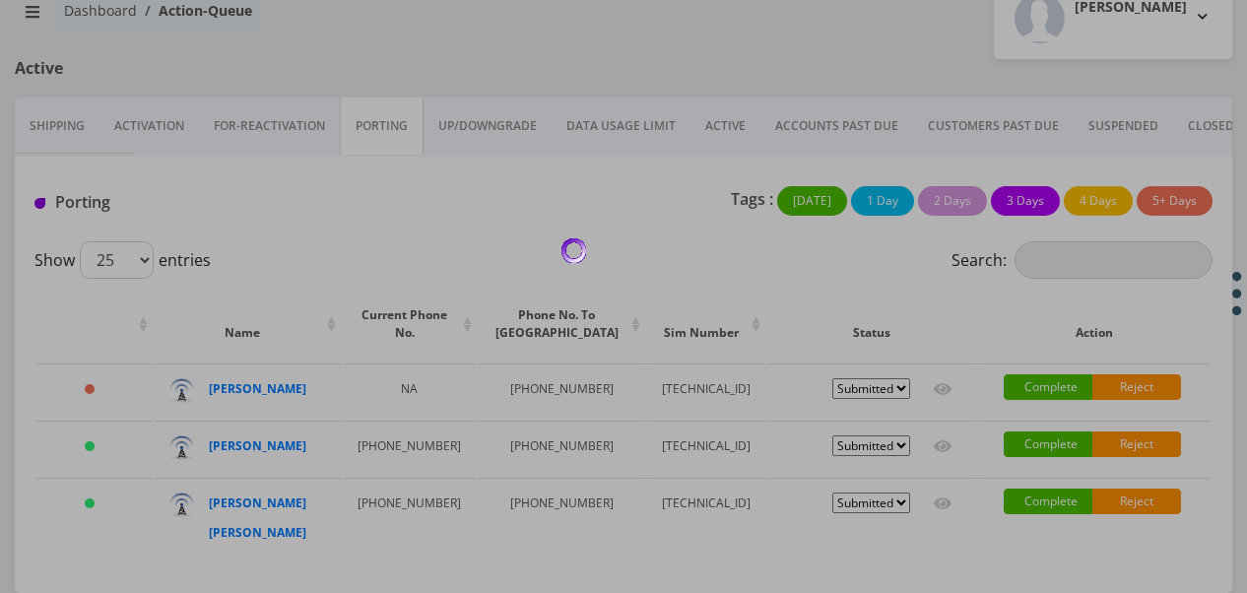
scroll to position [225, 0]
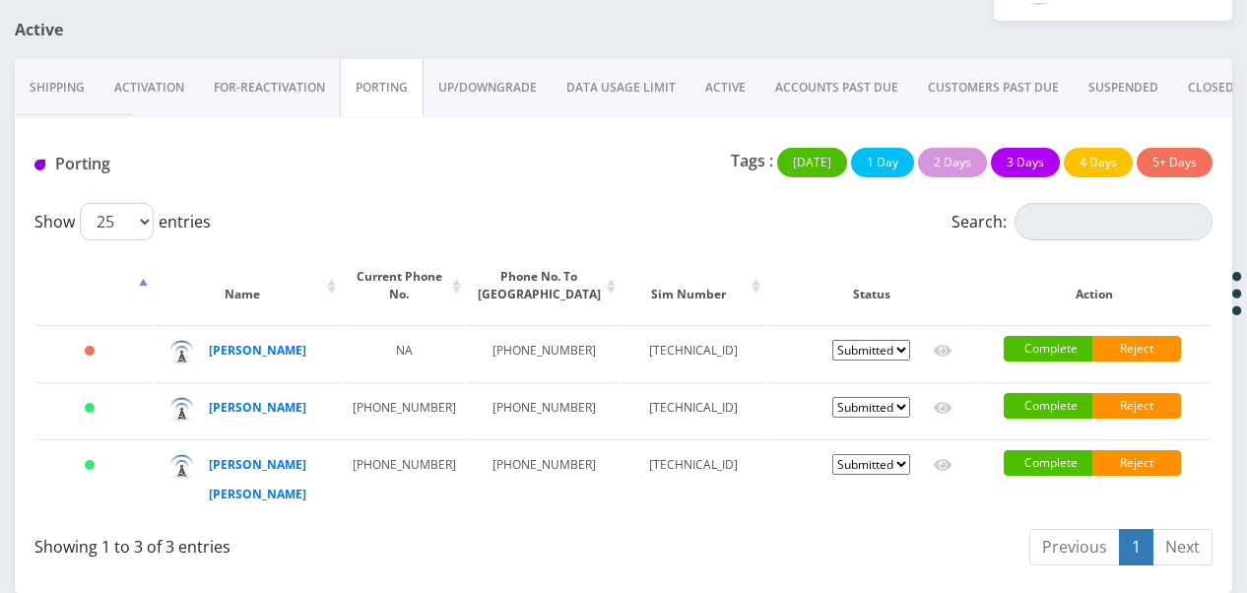
click at [697, 59] on link "ACTIVE" at bounding box center [725, 87] width 70 height 57
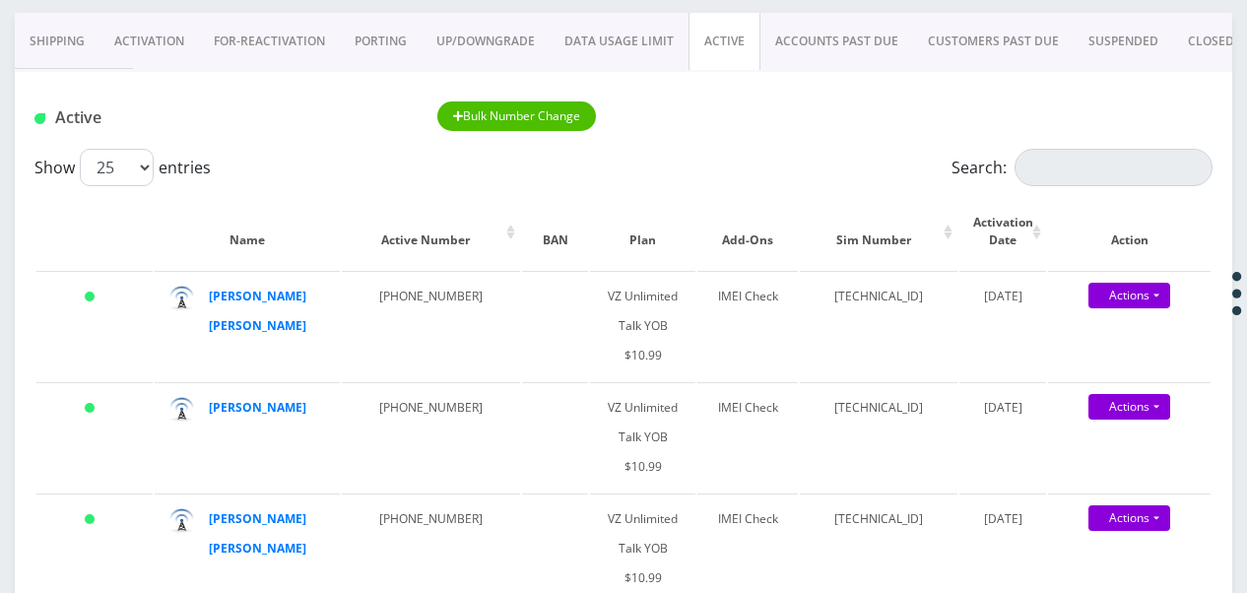
click at [402, 39] on link "PORTING" at bounding box center [381, 41] width 82 height 57
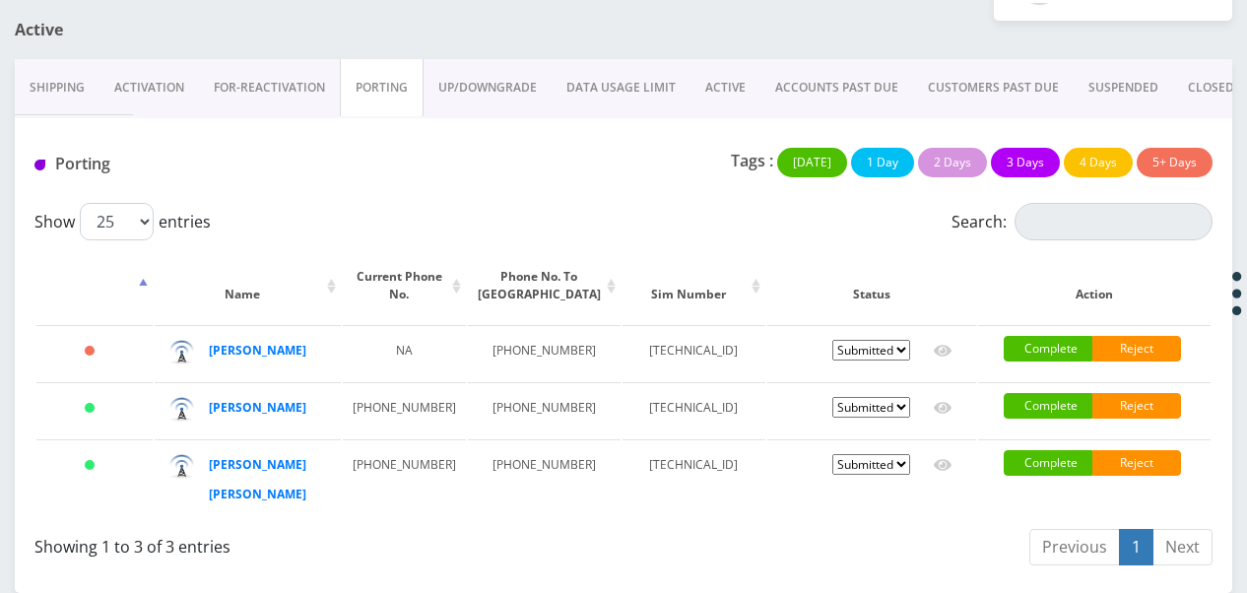
scroll to position [225, 0]
click at [415, 59] on link "PORTING" at bounding box center [382, 87] width 84 height 57
click at [713, 59] on link "ACTIVE" at bounding box center [725, 87] width 70 height 57
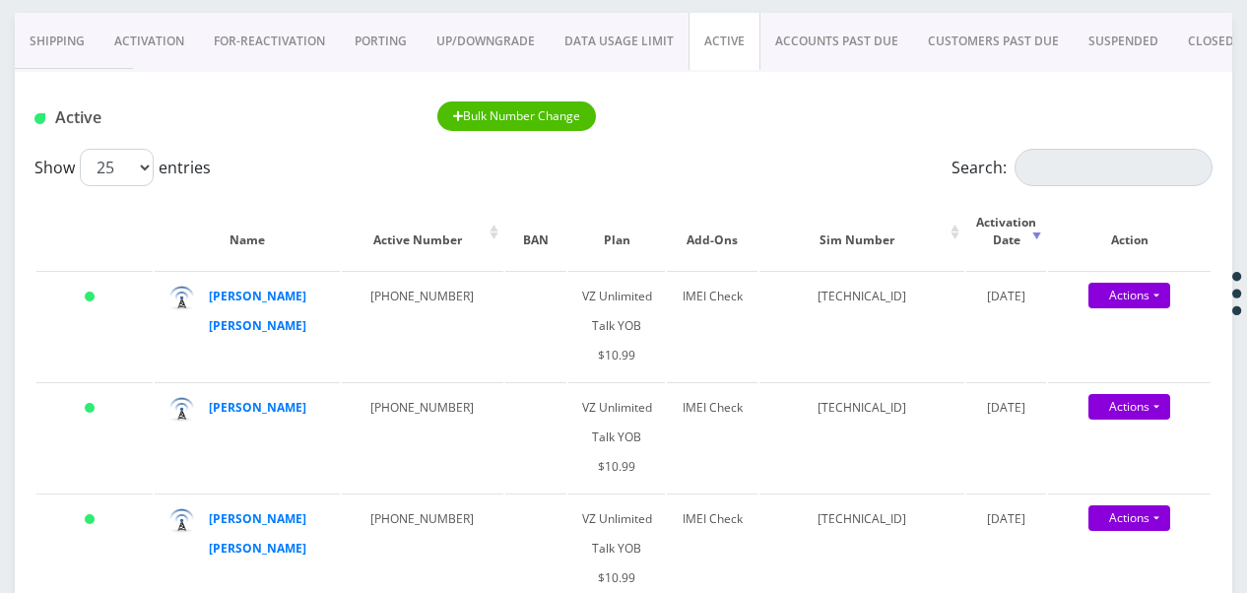
click at [390, 42] on link "PORTING" at bounding box center [381, 41] width 82 height 57
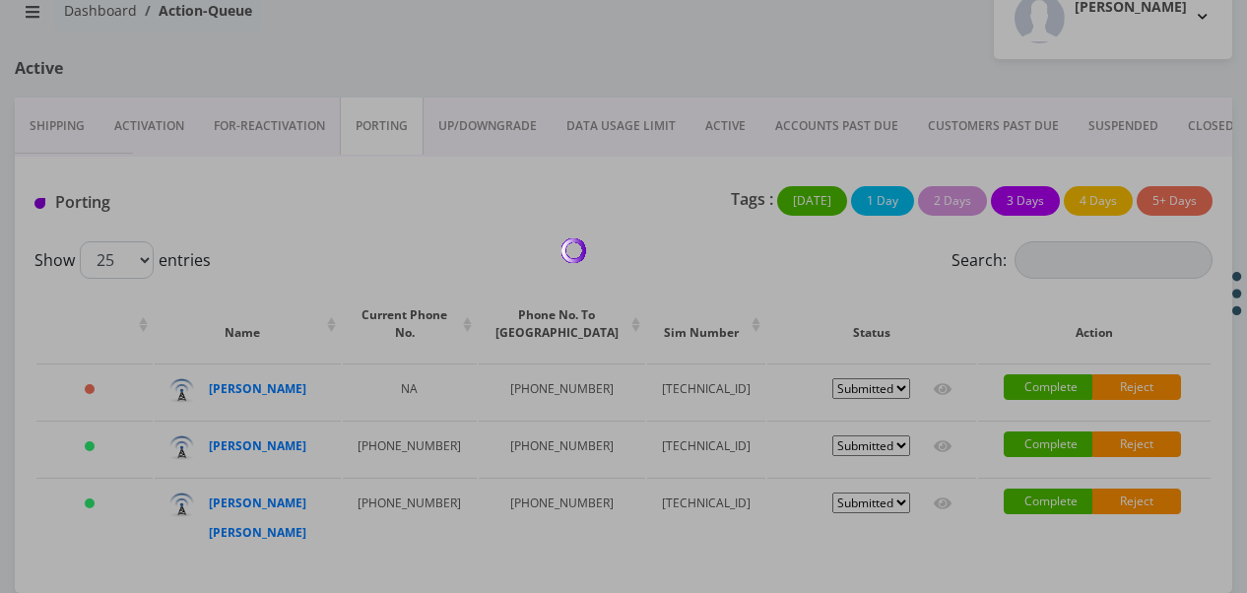
scroll to position [225, 0]
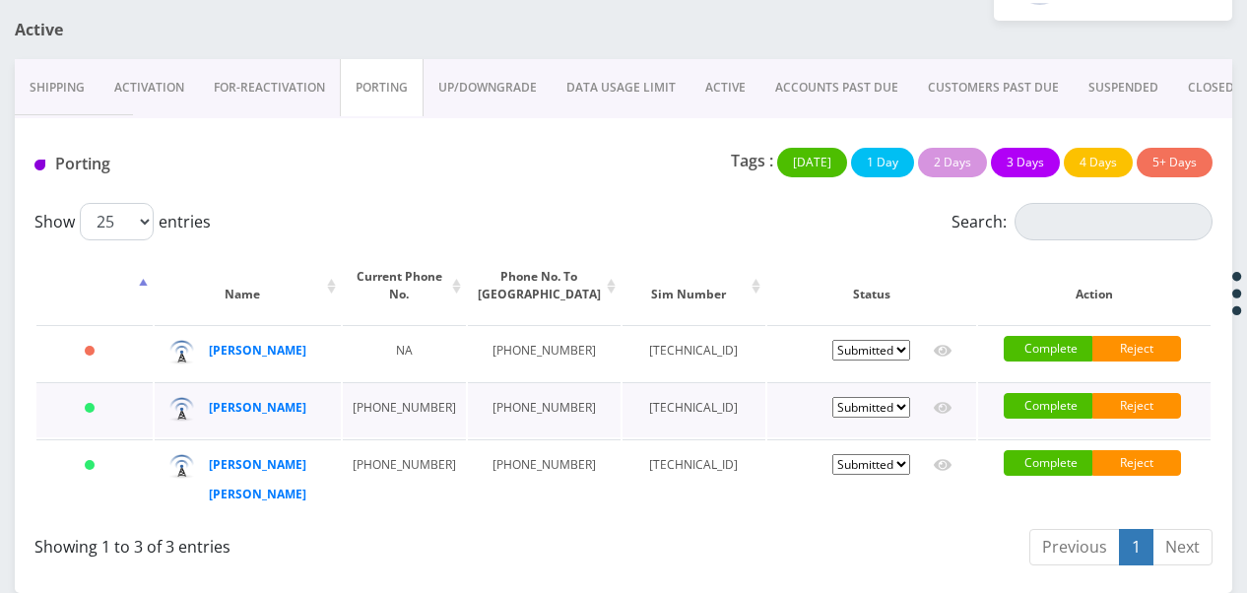
click at [882, 397] on select "Pending Submitted Error Cancelled" at bounding box center [871, 407] width 78 height 21
select select "1"
click at [832, 397] on select "Pending Submitted Error Cancelled" at bounding box center [871, 407] width 78 height 21
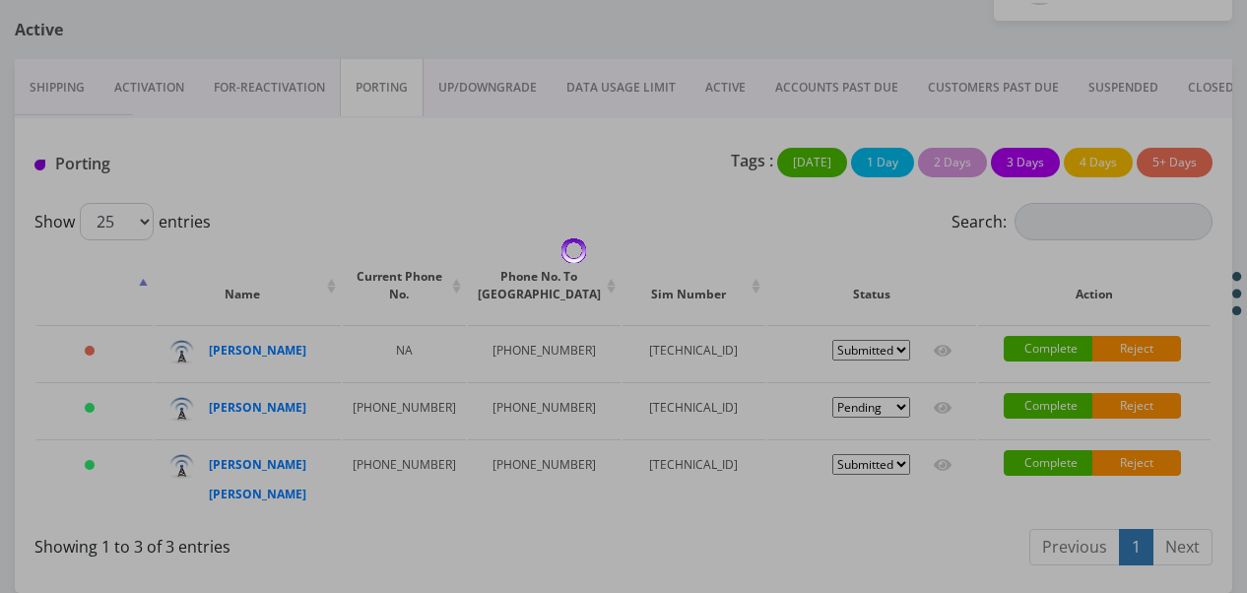
scroll to position [144, 0]
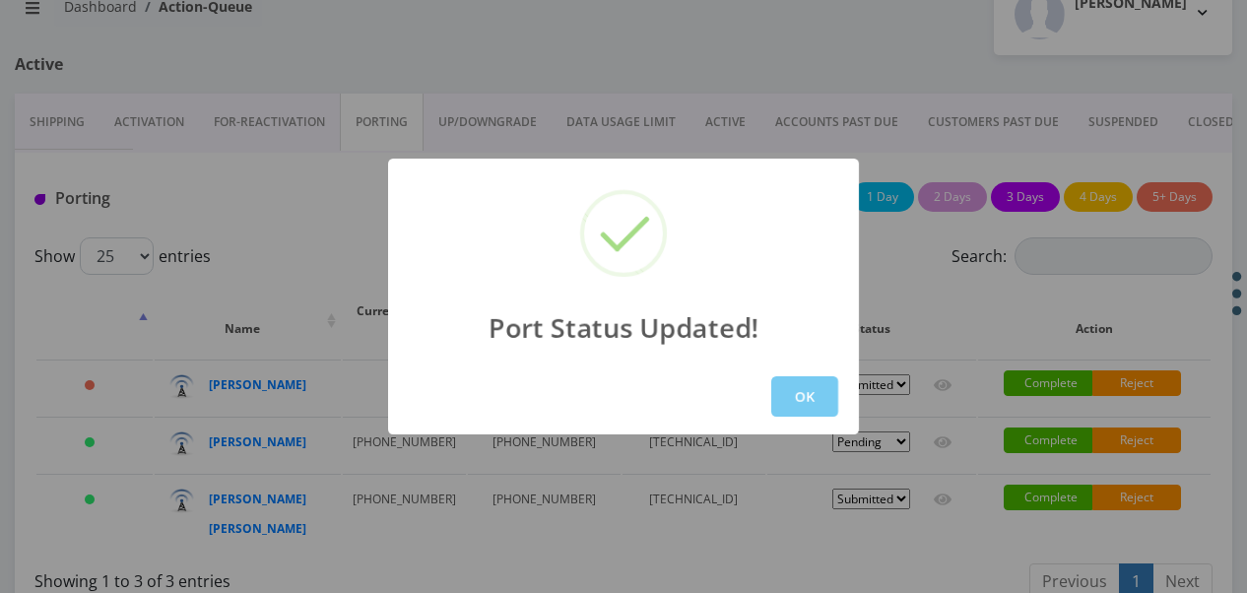
click at [815, 400] on button "OK" at bounding box center [804, 396] width 67 height 40
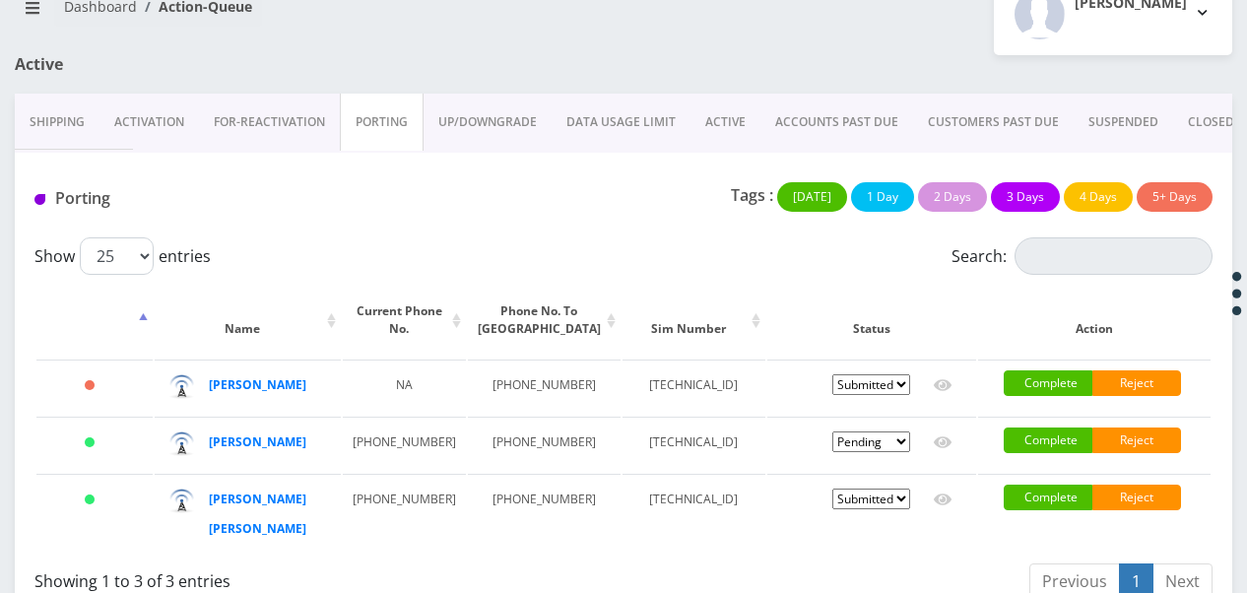
click at [679, 124] on link "DATA USAGE LIMIT" at bounding box center [621, 122] width 139 height 57
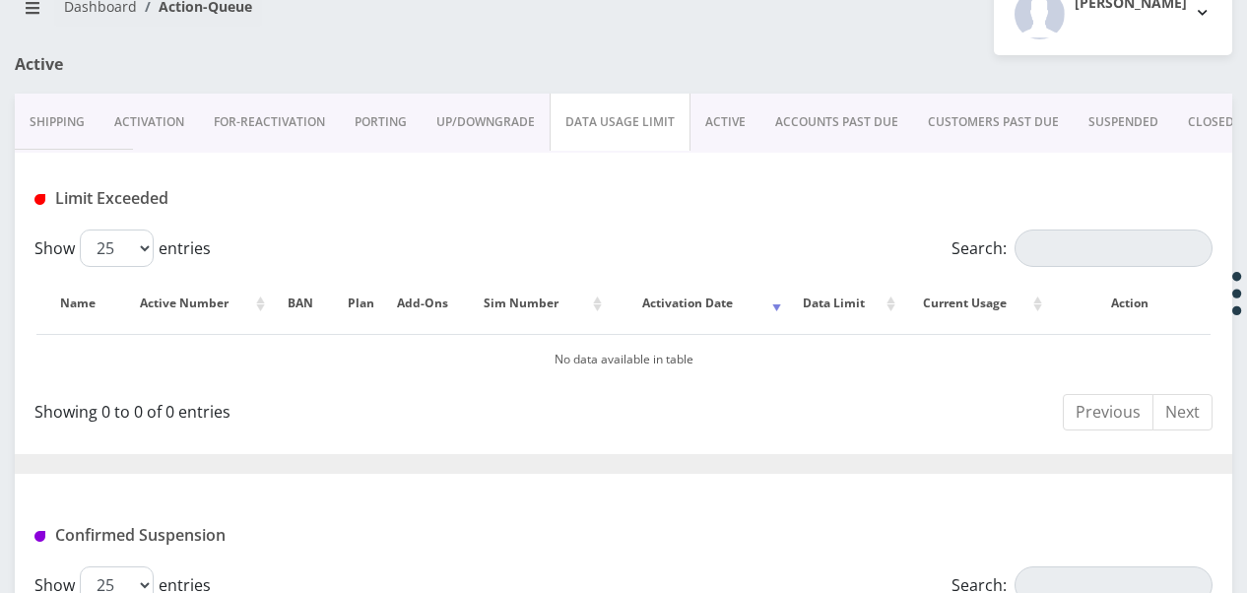
click at [387, 120] on link "PORTING" at bounding box center [381, 122] width 82 height 57
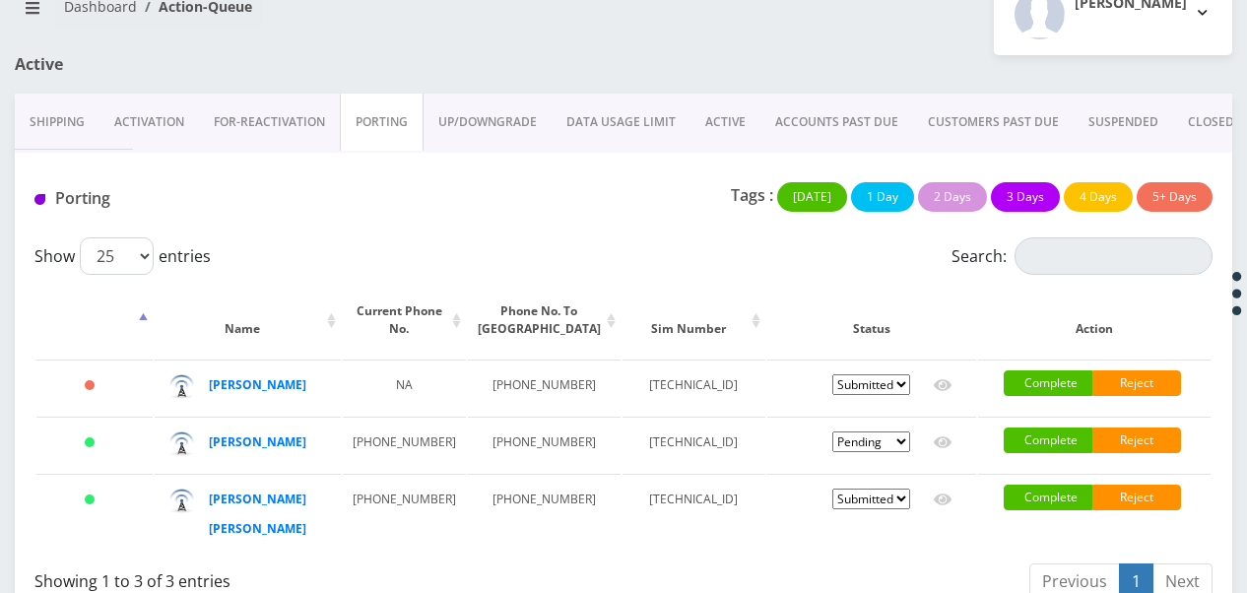
click at [703, 128] on link "ACTIVE" at bounding box center [725, 122] width 70 height 57
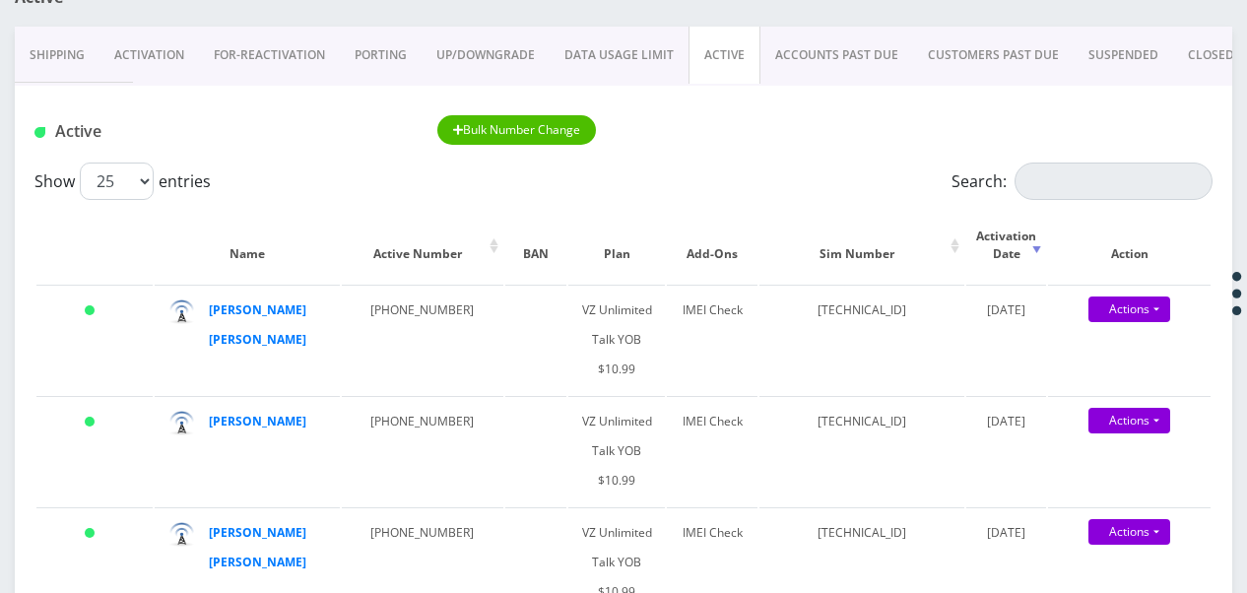
scroll to position [242, 0]
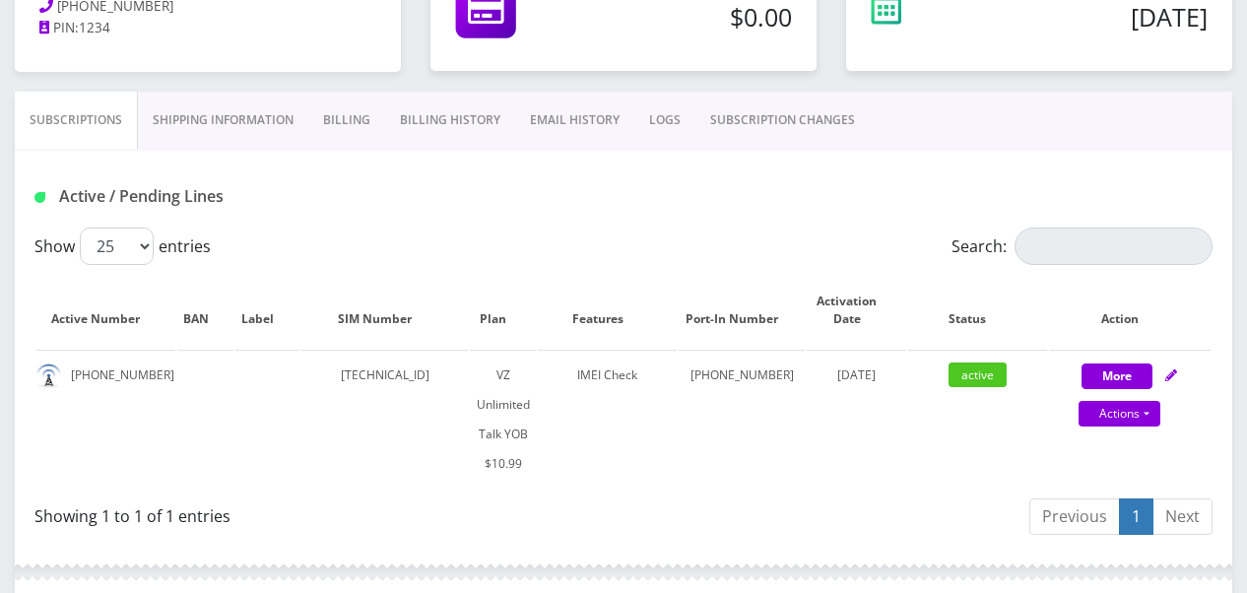
scroll to position [394, 0]
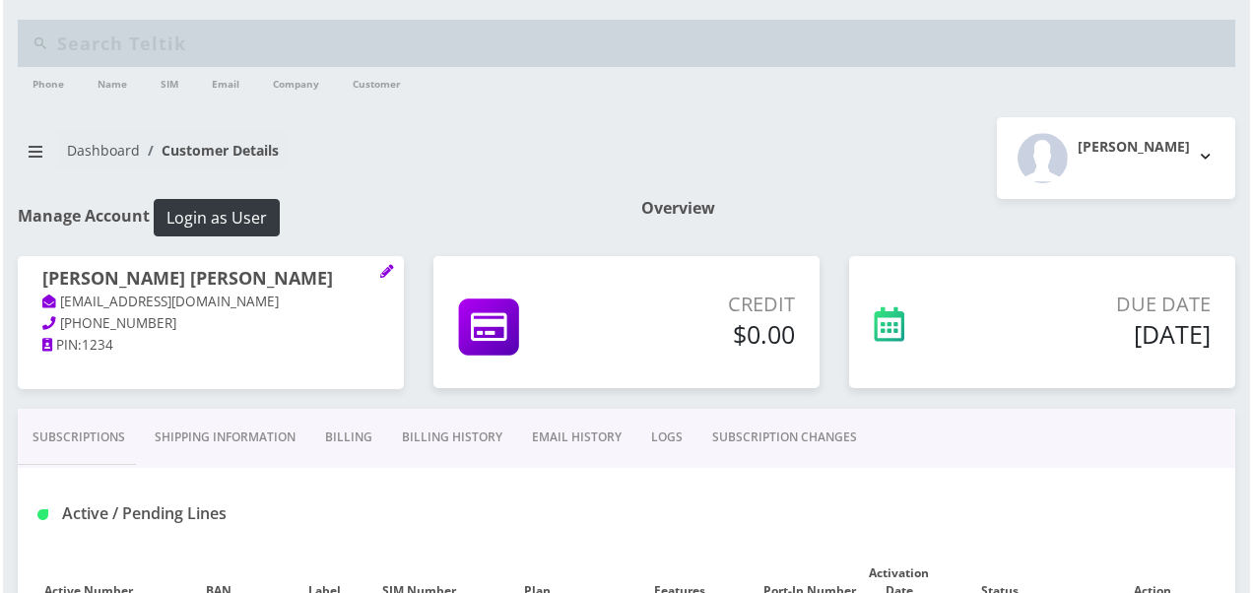
scroll to position [394, 0]
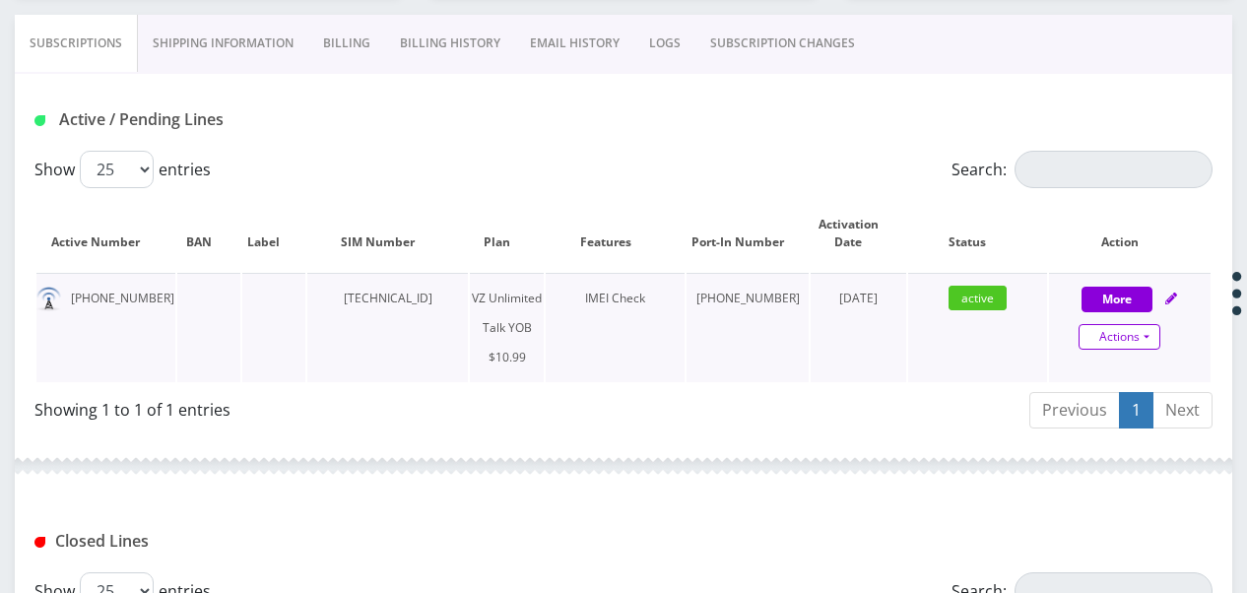
click at [1138, 337] on link "Actions" at bounding box center [1119, 337] width 82 height 26
select select "464"
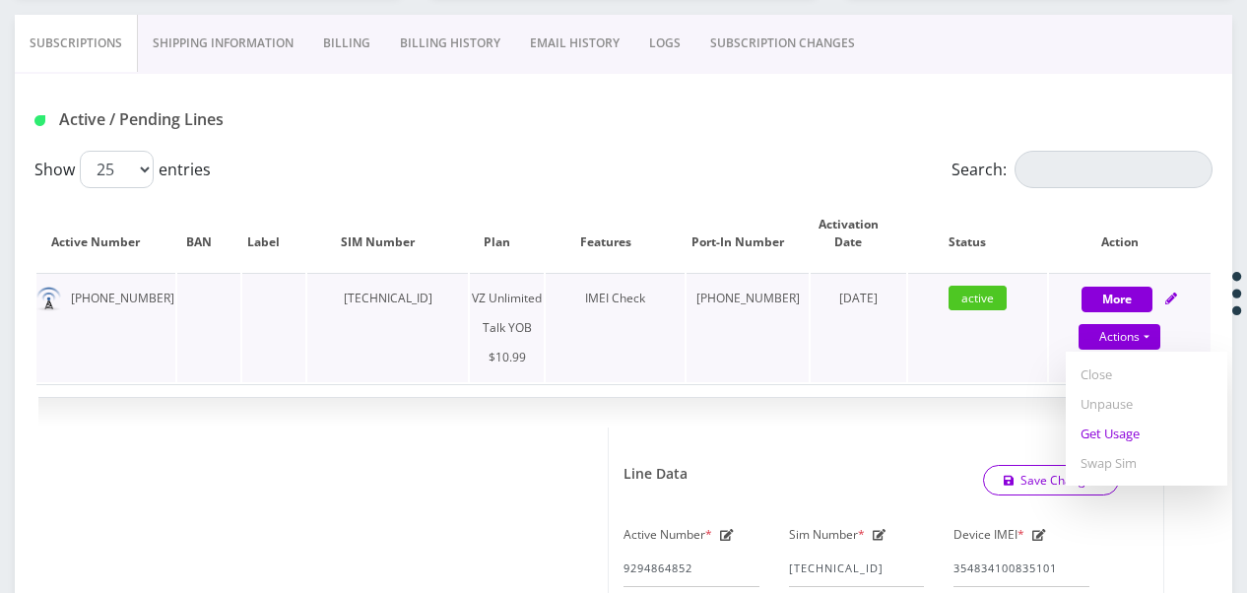
click at [1122, 431] on link "Get Usage" at bounding box center [1147, 434] width 162 height 30
select select "464"
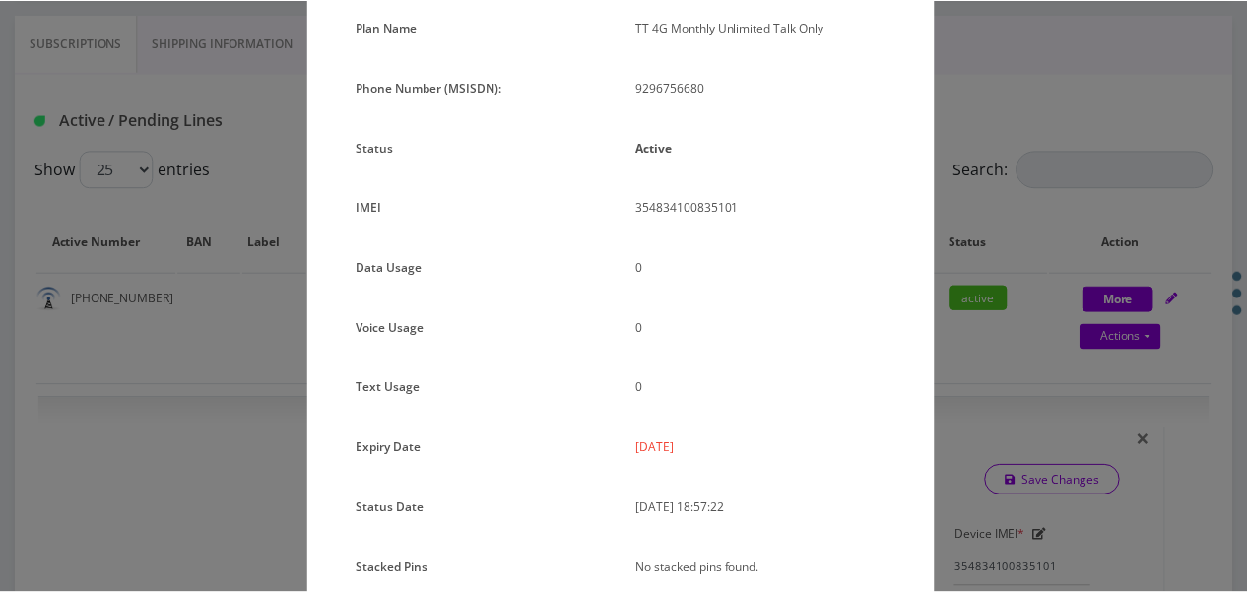
scroll to position [44, 0]
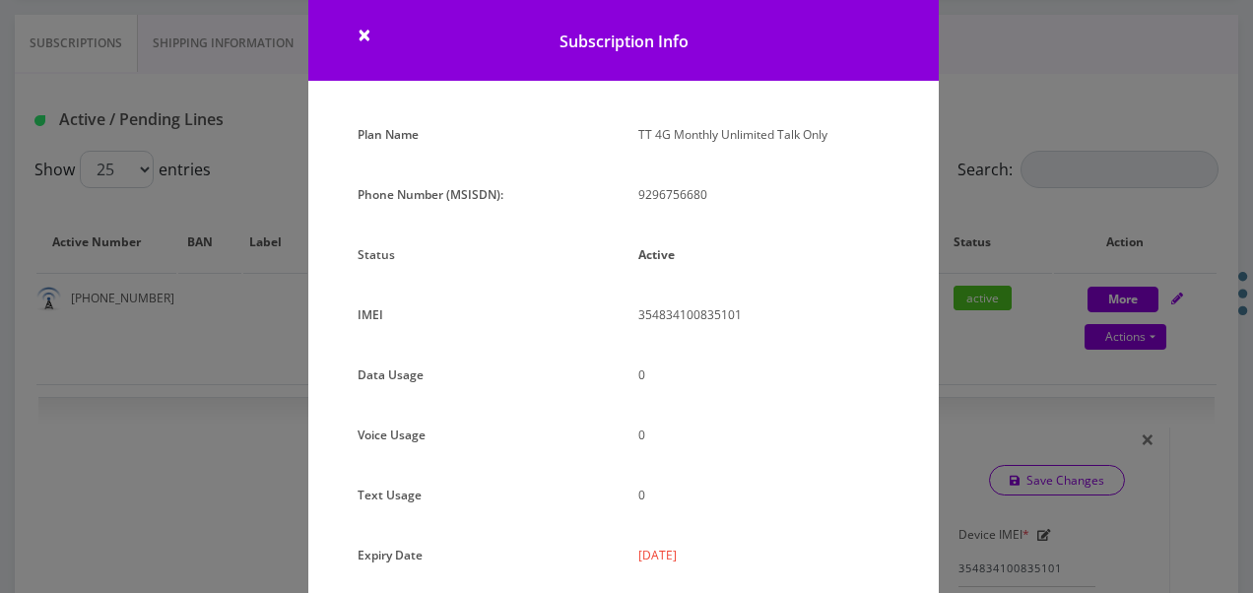
click at [983, 297] on div "× Subscription Info Plan Name TT 4G Monthly Unlimited Talk Only Phone Number (M…" at bounding box center [626, 296] width 1253 height 593
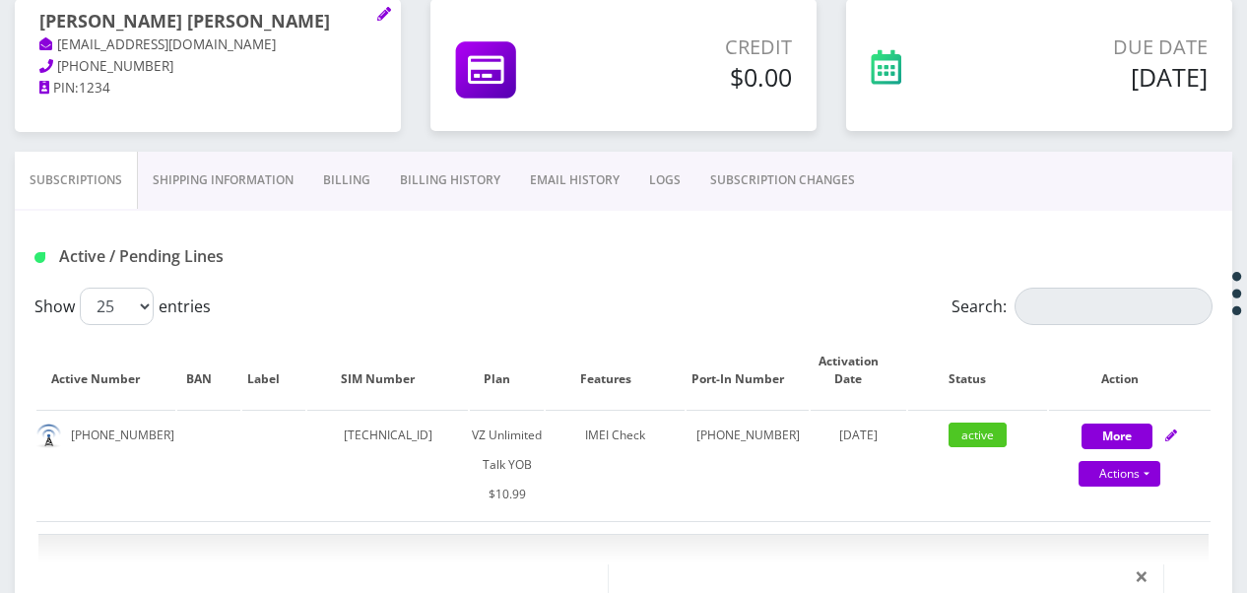
scroll to position [0, 0]
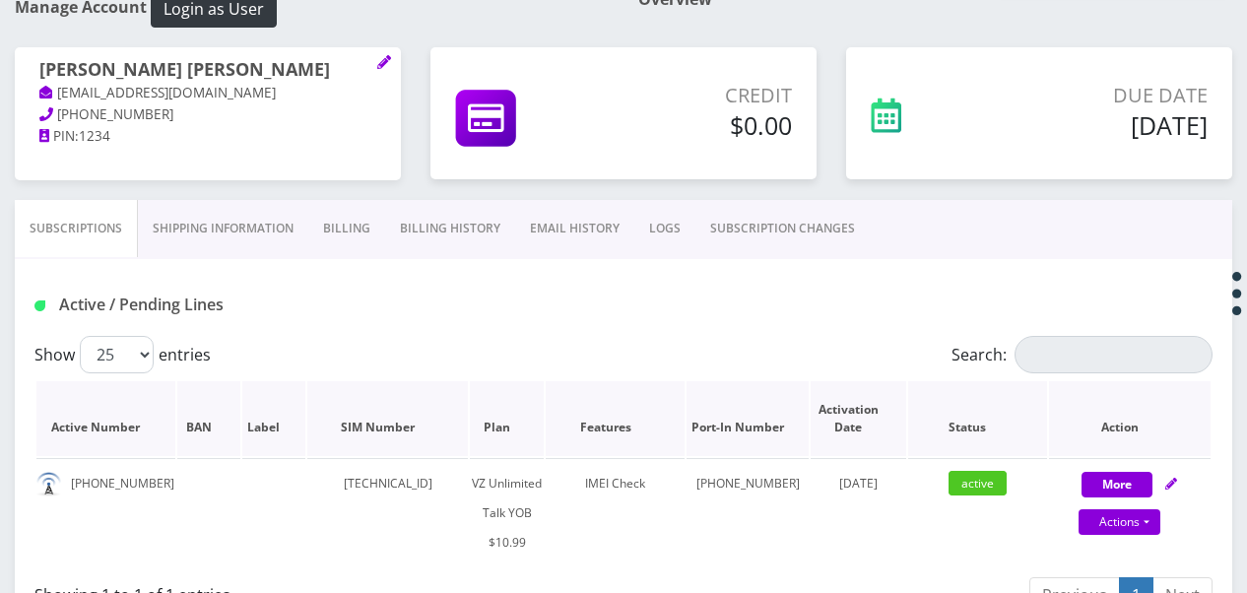
scroll to position [327, 0]
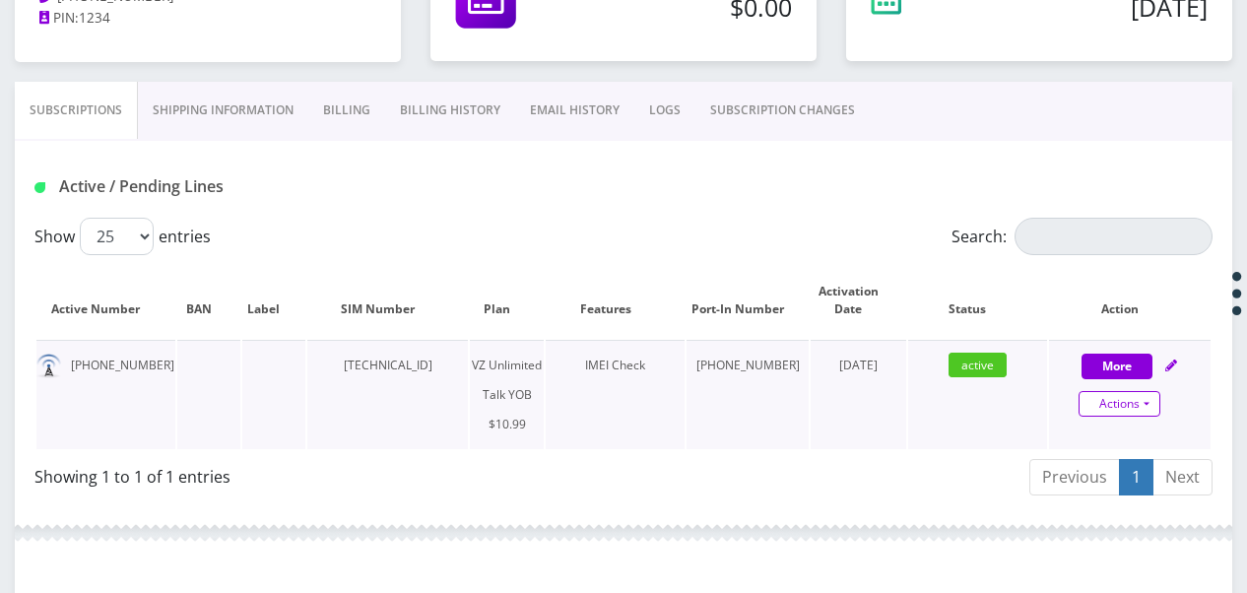
click at [1150, 396] on link "Actions" at bounding box center [1119, 404] width 82 height 26
select select "464"
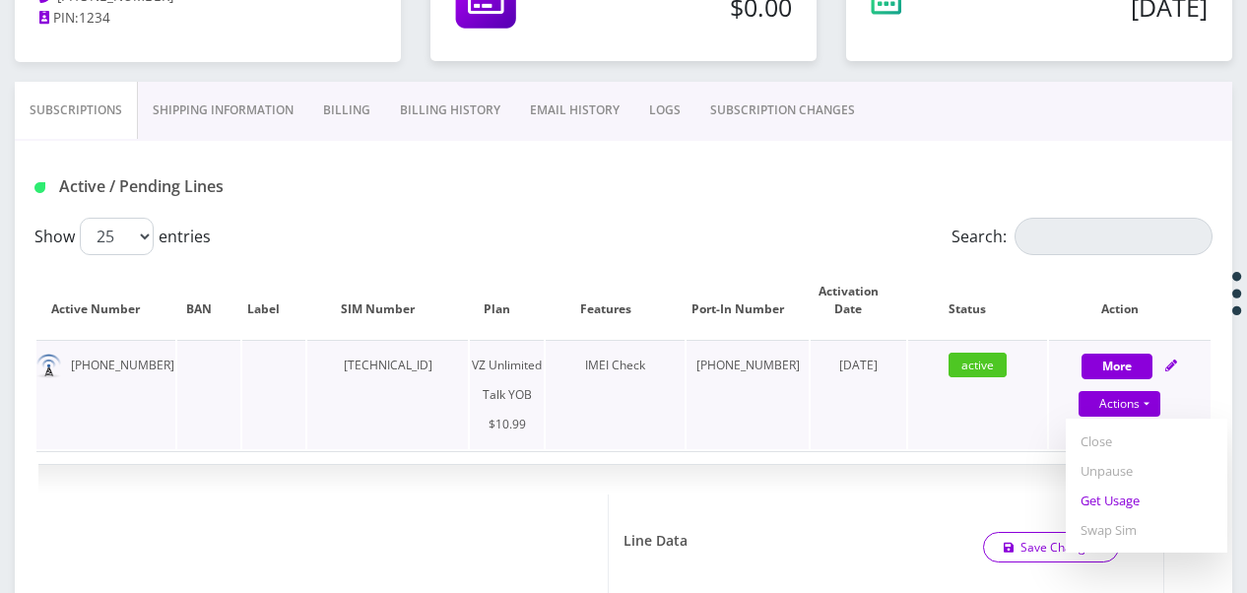
click at [1119, 496] on link "Get Usage" at bounding box center [1147, 501] width 162 height 30
select select "464"
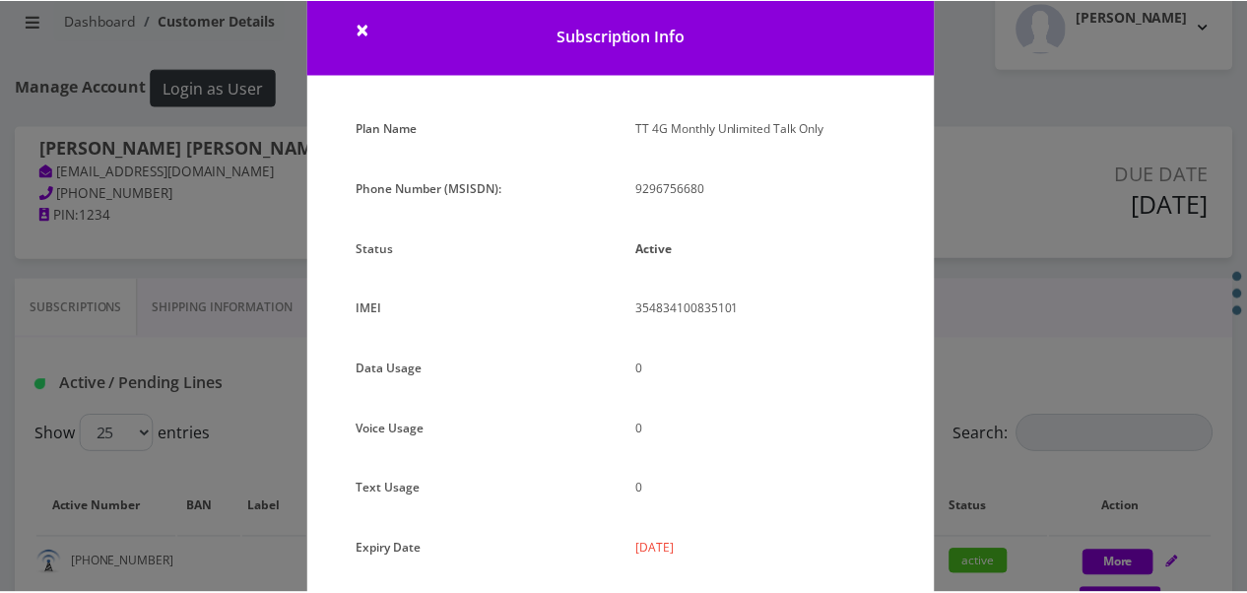
scroll to position [44, 0]
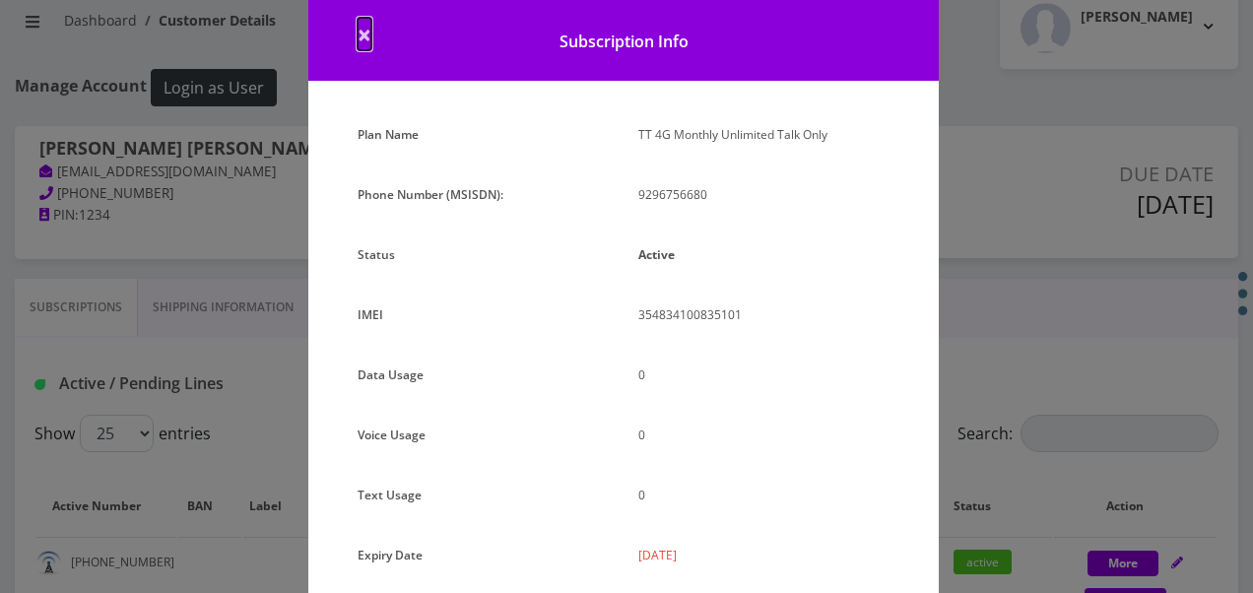
click at [364, 20] on span "×" at bounding box center [364, 34] width 14 height 32
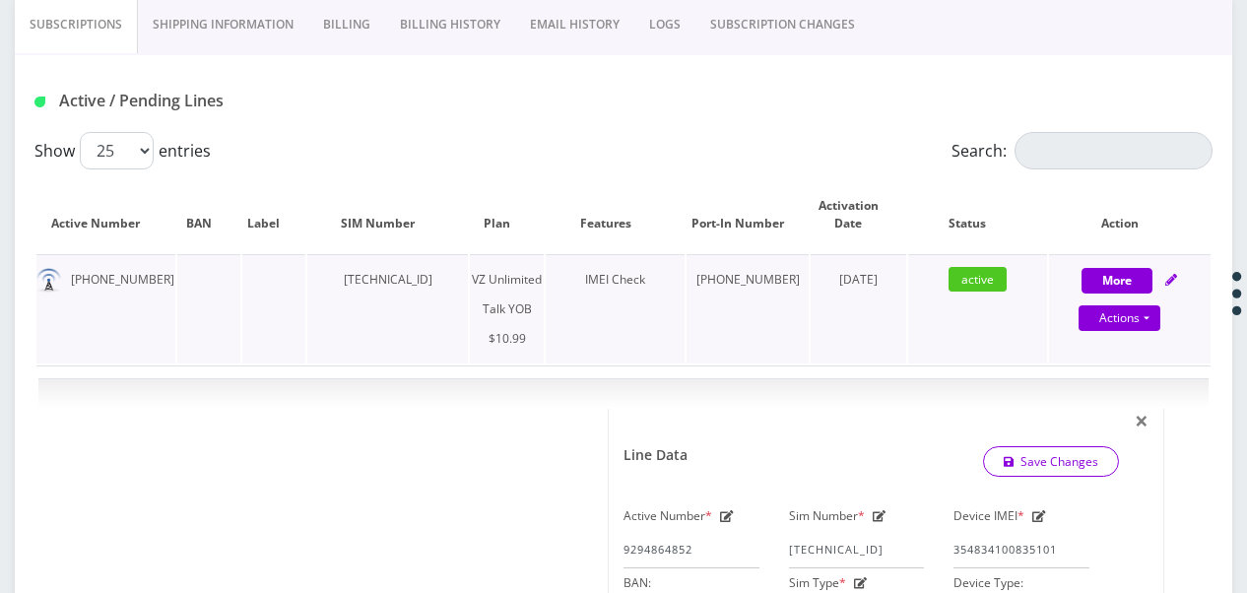
scroll to position [327, 0]
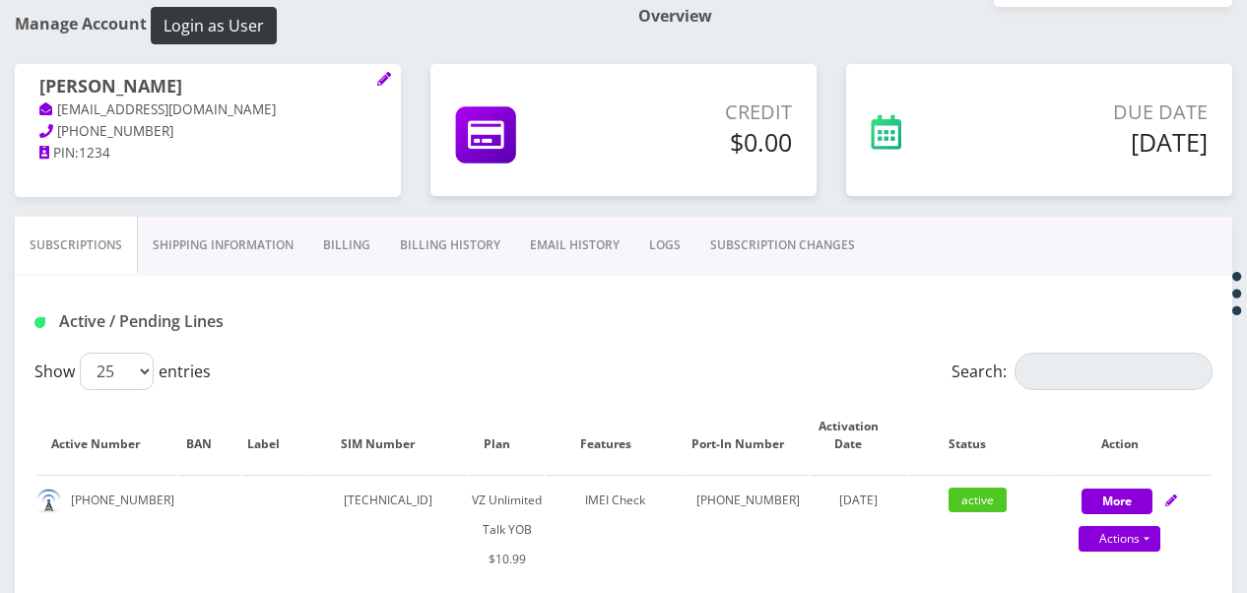
scroll to position [191, 0]
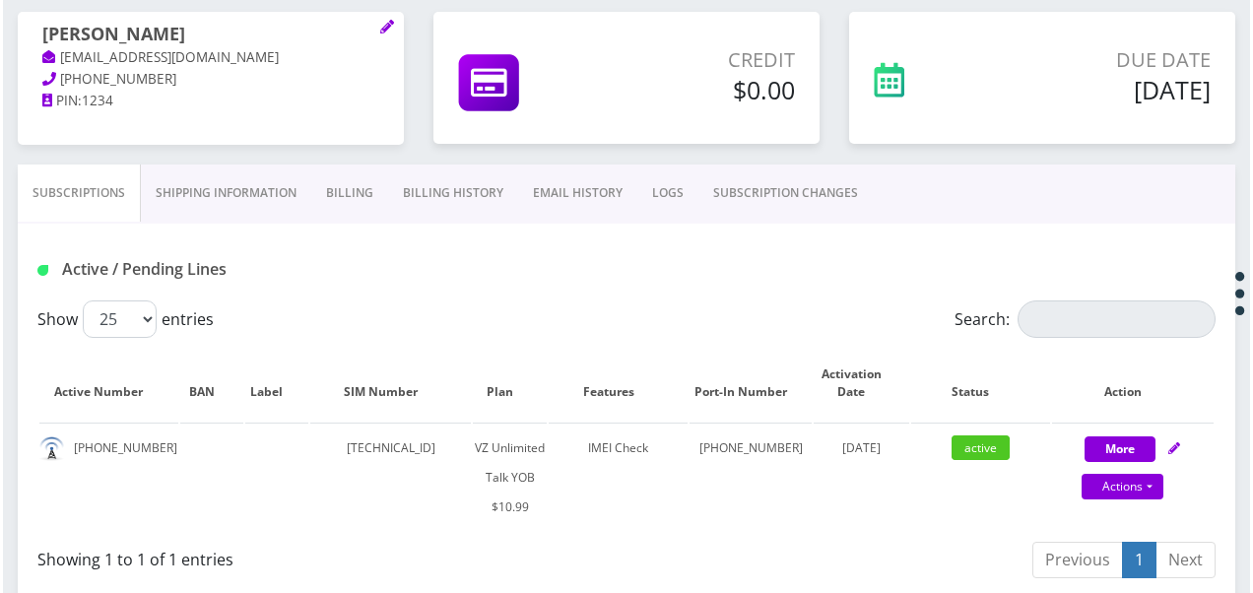
scroll to position [290, 0]
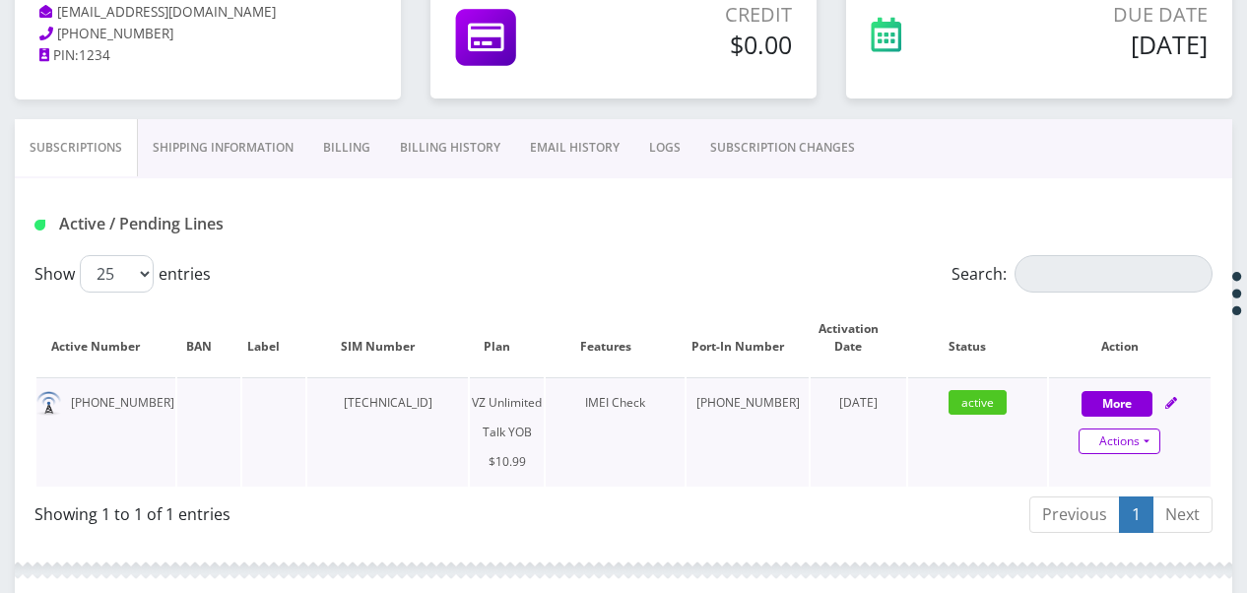
click at [1150, 442] on link "Actions" at bounding box center [1119, 441] width 82 height 26
select select "464"
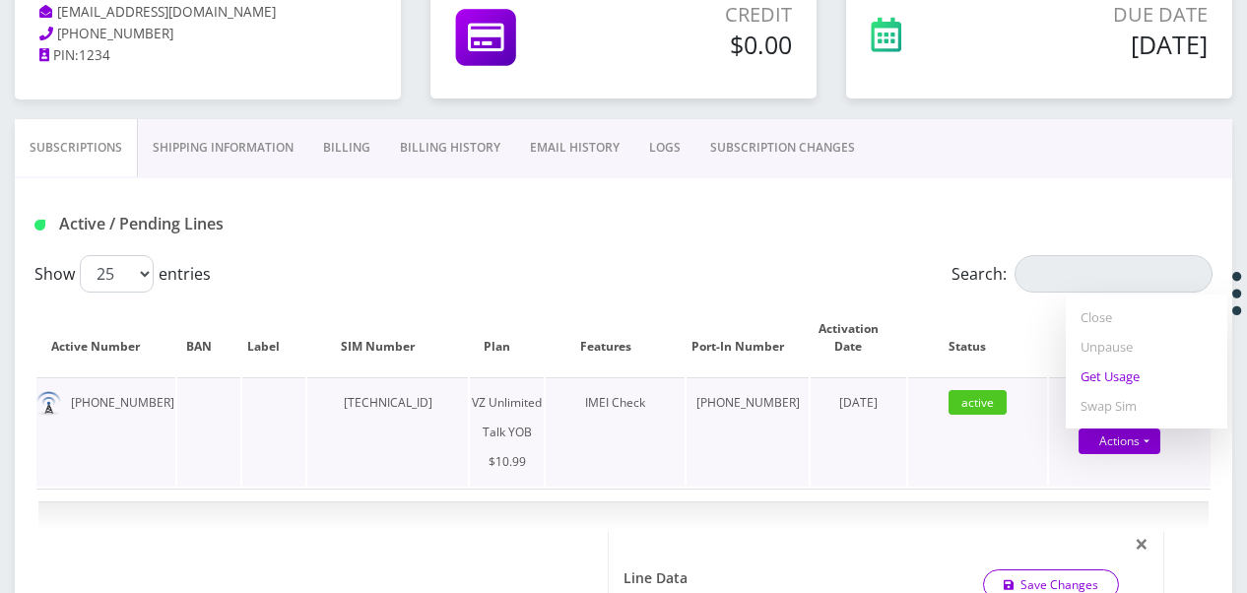
click at [1113, 370] on link "Get Usage" at bounding box center [1147, 376] width 162 height 30
select select "464"
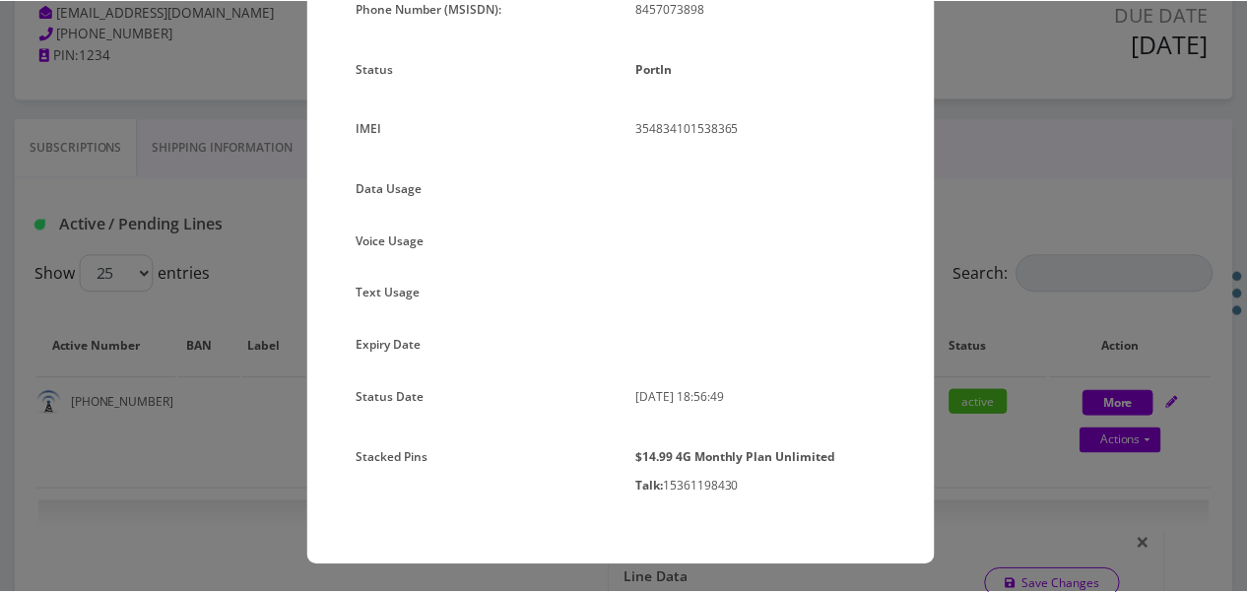
scroll to position [0, 0]
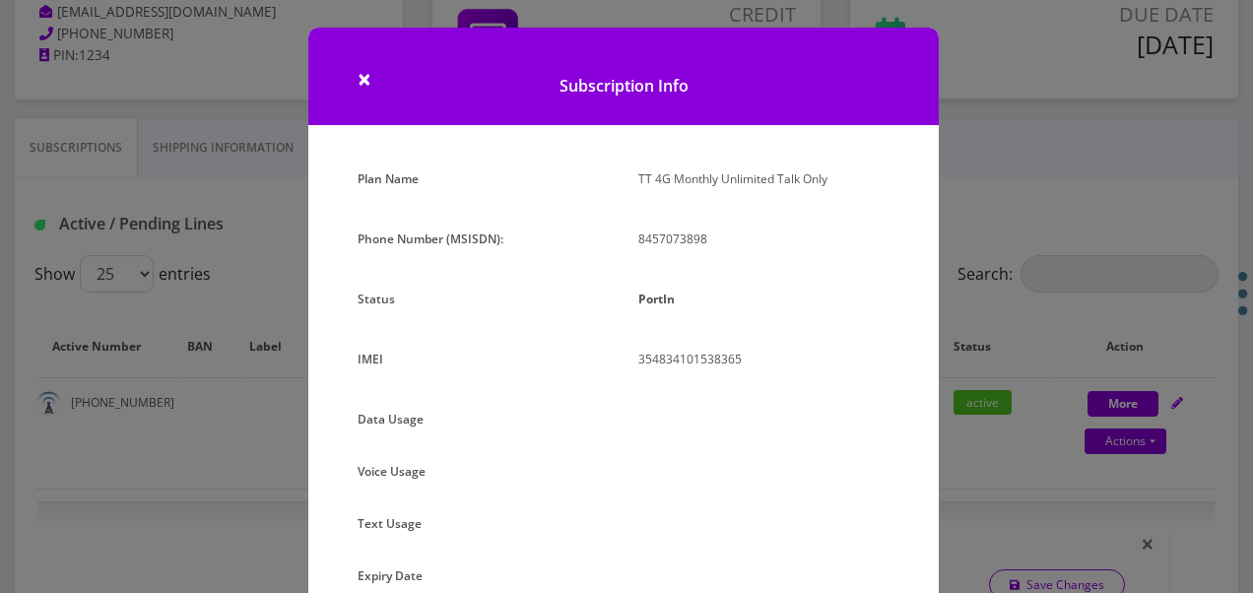
click at [971, 357] on div "× Subscription Info Plan Name TT 4G Monthly Unlimited Talk Only Phone Number (M…" at bounding box center [626, 296] width 1253 height 593
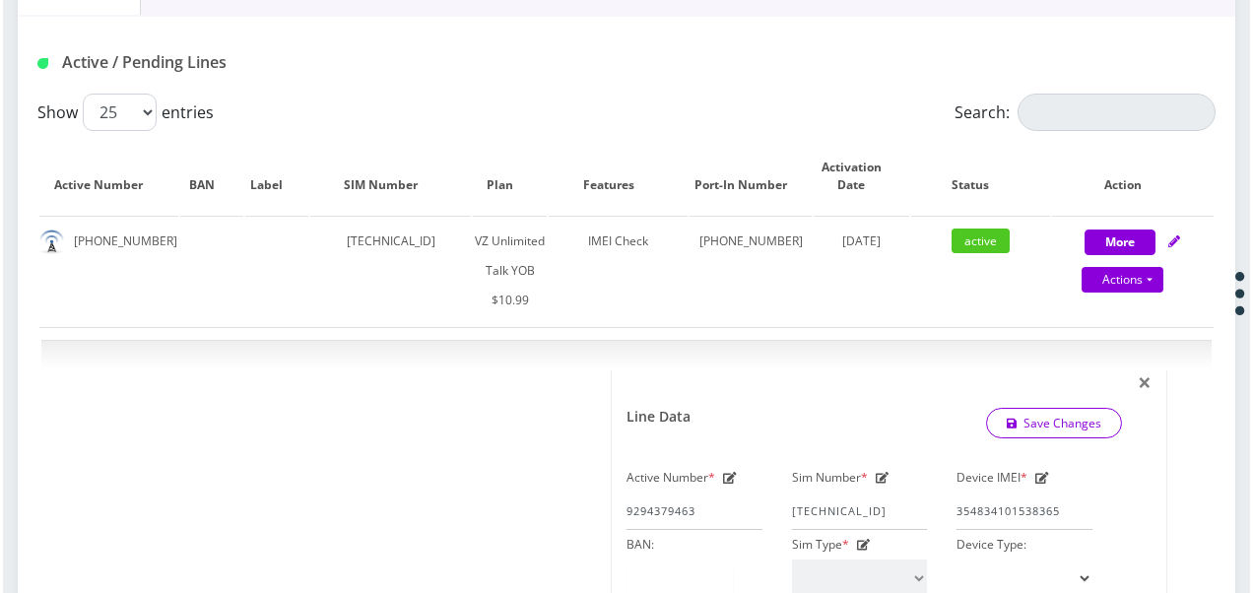
scroll to position [487, 0]
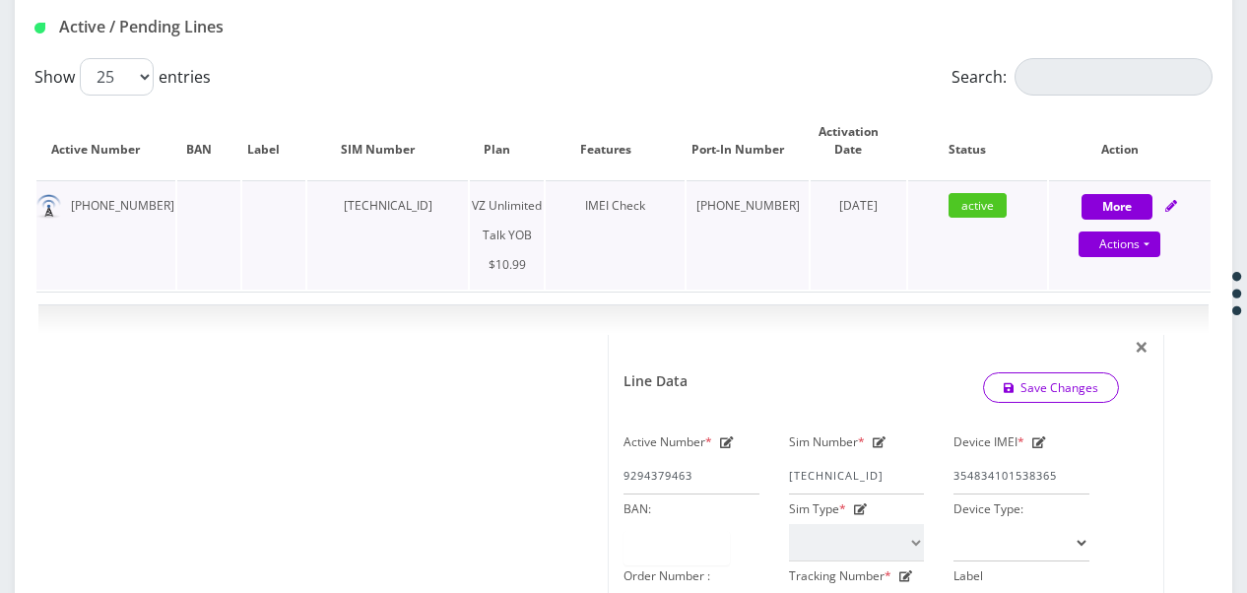
click at [1147, 255] on div "Actions Suspend Close Unpause Get Usage Swap Sim" at bounding box center [1120, 245] width 162 height 30
select select "464"
click at [1147, 255] on div "Actions Suspend Close Unpause Get Usage Swap Sim" at bounding box center [1120, 245] width 162 height 30
select select "464"
click at [1148, 246] on link "Actions" at bounding box center [1119, 244] width 82 height 26
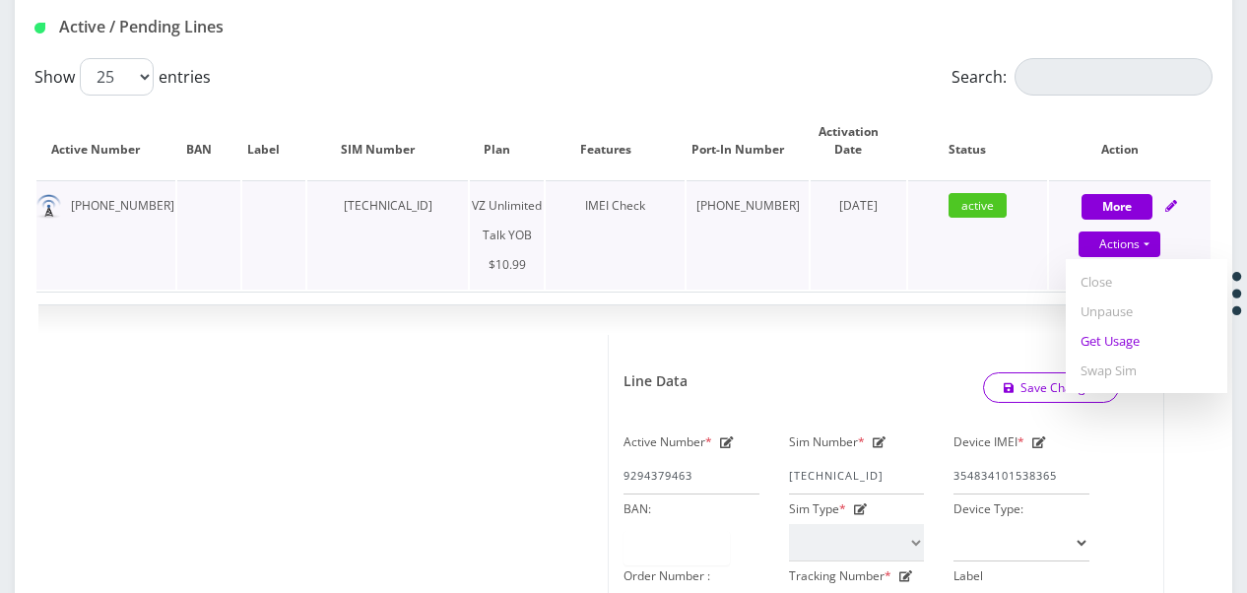
click at [1112, 348] on link "Get Usage" at bounding box center [1147, 341] width 162 height 30
select select "464"
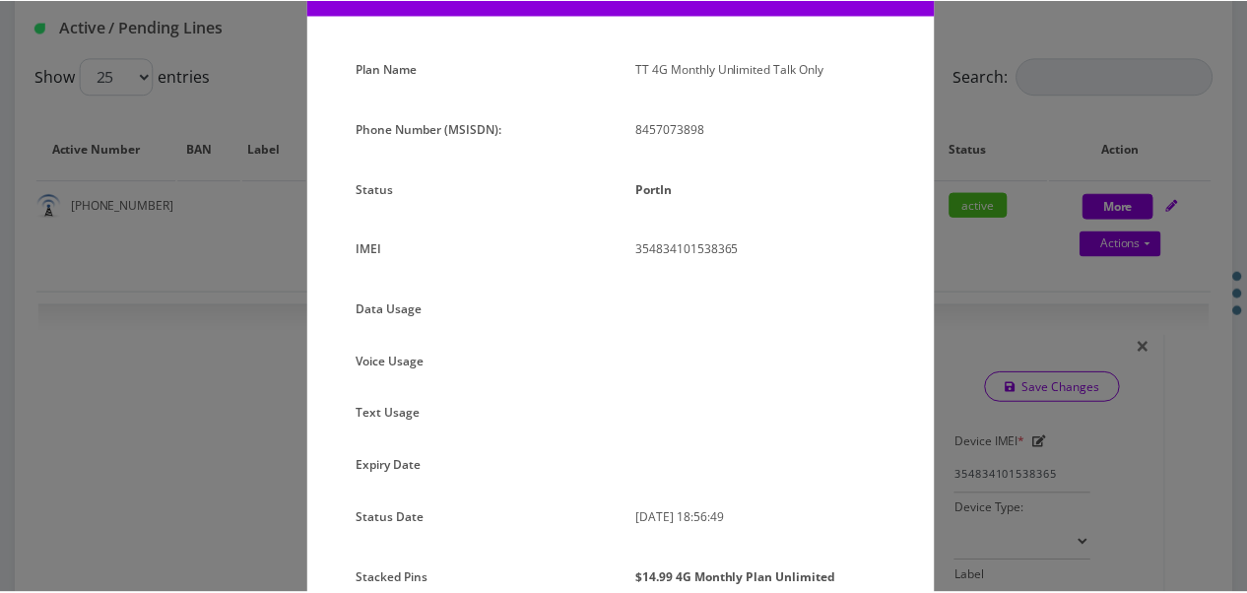
scroll to position [230, 0]
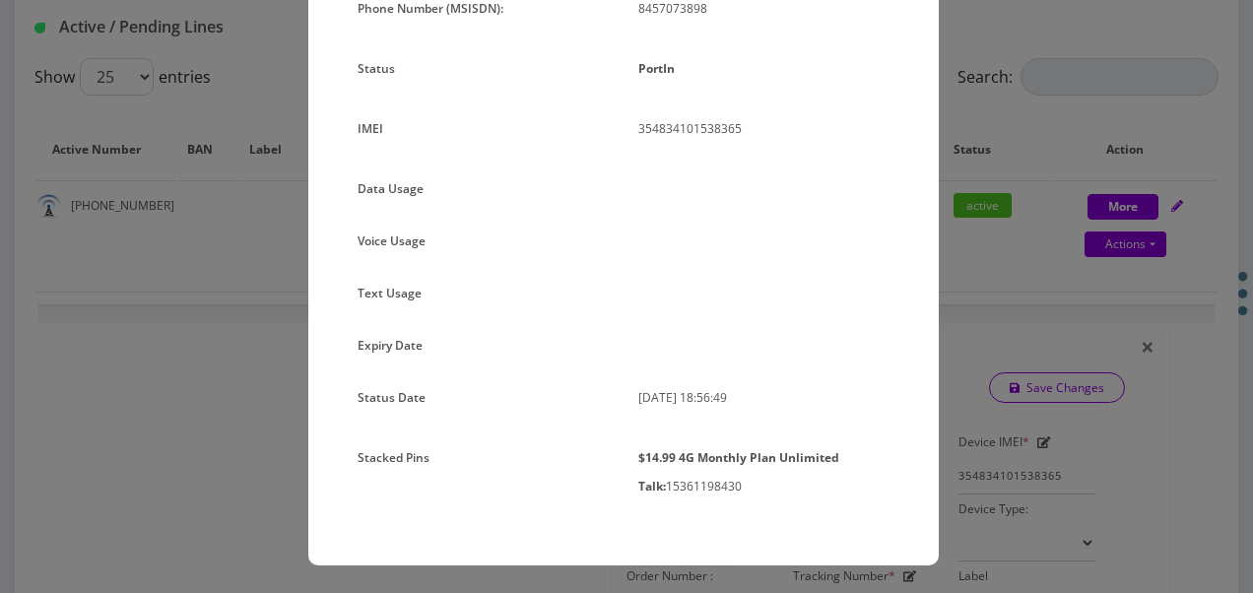
click at [997, 251] on div "× Subscription Info Plan Name TT 4G Monthly Unlimited Talk Only Phone Number (M…" at bounding box center [626, 296] width 1253 height 593
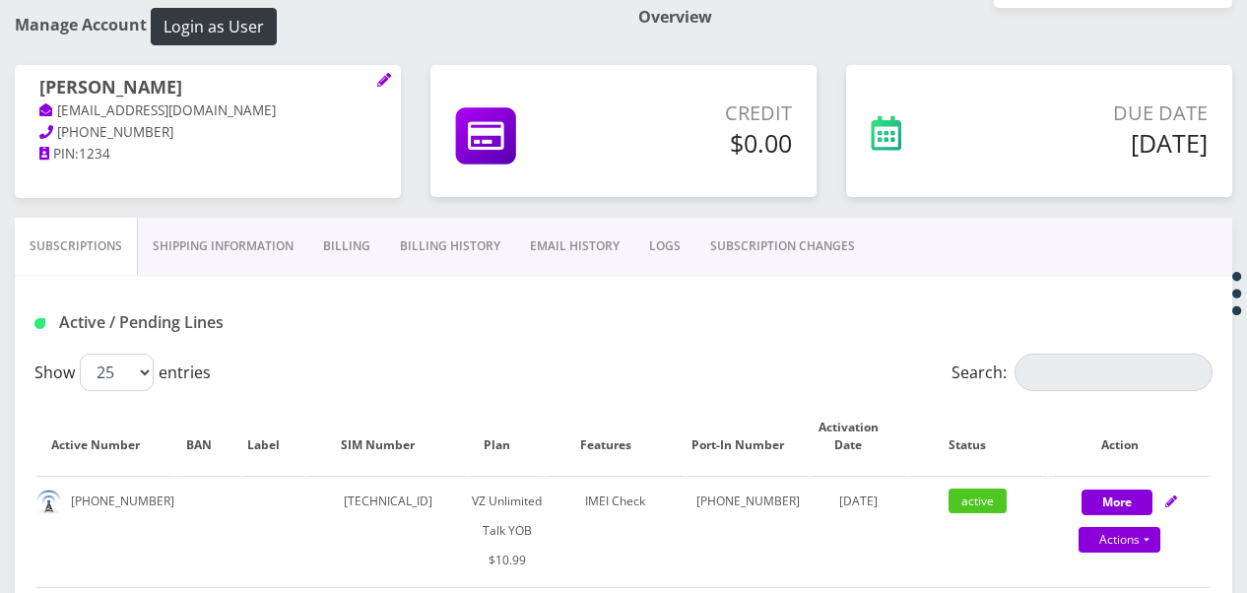
scroll to position [271, 0]
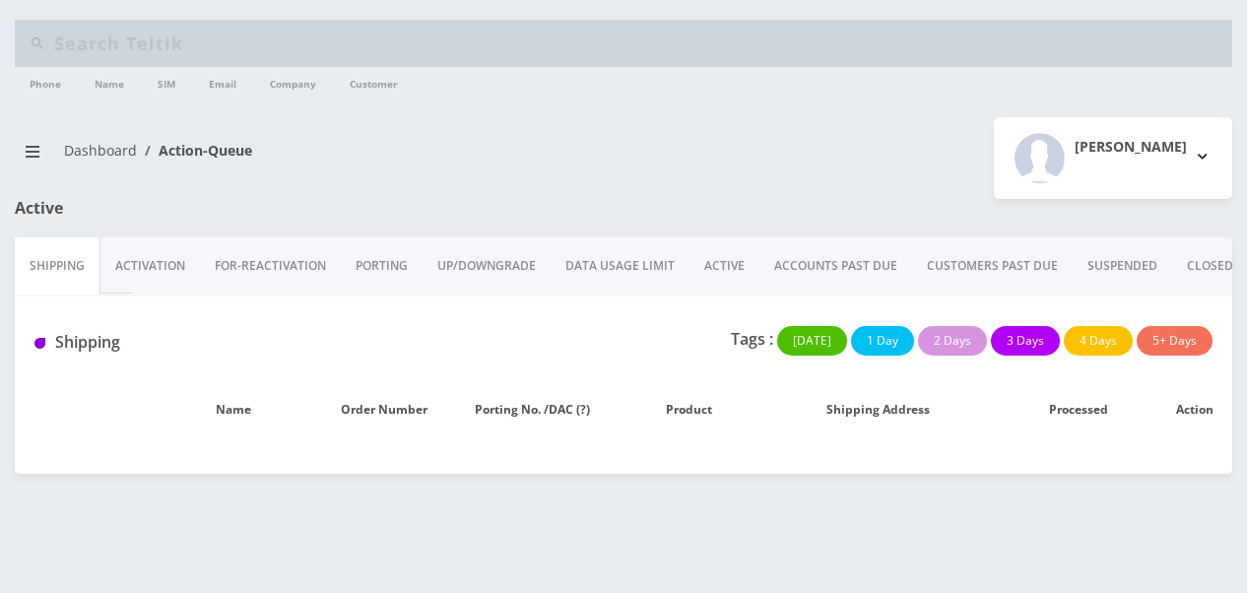
scroll to position [222, 0]
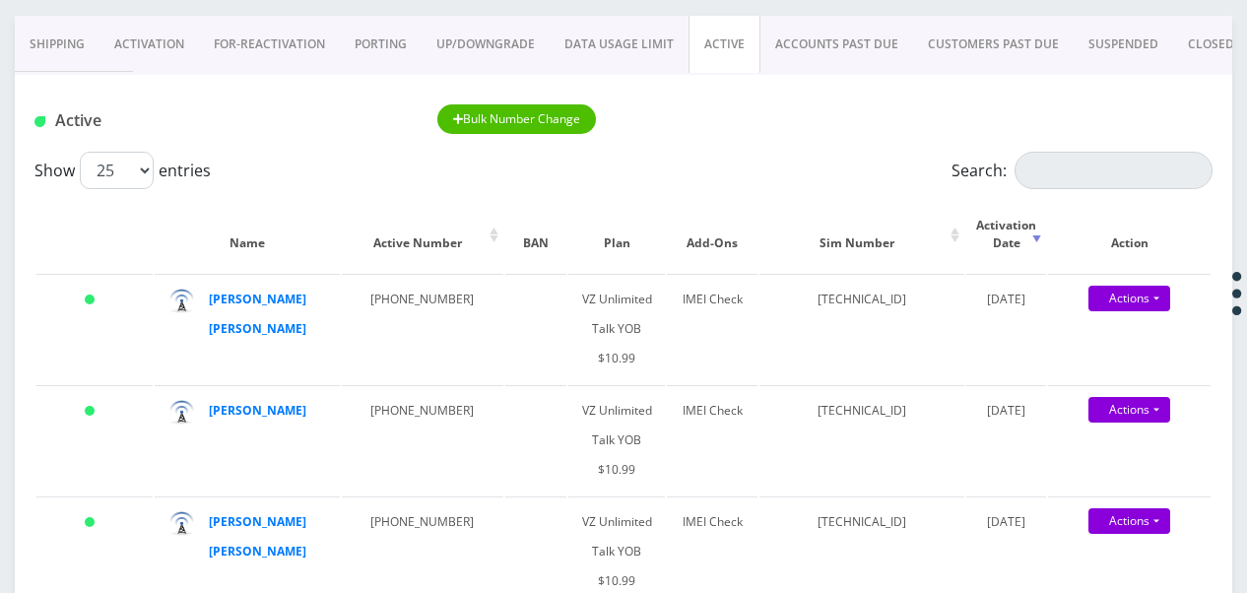
click at [384, 43] on link "PORTING" at bounding box center [381, 44] width 82 height 57
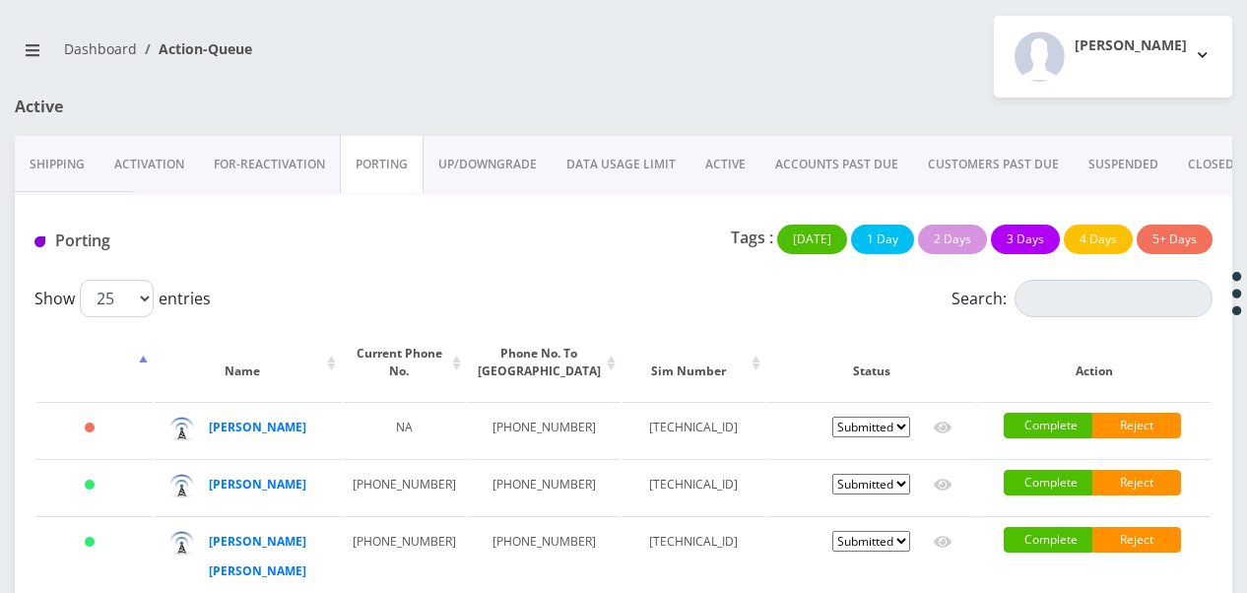
scroll to position [225, 0]
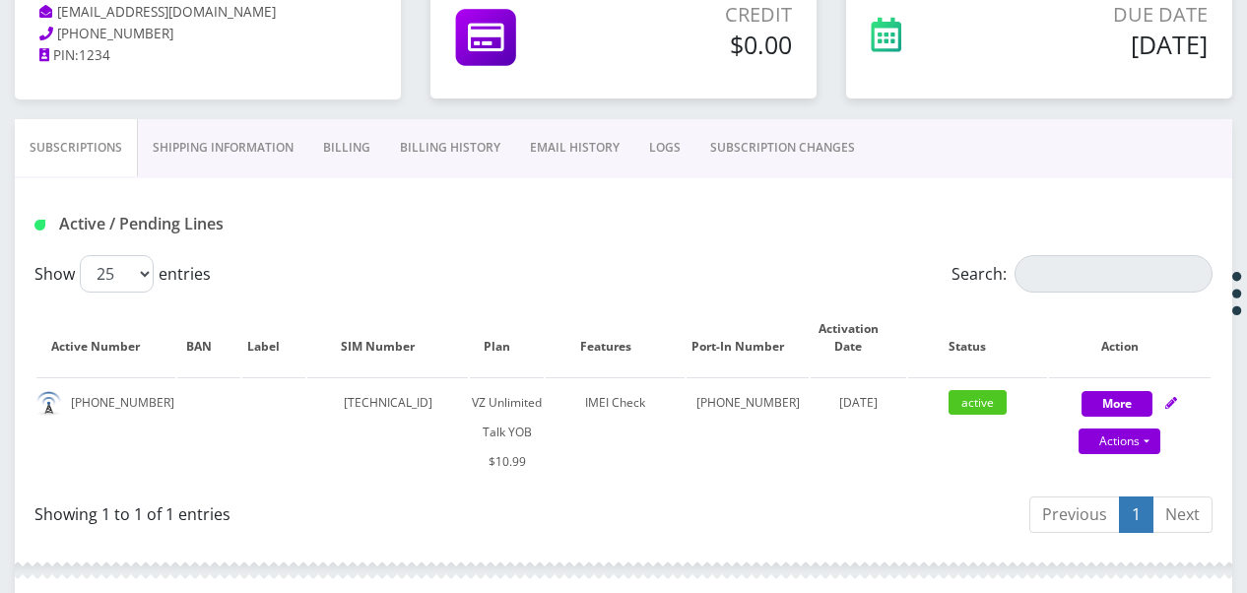
scroll to position [191, 0]
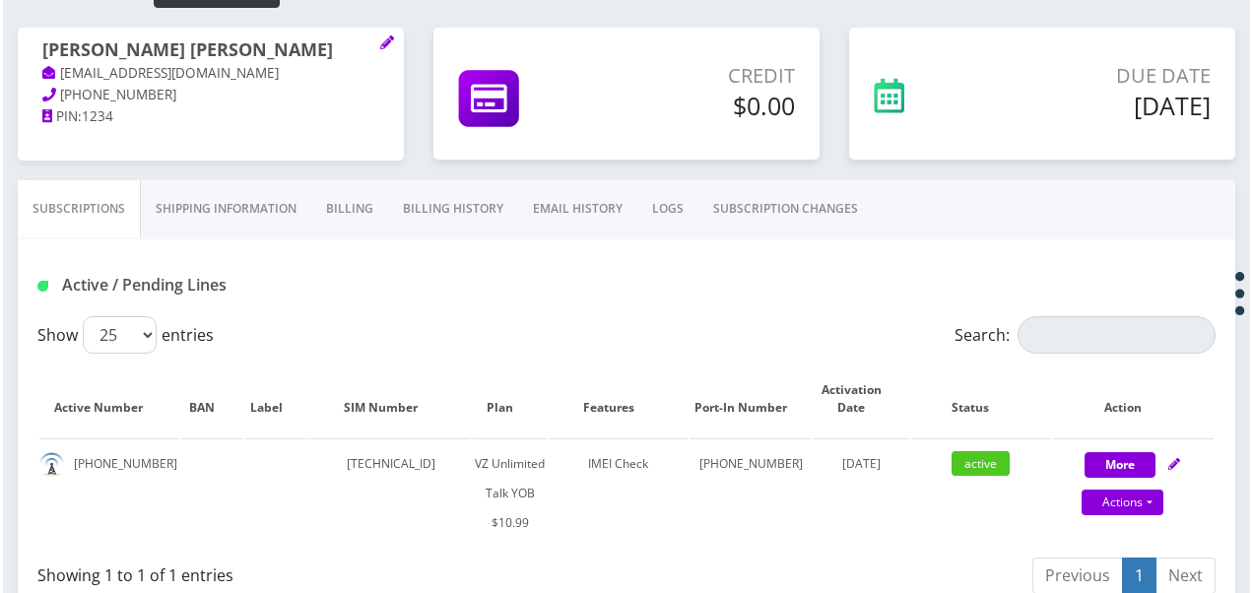
scroll to position [327, 0]
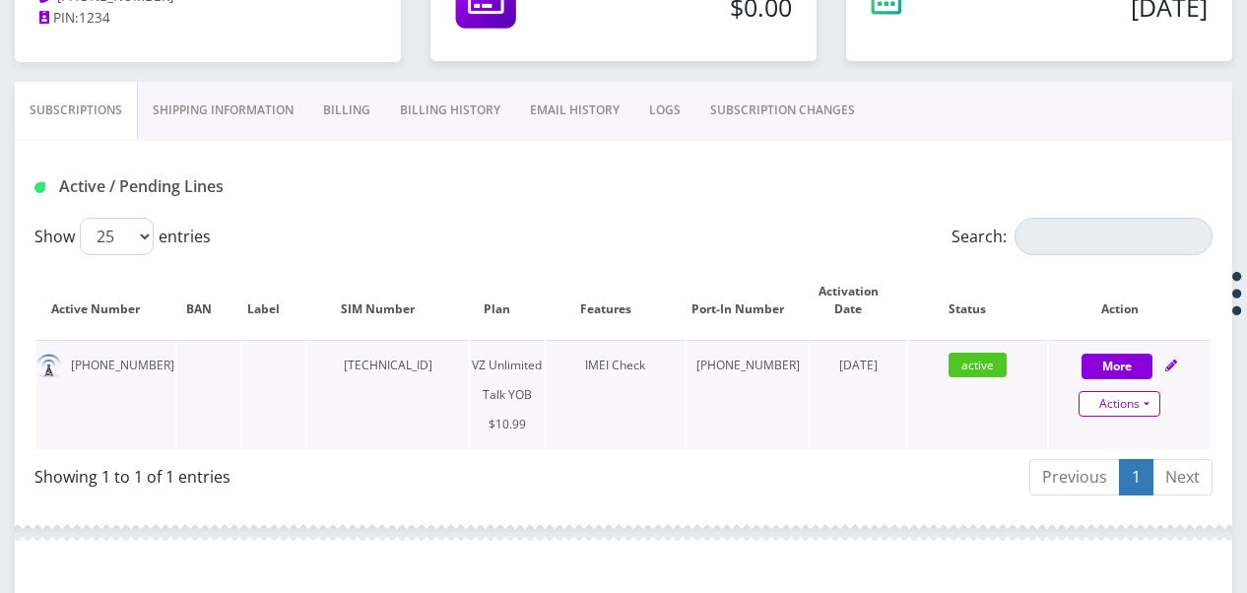
click at [1149, 404] on link "Actions" at bounding box center [1119, 404] width 82 height 26
select select "464"
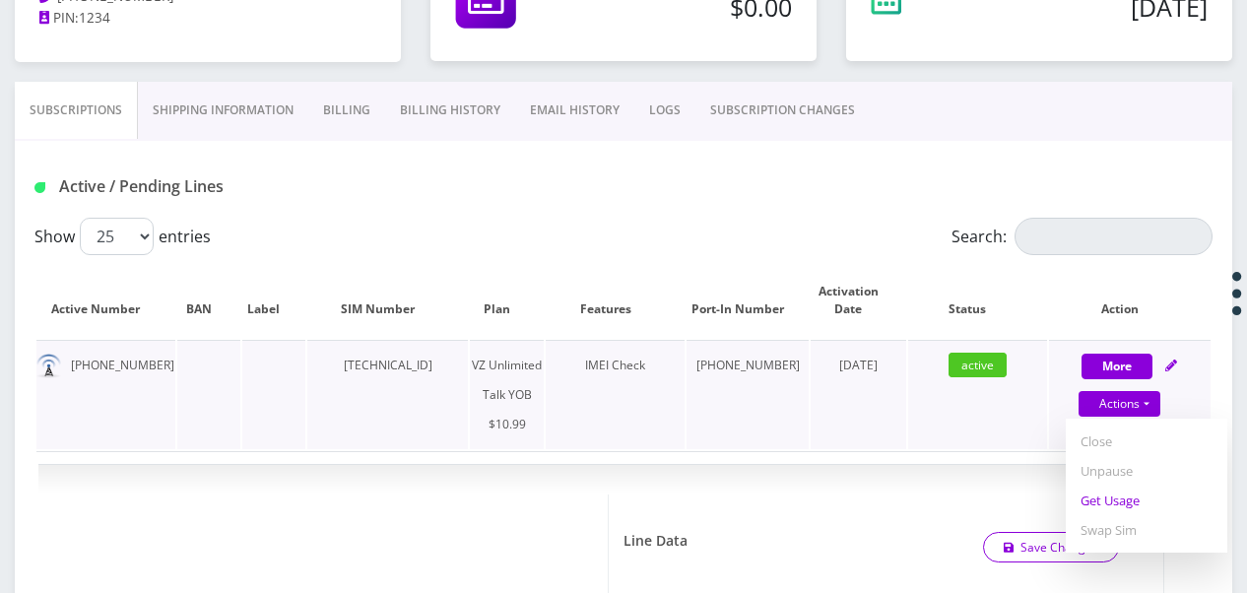
click at [1134, 496] on link "Get Usage" at bounding box center [1147, 501] width 162 height 30
select select "464"
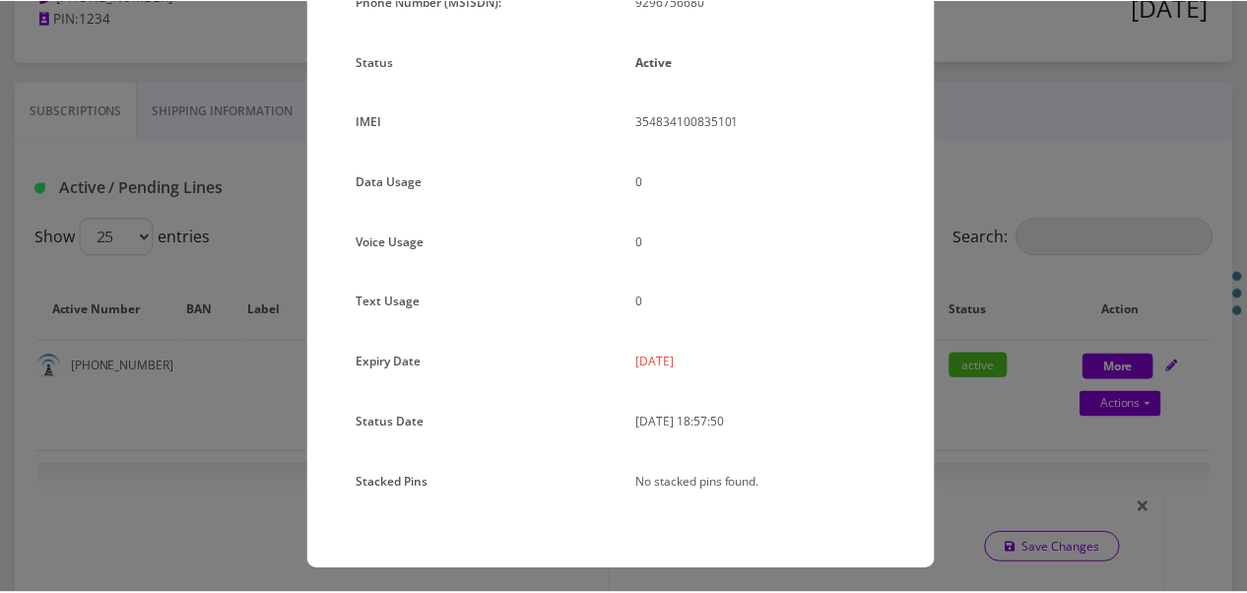
scroll to position [241, 0]
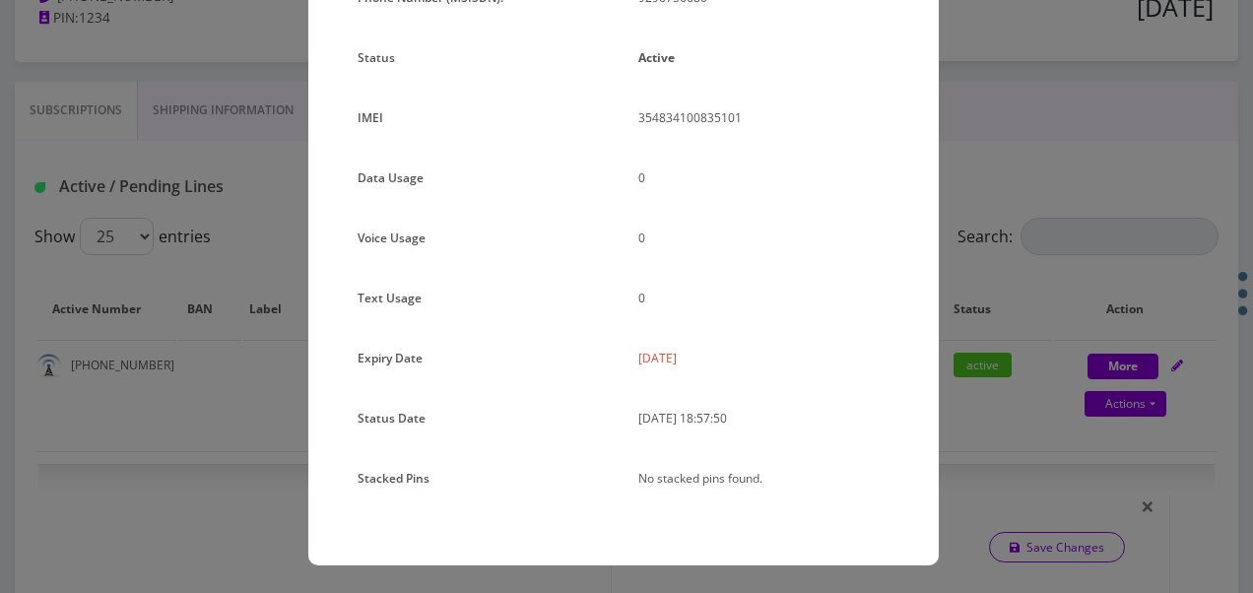
click at [965, 278] on div "× Subscription Info Plan Name TT 4G Monthly Unlimited Talk Only Phone Number (M…" at bounding box center [626, 296] width 1253 height 593
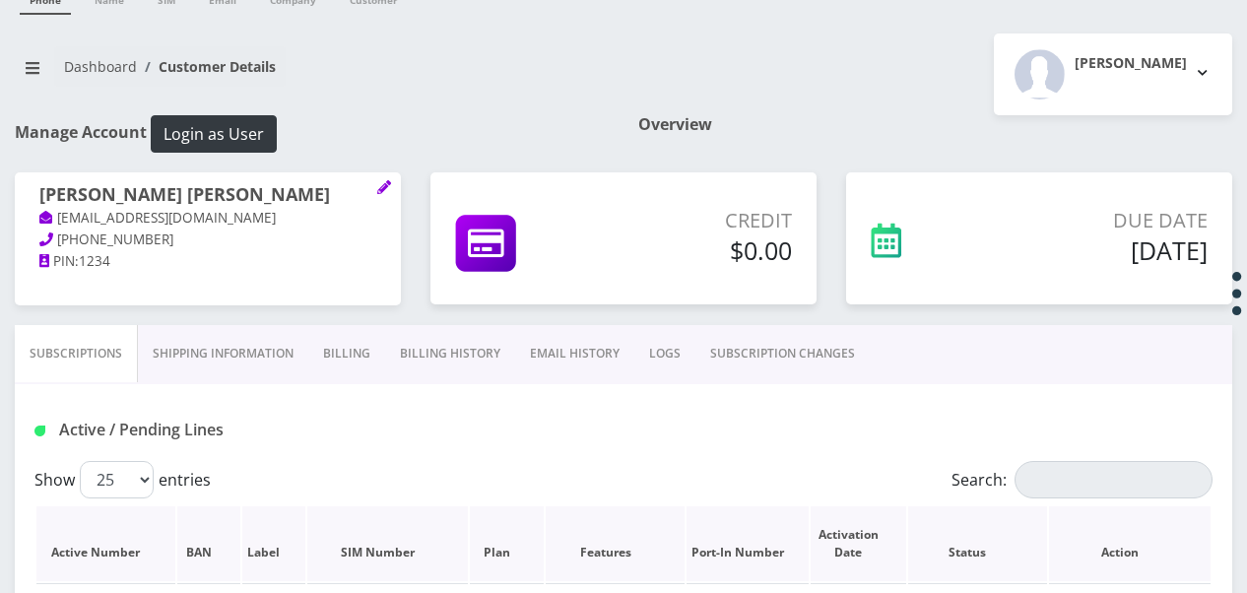
scroll to position [0, 0]
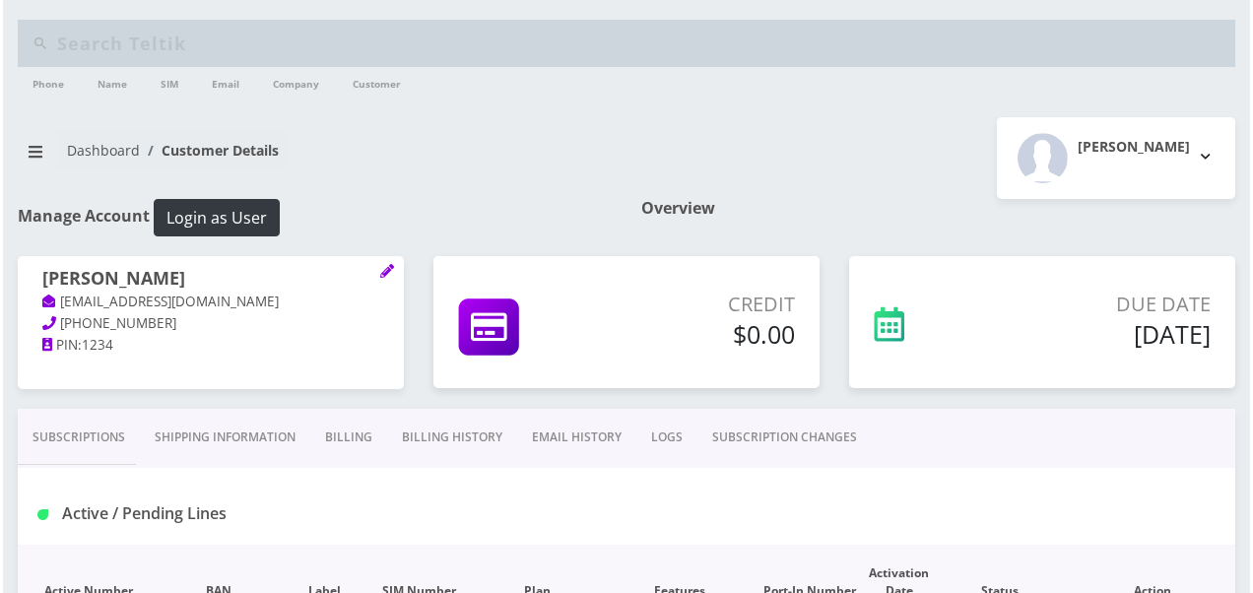
scroll to position [191, 0]
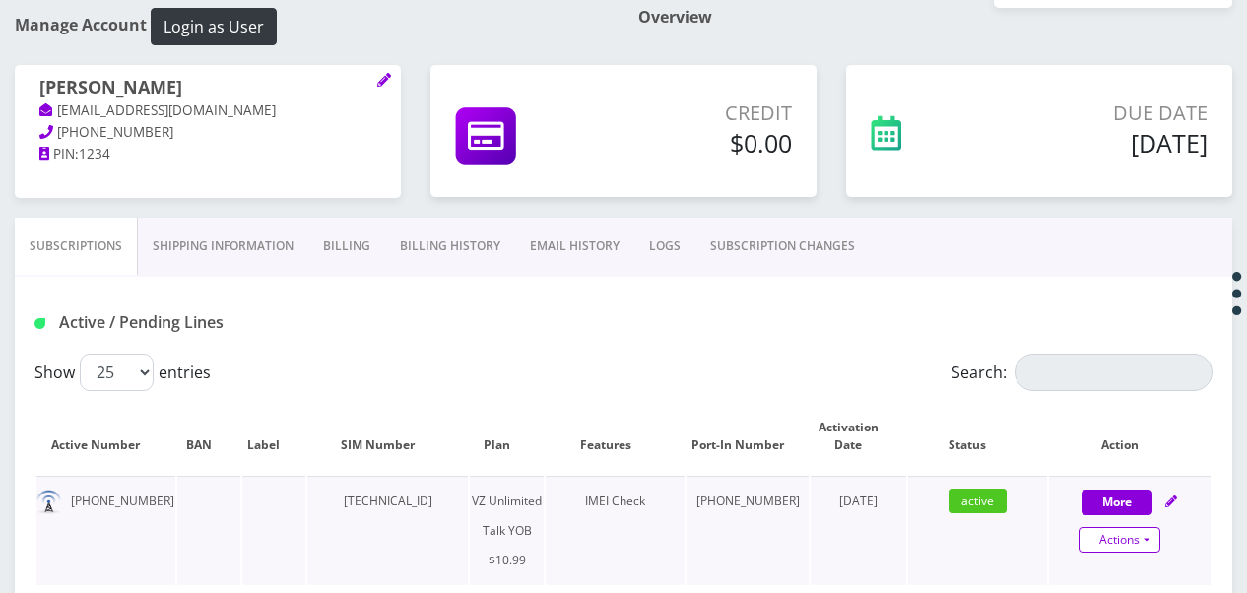
click at [1150, 548] on link "Actions" at bounding box center [1119, 540] width 82 height 26
select select "464"
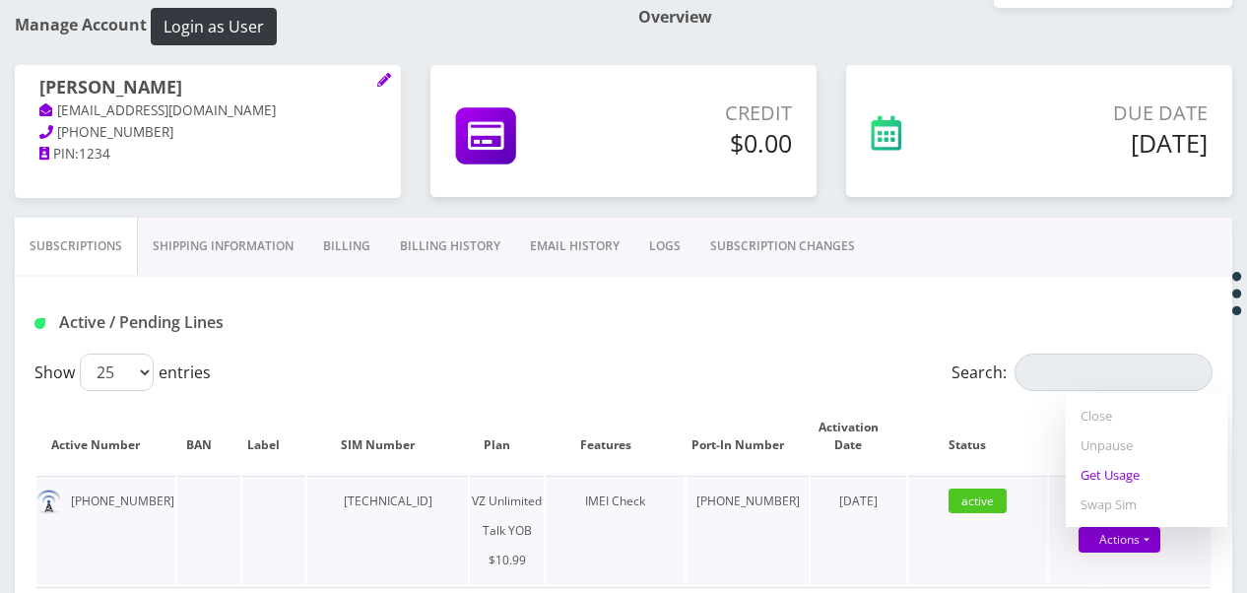
click at [1117, 475] on link "Get Usage" at bounding box center [1147, 475] width 162 height 30
select select "464"
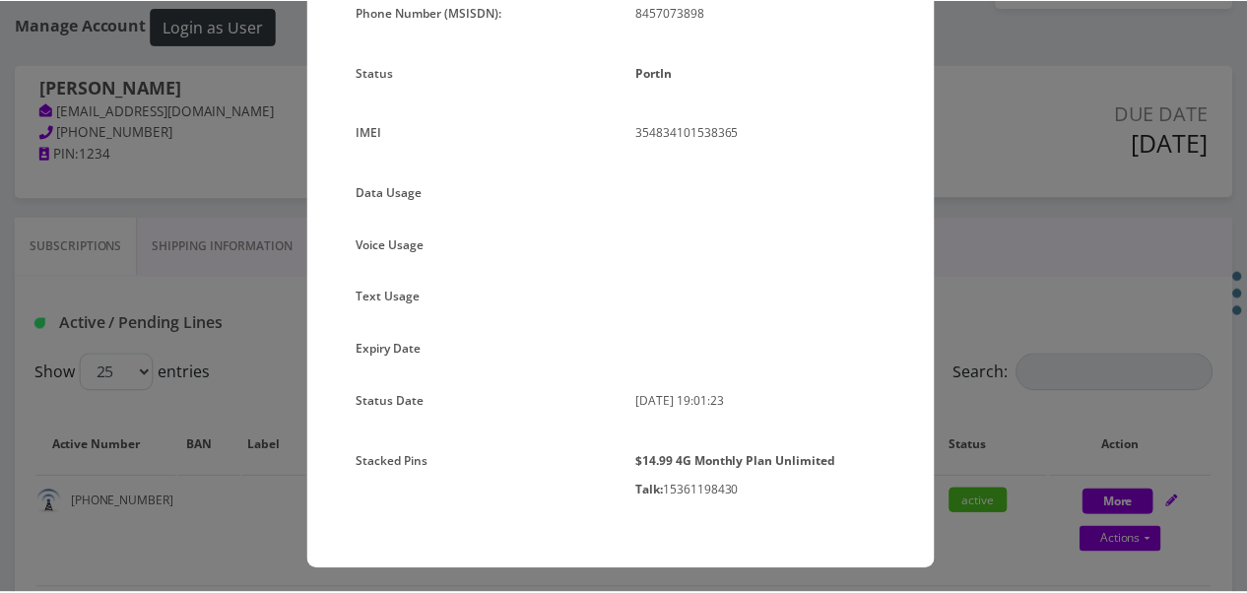
scroll to position [230, 0]
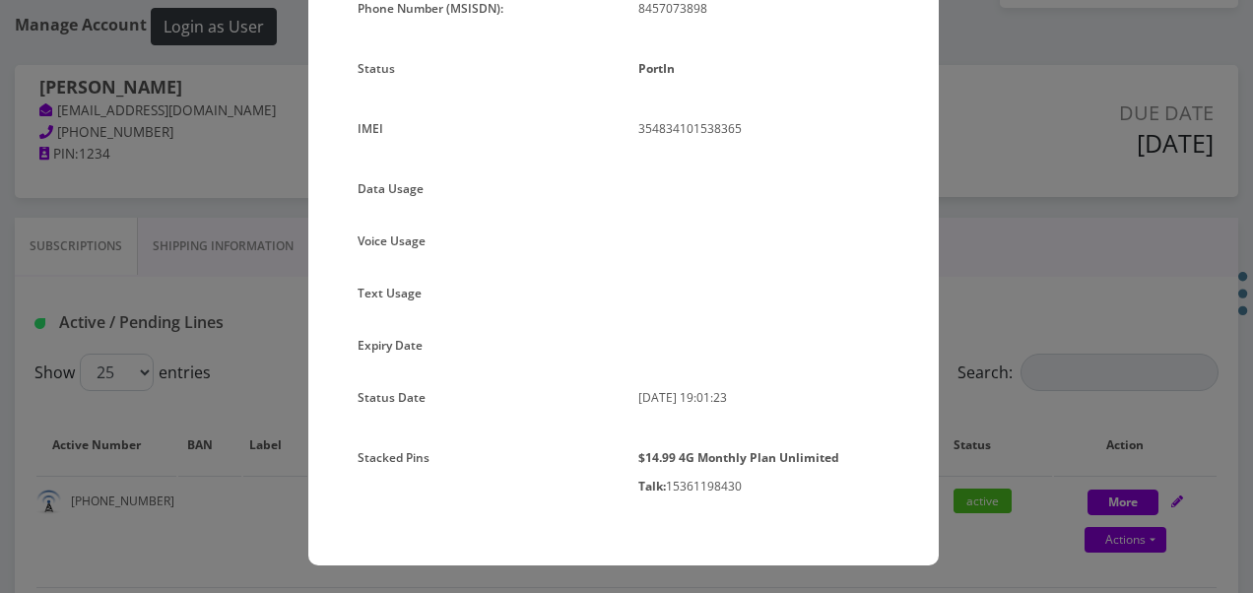
click at [1052, 213] on div "× Subscription Info Plan Name TT 4G Monthly Unlimited Talk Only Phone Number (M…" at bounding box center [626, 296] width 1253 height 593
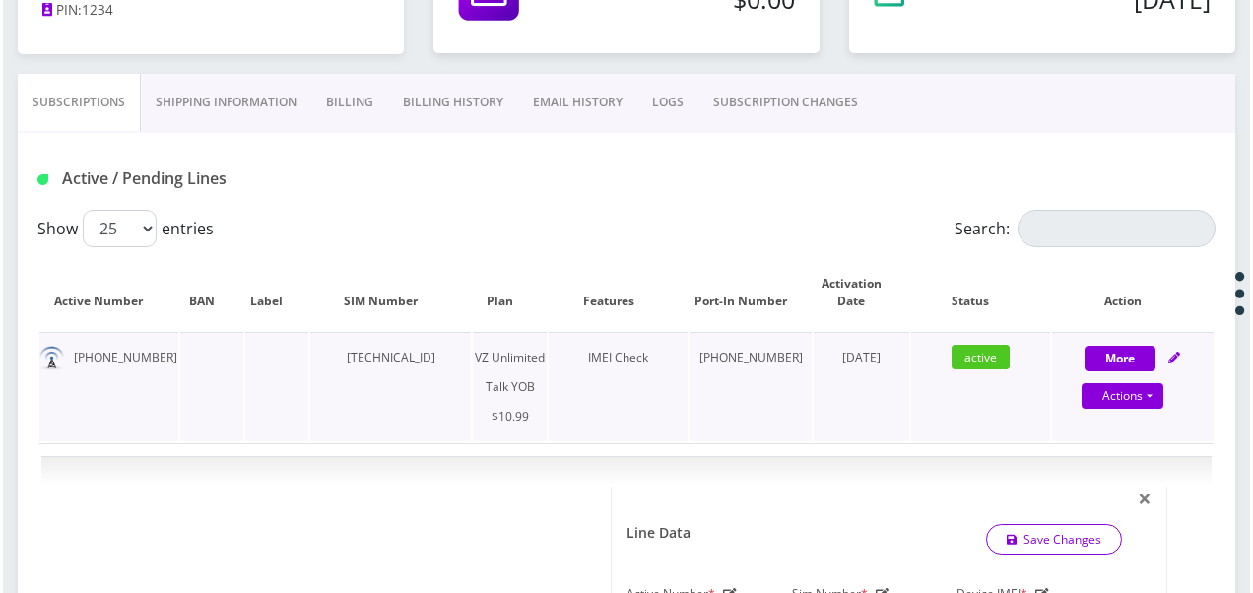
scroll to position [388, 0]
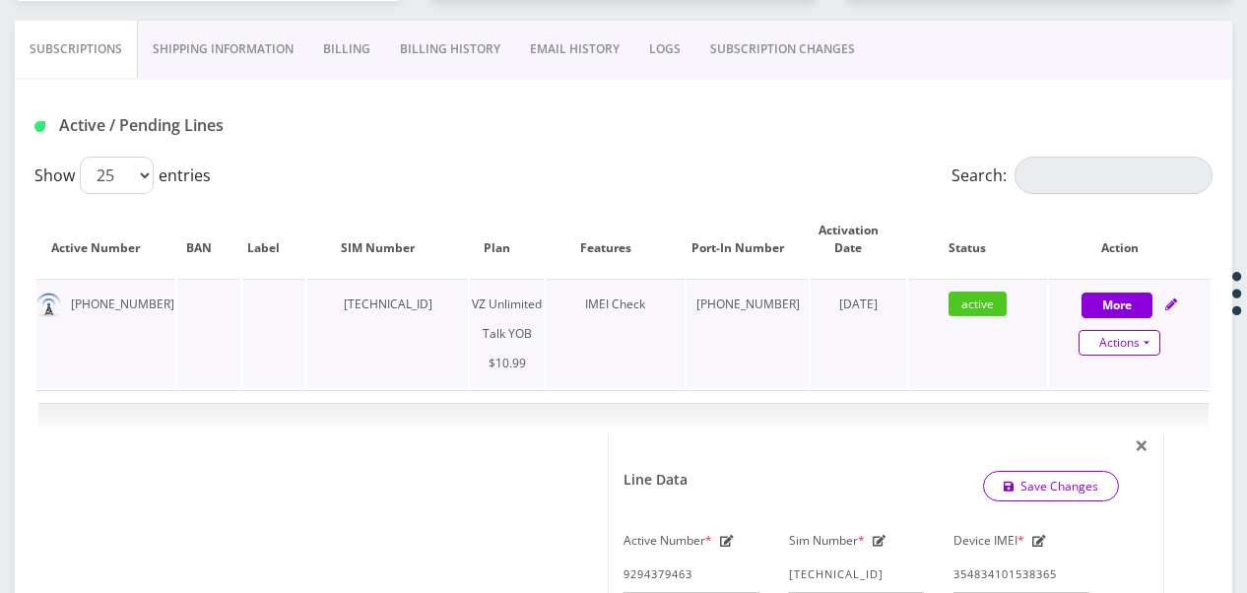
click at [1148, 347] on link "Actions" at bounding box center [1119, 343] width 82 height 26
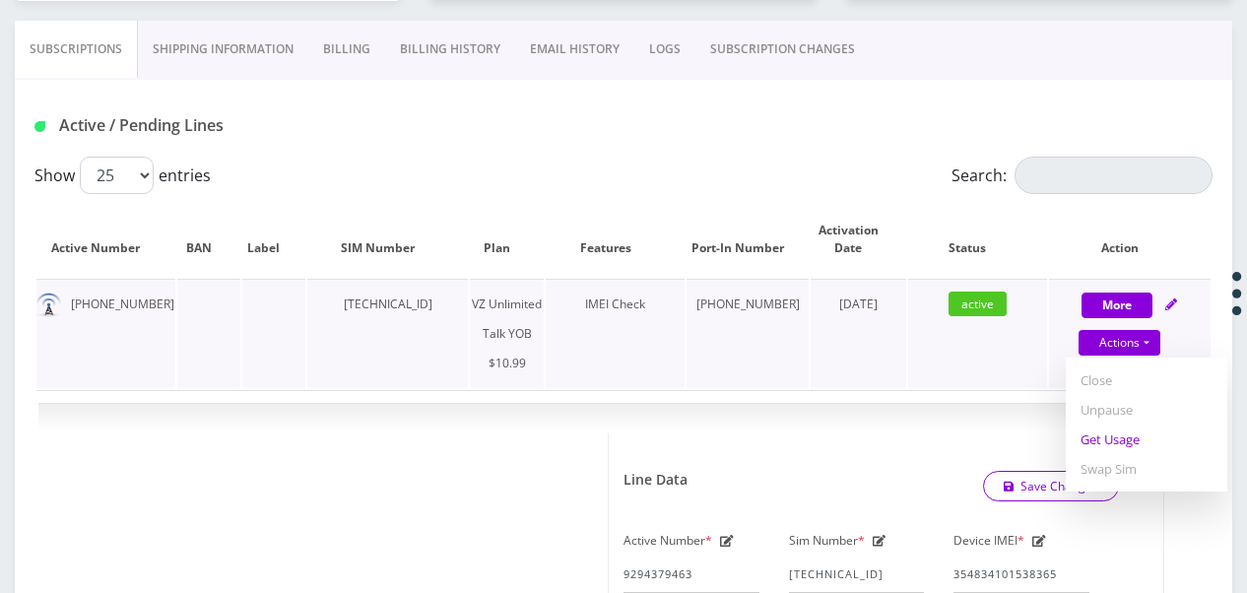
click at [1117, 432] on link "Get Usage" at bounding box center [1147, 439] width 162 height 30
select select "464"
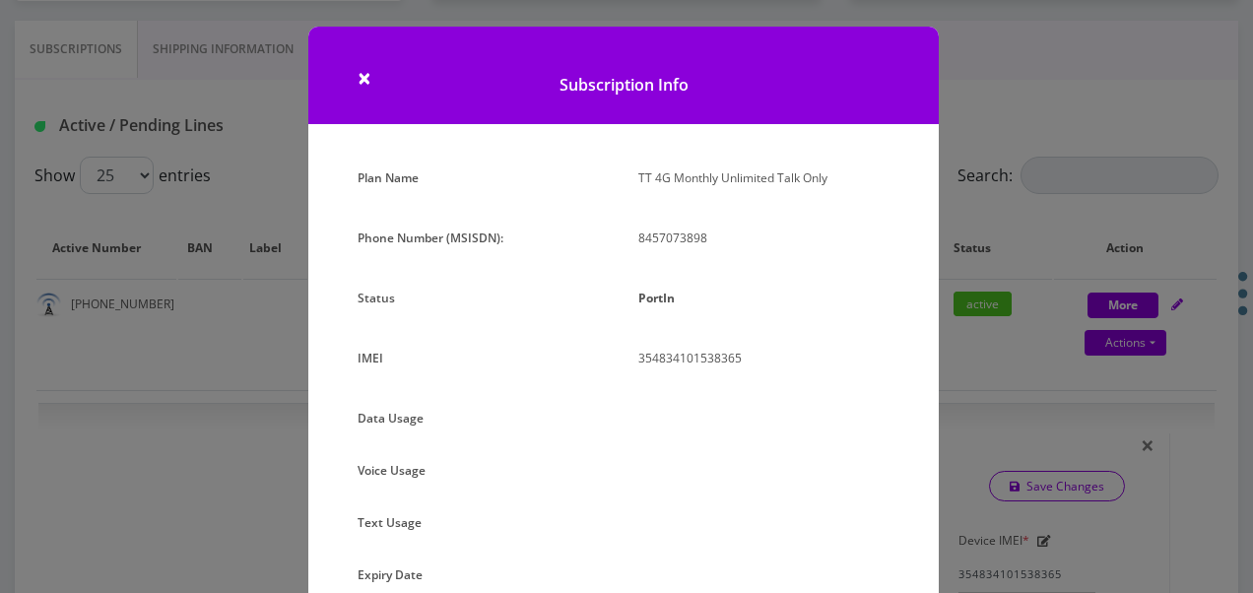
scroll to position [0, 0]
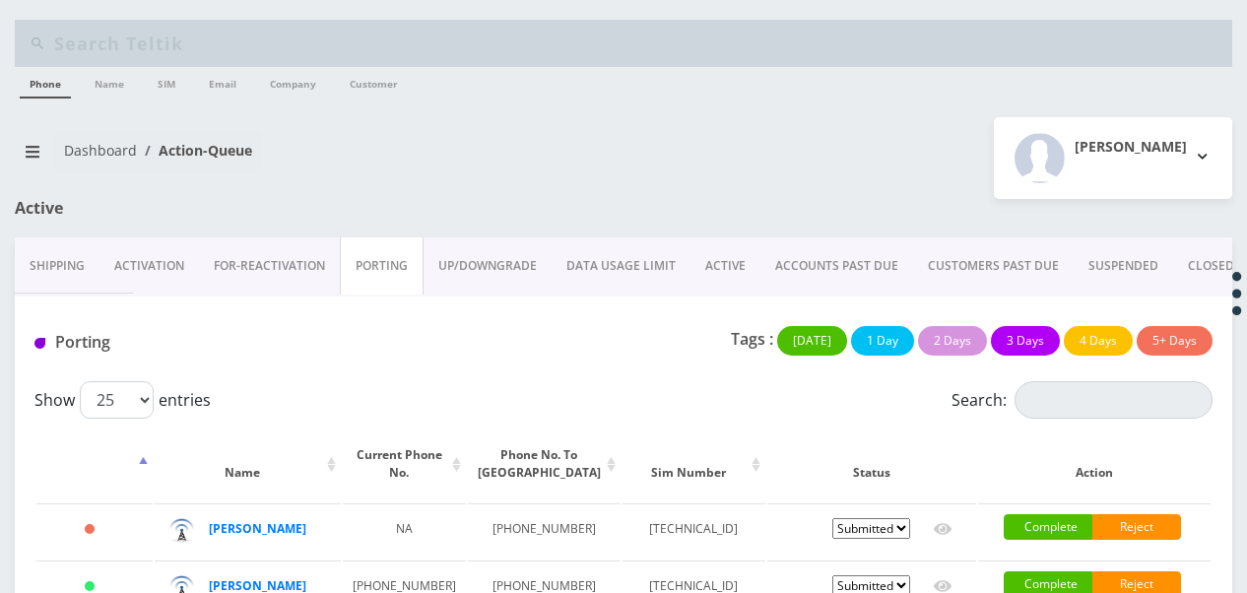
scroll to position [225, 0]
